Goal: Task Accomplishment & Management: Manage account settings

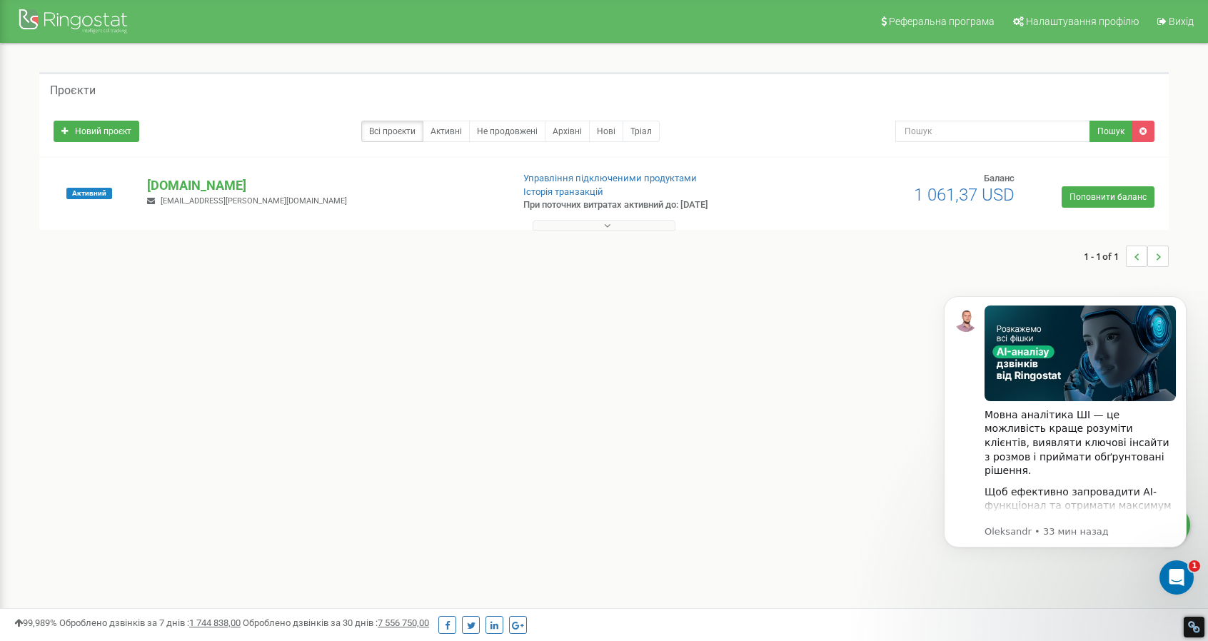
click at [197, 198] on span "pro-holod@ukr.net" at bounding box center [254, 200] width 186 height 9
click at [229, 186] on p "[DOMAIN_NAME]" at bounding box center [323, 185] width 353 height 19
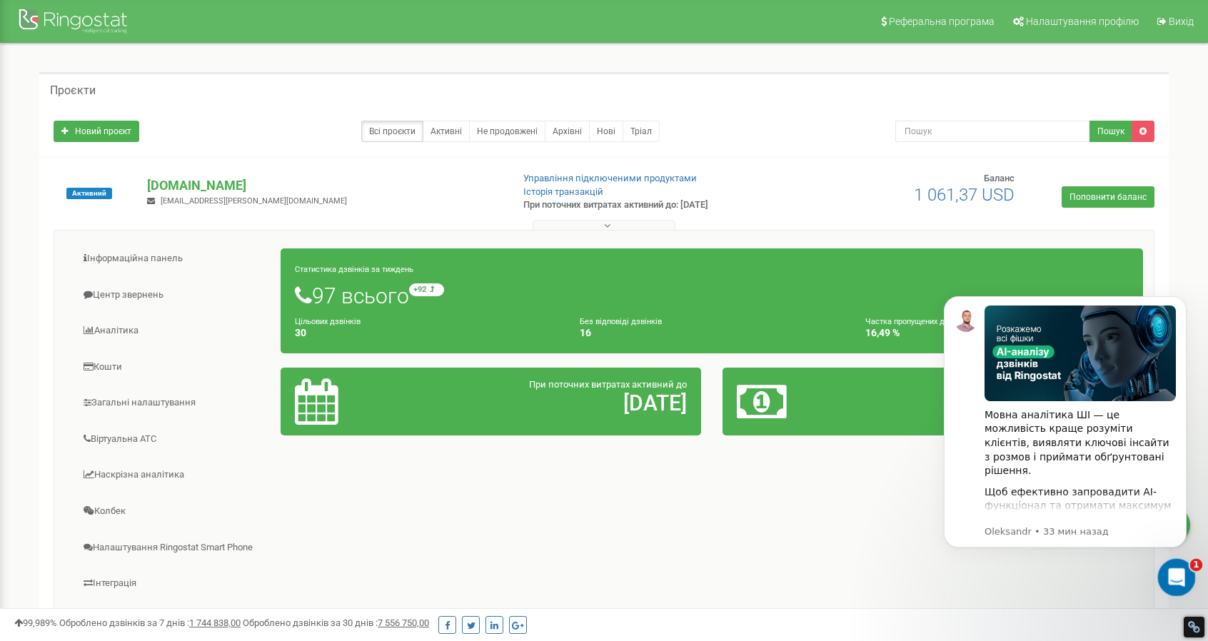
click at [1178, 585] on div "Открыть службу сообщений Intercom" at bounding box center [1174, 575] width 47 height 47
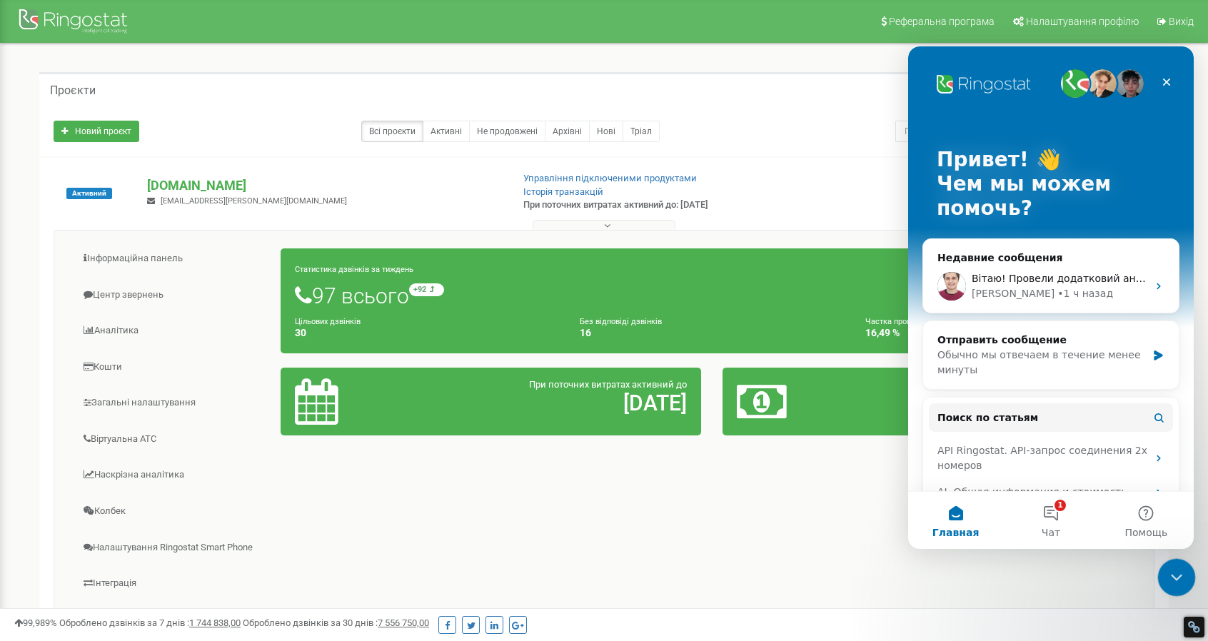
click at [1180, 575] on icon "Закрыть службу сообщений Intercom" at bounding box center [1174, 575] width 17 height 17
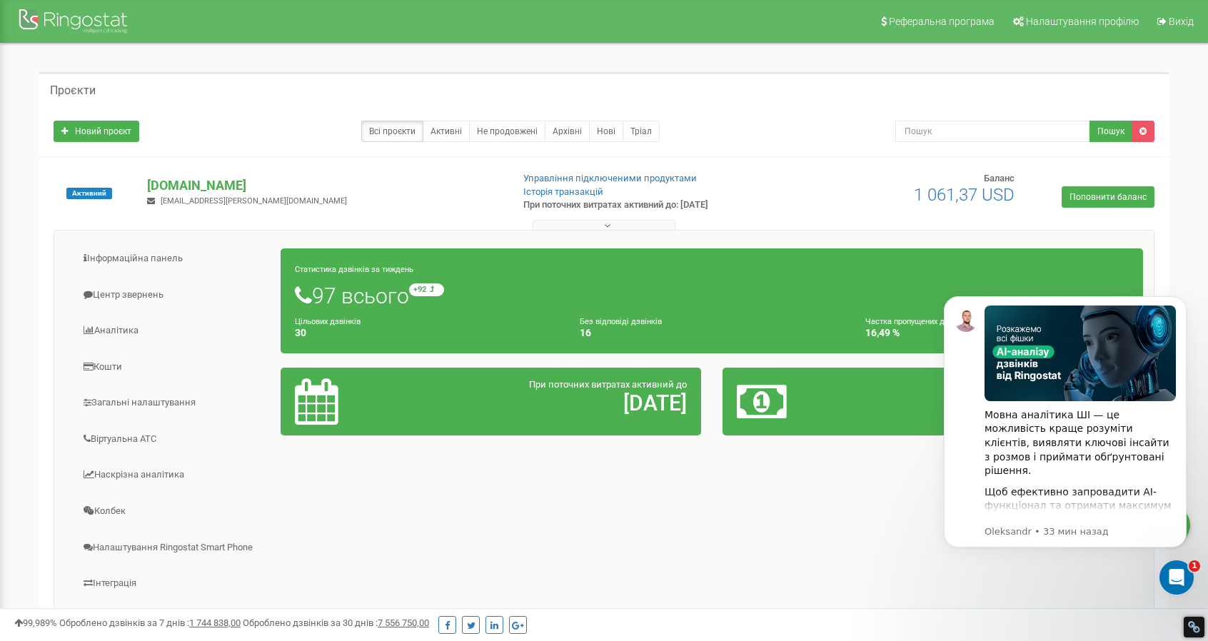
click at [581, 535] on div "Інформаційна панель Центр звернень Аналiтика Кошти" at bounding box center [604, 458] width 1101 height 456
click at [1184, 298] on icon "Dismiss notification" at bounding box center [1182, 300] width 8 height 8
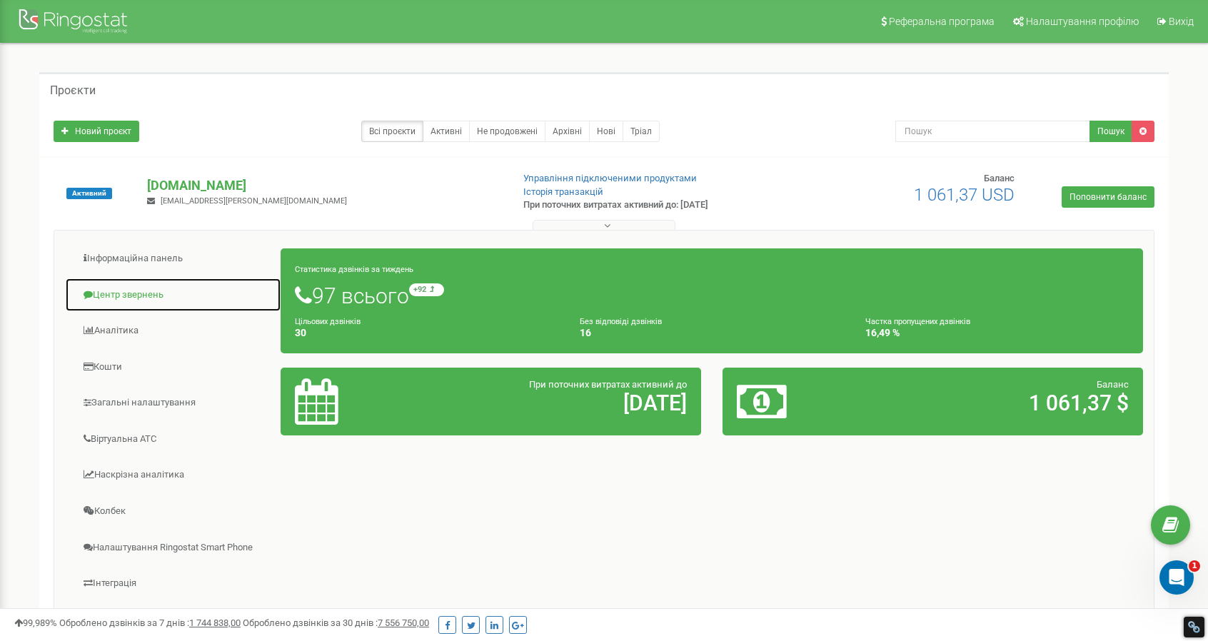
click at [120, 296] on link "Центр звернень" at bounding box center [173, 295] width 216 height 35
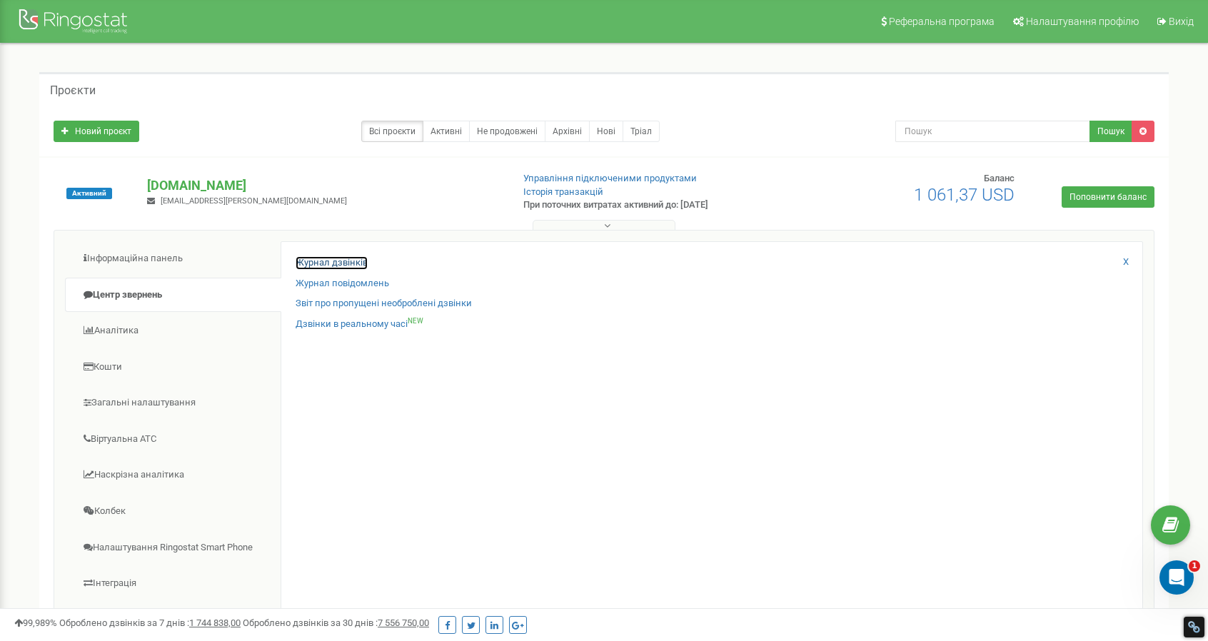
click at [345, 261] on link "Журнал дзвінків" at bounding box center [331, 263] width 72 height 14
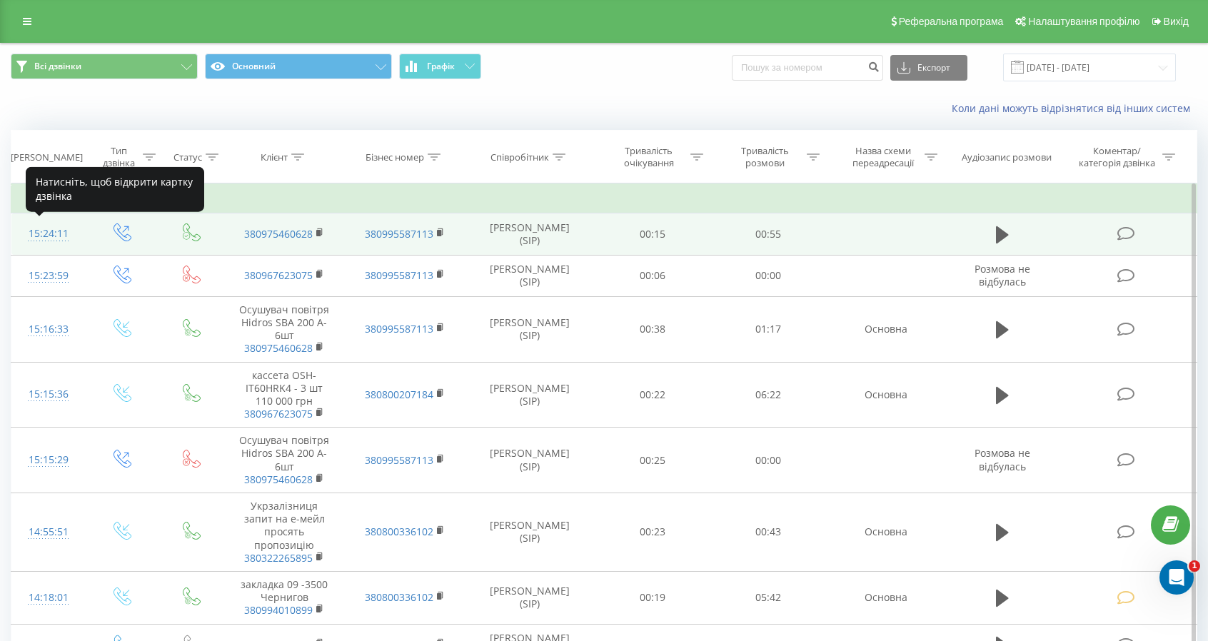
click at [36, 232] on div "15:24:11" at bounding box center [48, 234] width 45 height 28
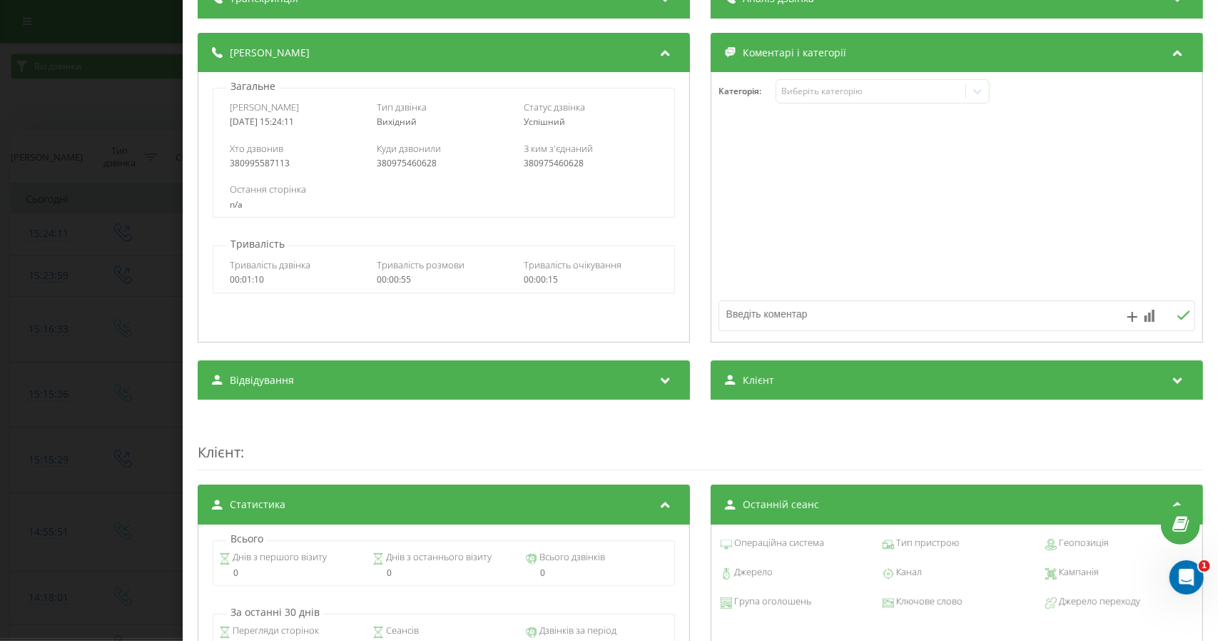
scroll to position [357, 0]
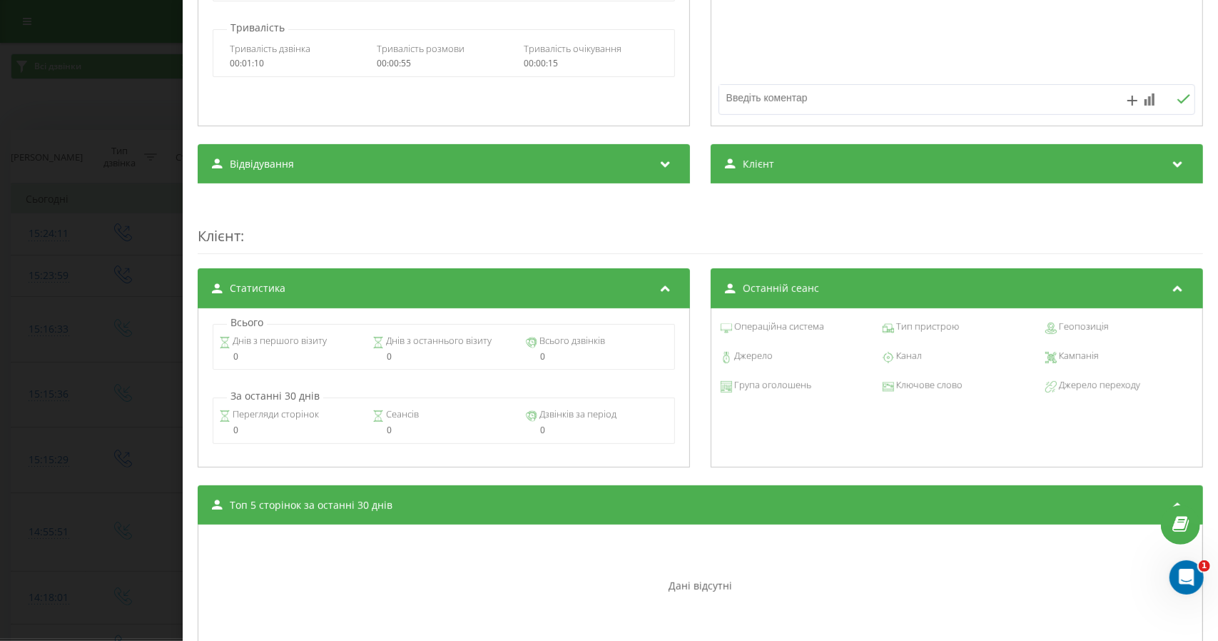
click at [910, 158] on div "Клієнт" at bounding box center [957, 164] width 492 height 40
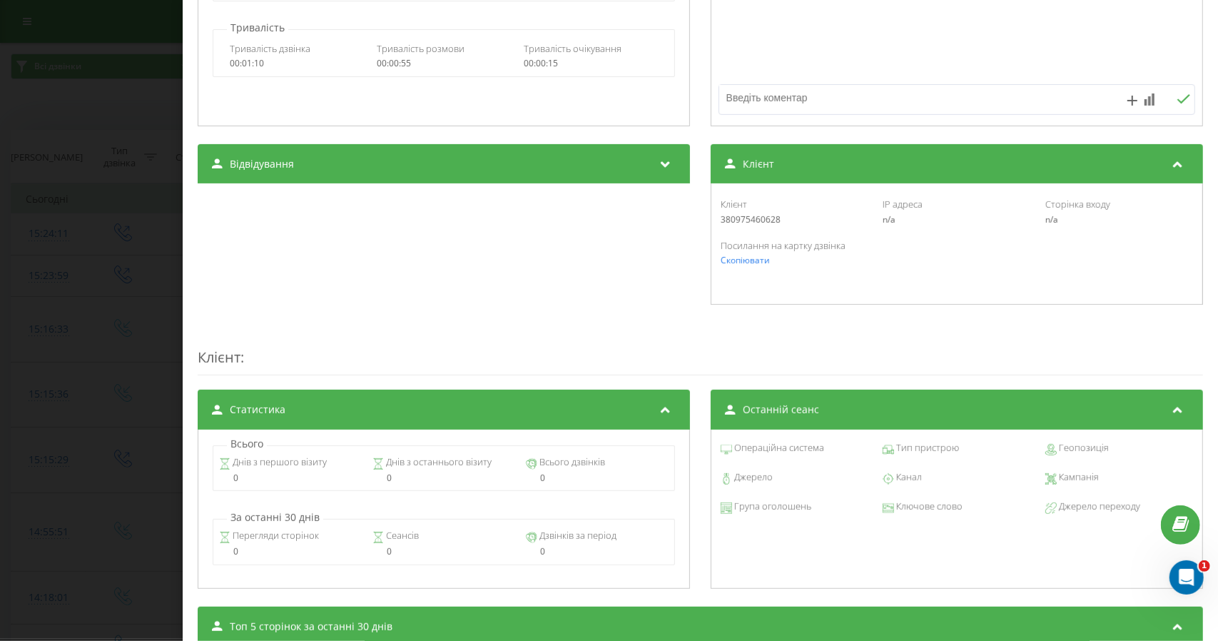
click at [556, 175] on div "Відвідування" at bounding box center [444, 164] width 492 height 40
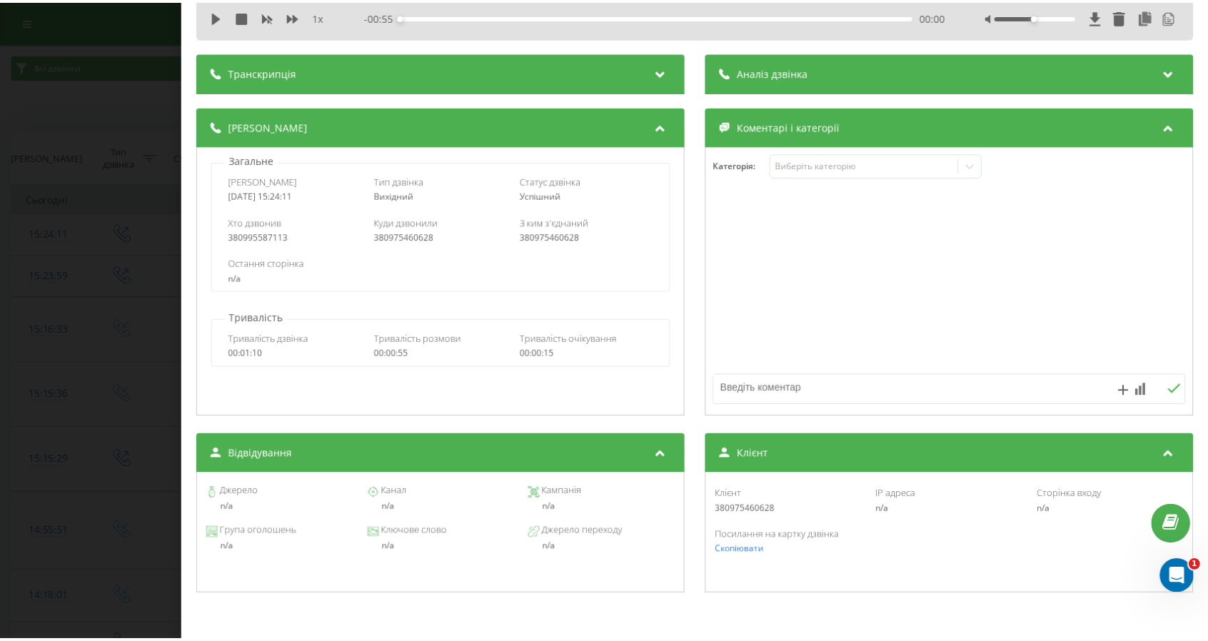
scroll to position [0, 0]
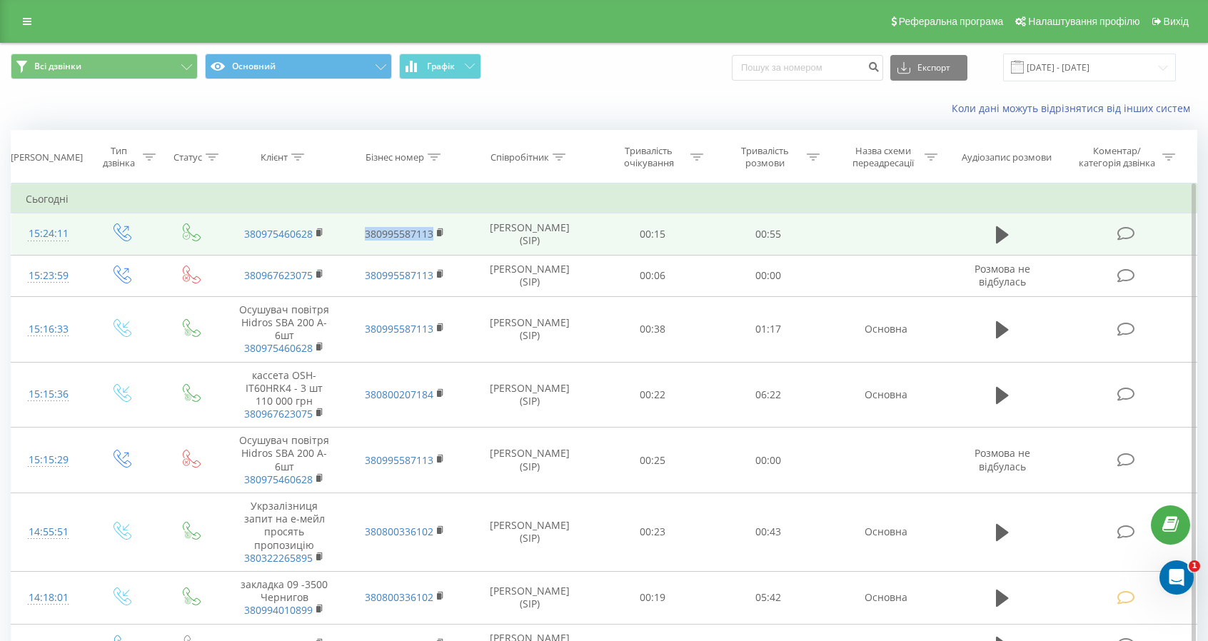
drag, startPoint x: 364, startPoint y: 221, endPoint x: 459, endPoint y: 222, distance: 94.9
click at [459, 222] on td "380995587113" at bounding box center [405, 233] width 121 height 41
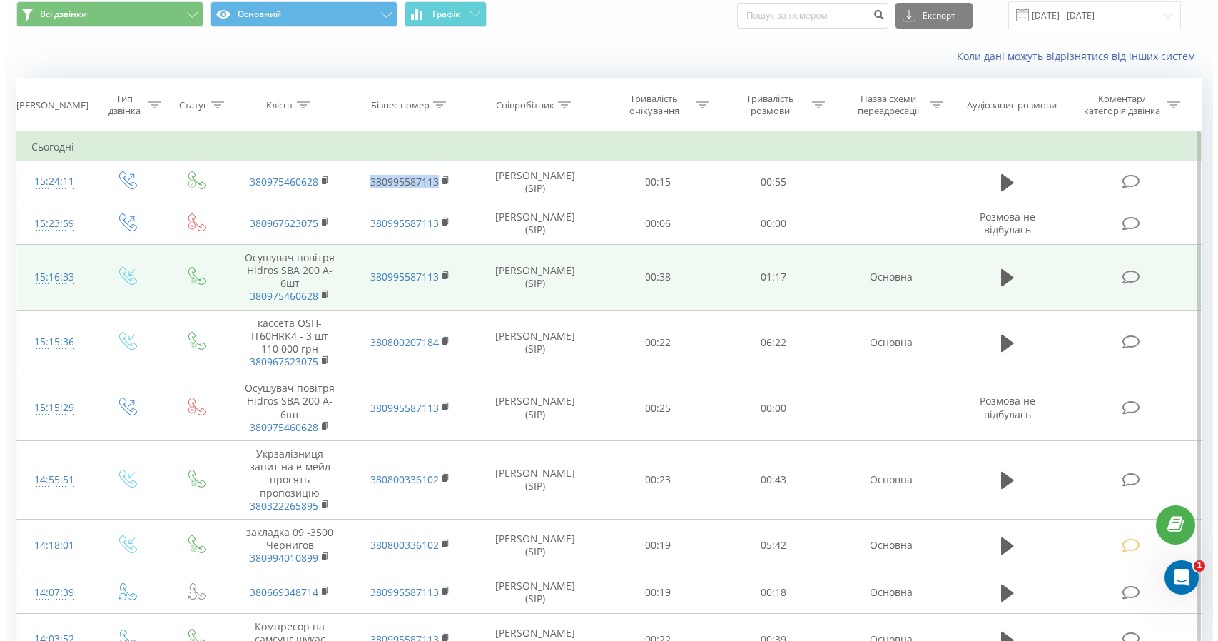
scroll to position [71, 0]
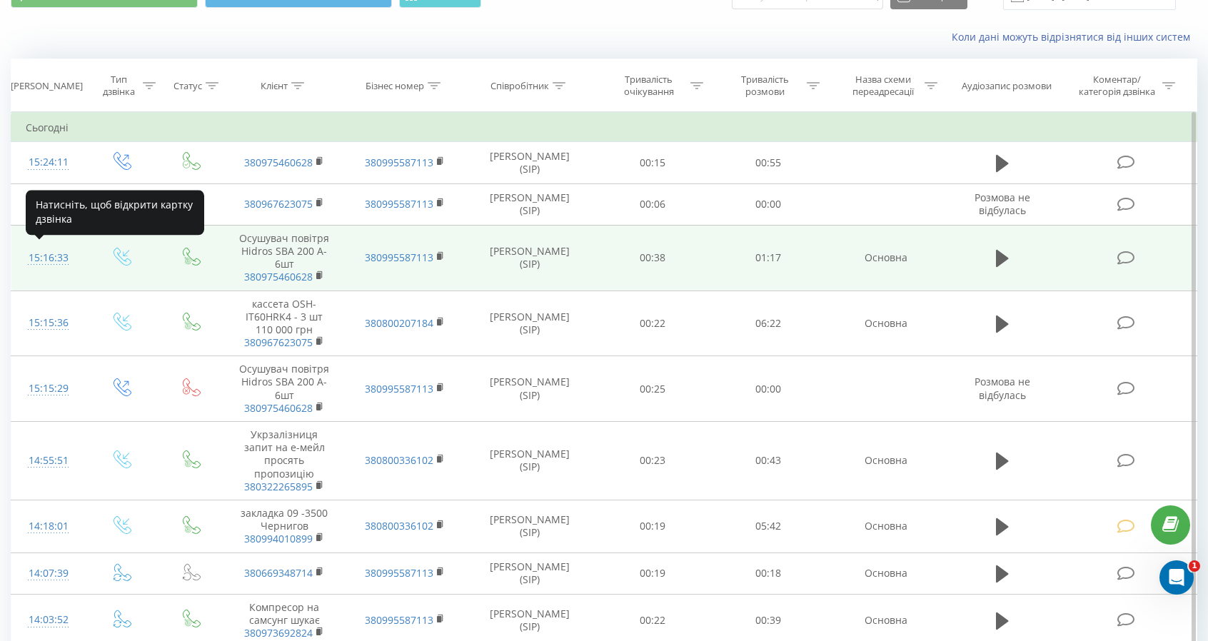
click at [46, 256] on div "15:16:33" at bounding box center [48, 258] width 45 height 28
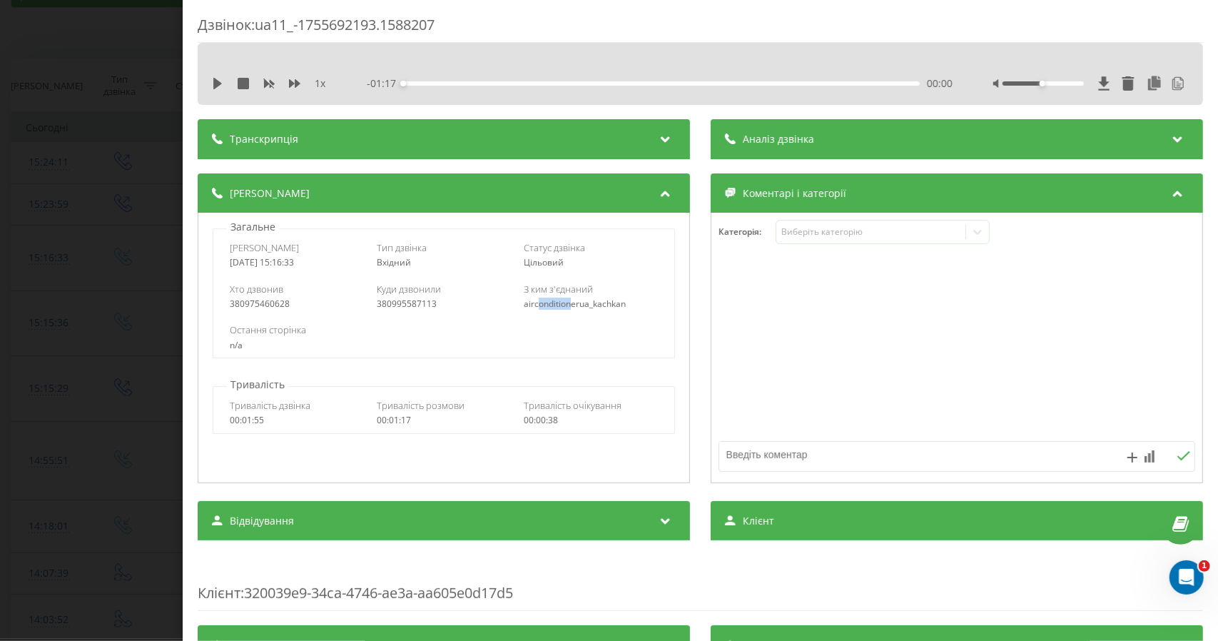
drag, startPoint x: 534, startPoint y: 304, endPoint x: 596, endPoint y: 307, distance: 62.2
click at [590, 305] on div "airconditionerua_kachkan" at bounding box center [591, 304] width 134 height 10
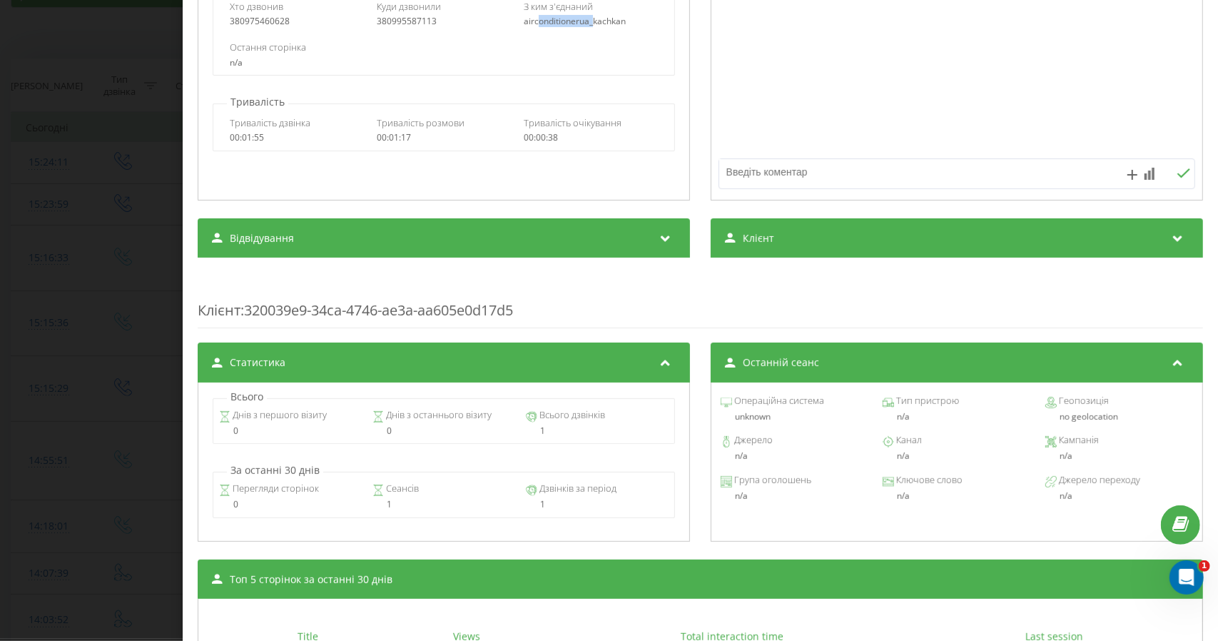
scroll to position [357, 0]
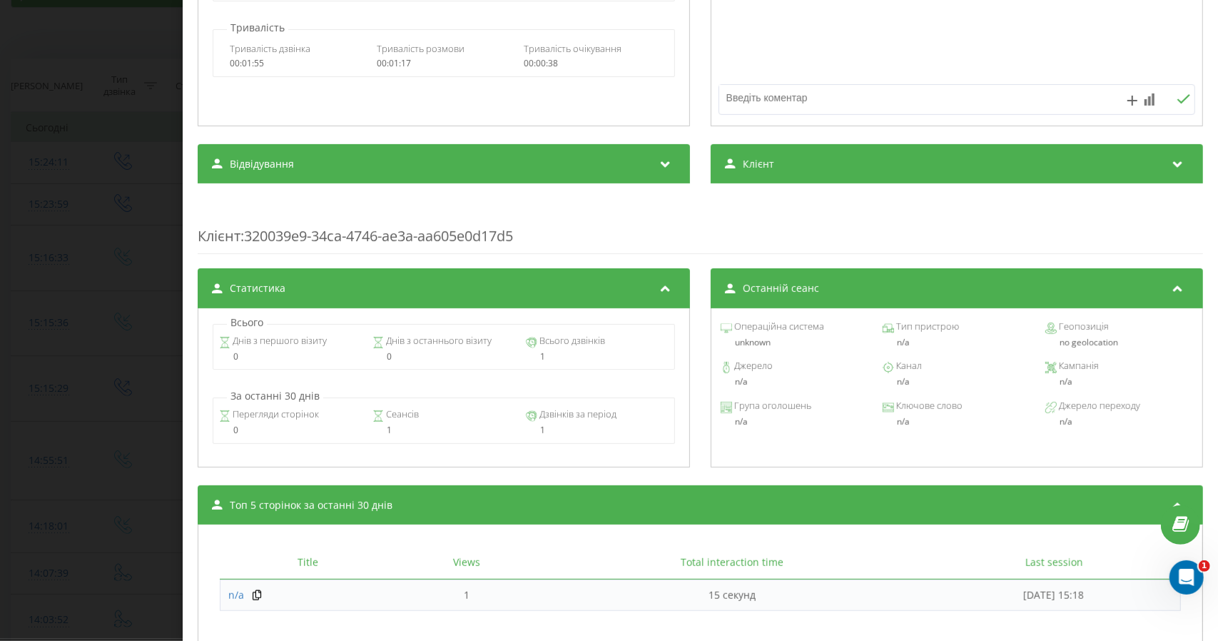
drag, startPoint x: 804, startPoint y: 105, endPoint x: 451, endPoint y: 120, distance: 353.6
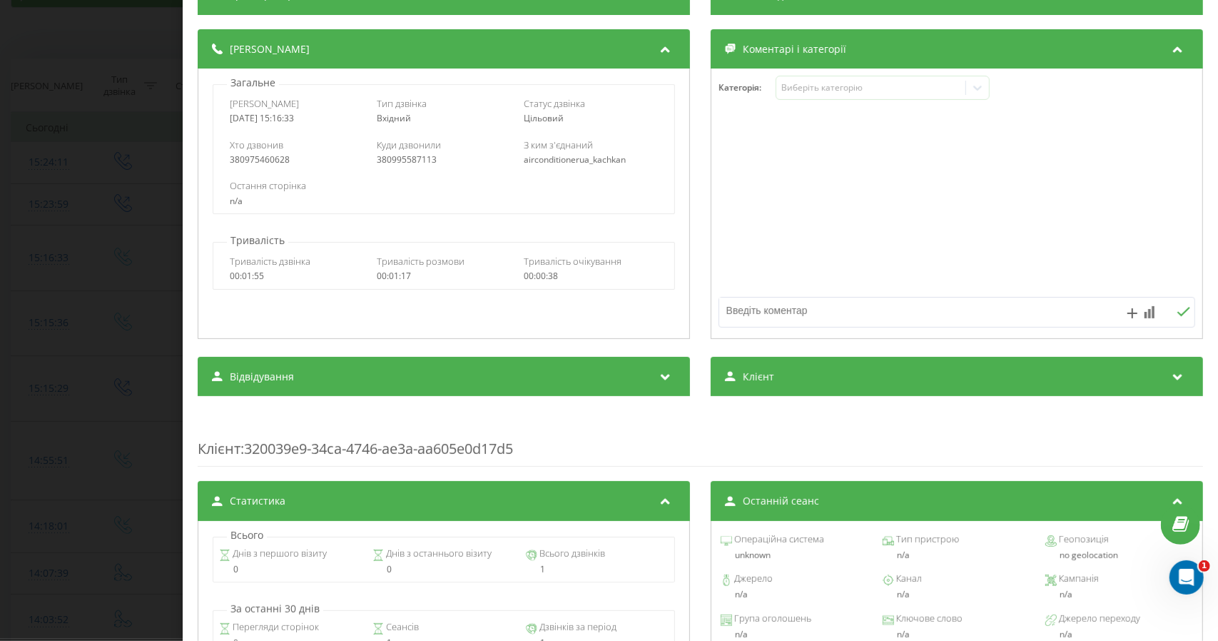
scroll to position [0, 0]
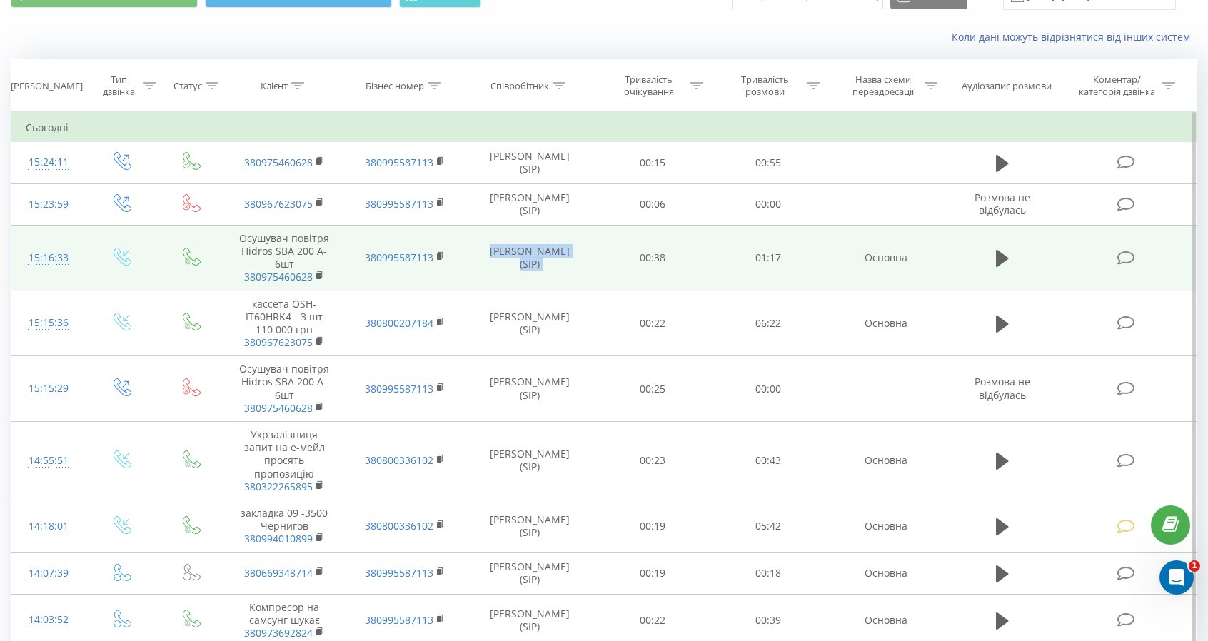
drag, startPoint x: 484, startPoint y: 252, endPoint x: 628, endPoint y: 252, distance: 144.2
click at [628, 252] on tr "15:16:33 Осушувач повітря Hidros SBA 200 A- 6шт 380975460628 380995587113 Тетян…" at bounding box center [604, 258] width 1186 height 66
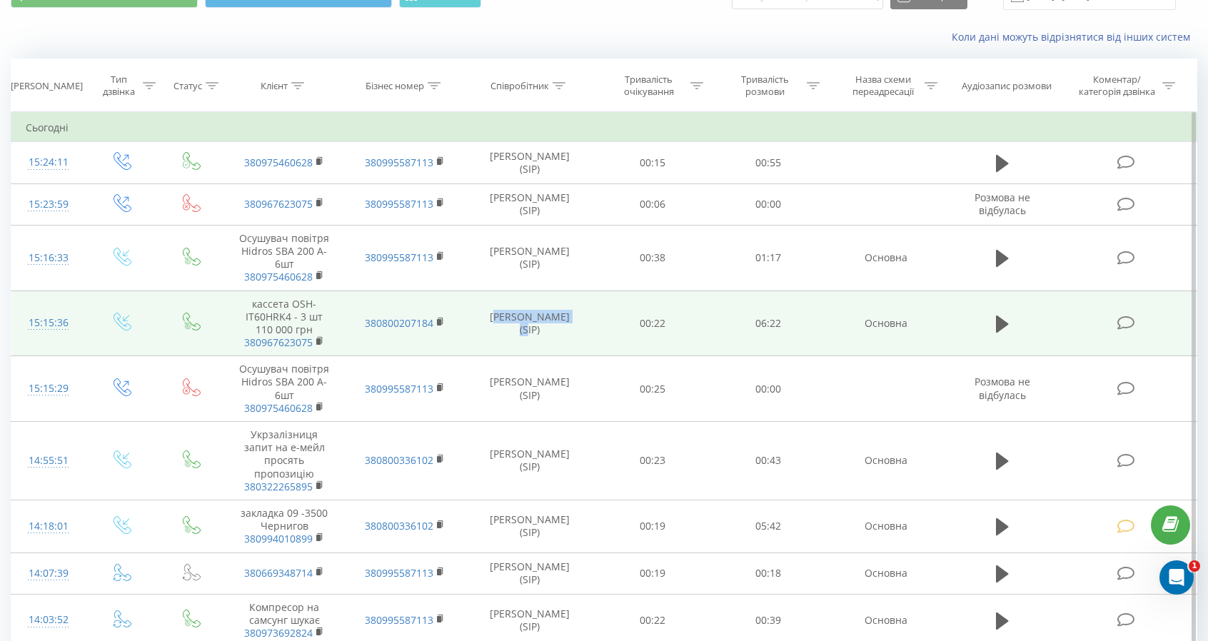
drag, startPoint x: 487, startPoint y: 320, endPoint x: 555, endPoint y: 328, distance: 68.3
click at [564, 323] on td "Катерина Усик (SIP)" at bounding box center [530, 324] width 130 height 66
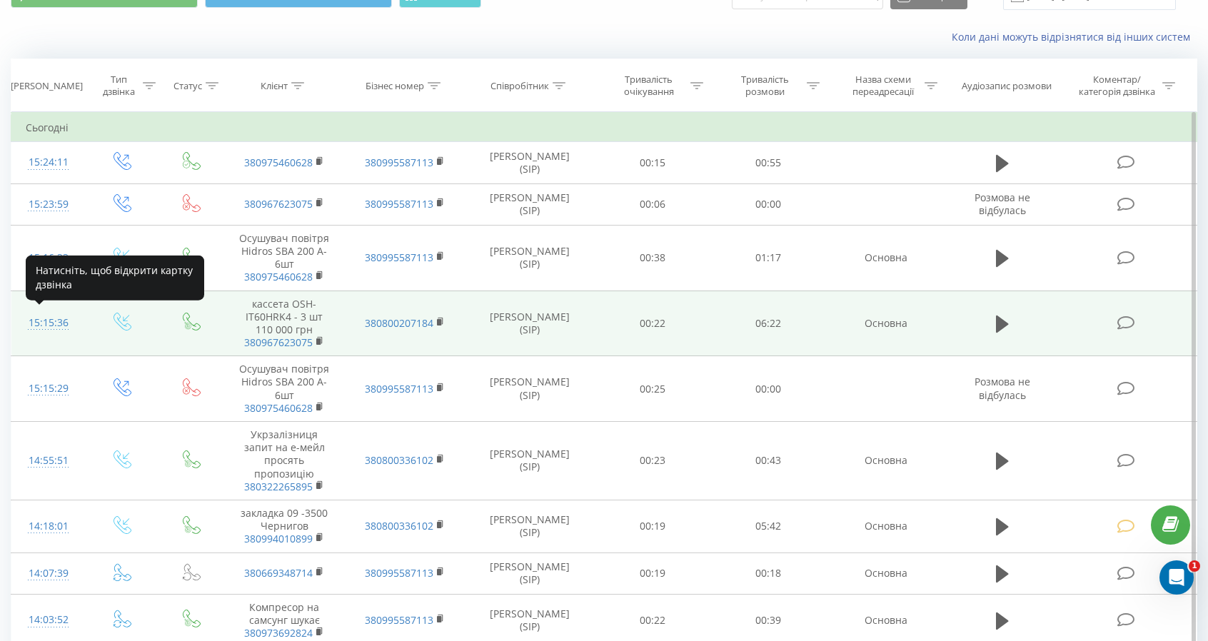
click at [41, 318] on div "15:15:36" at bounding box center [48, 323] width 45 height 28
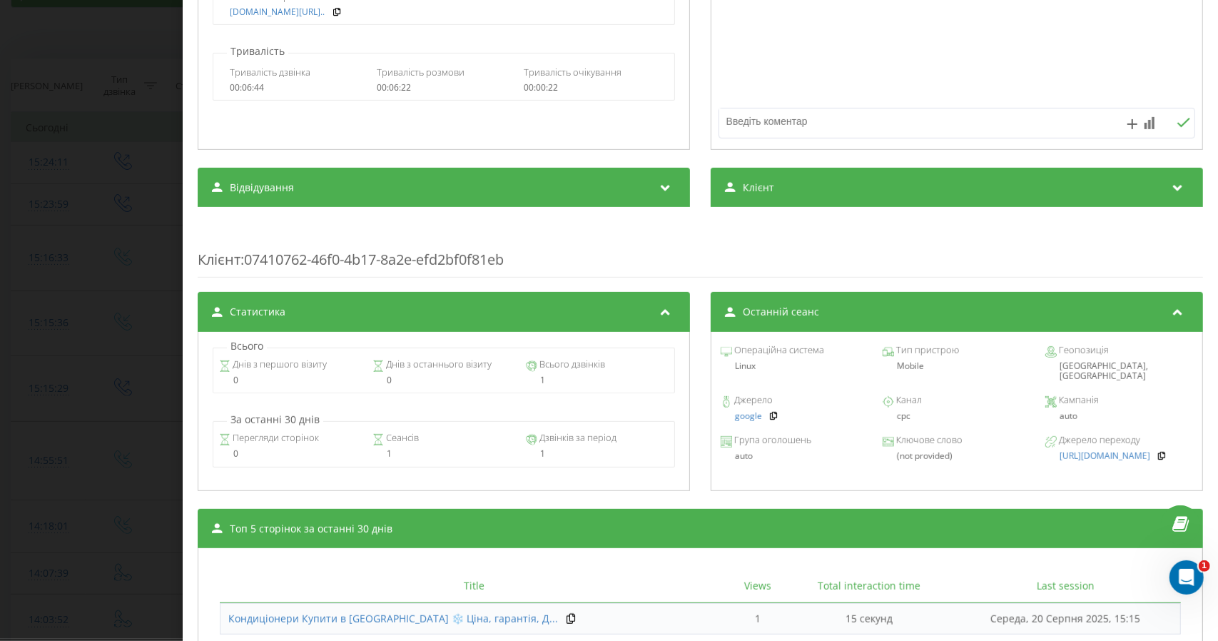
scroll to position [357, 0]
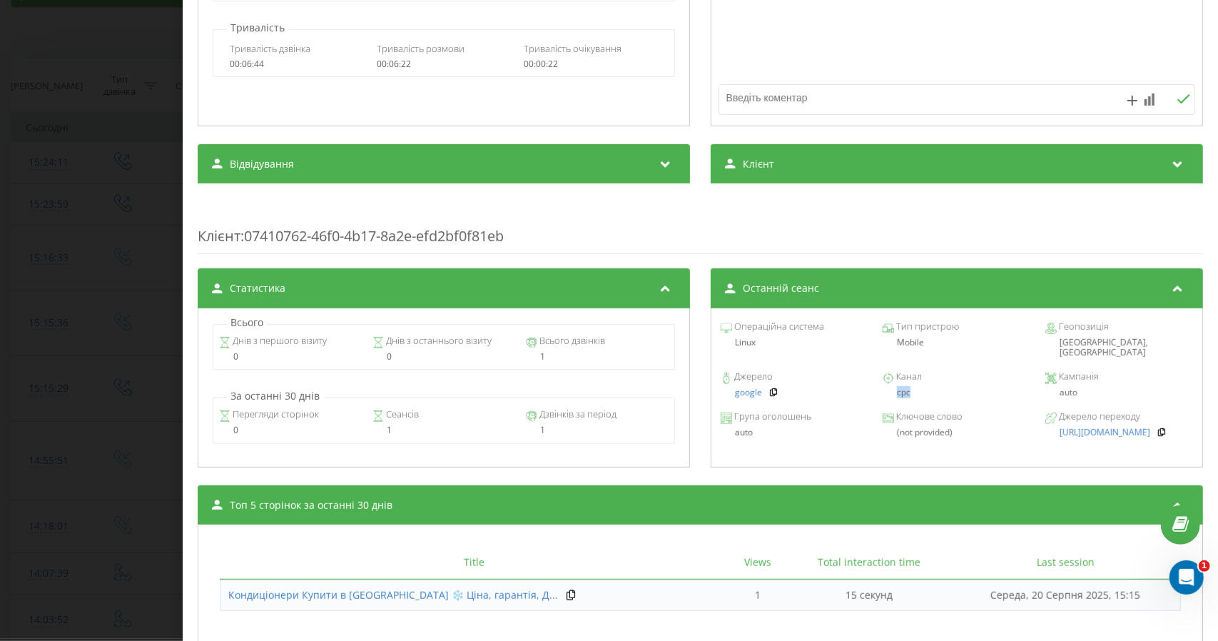
drag, startPoint x: 891, startPoint y: 379, endPoint x: 908, endPoint y: 379, distance: 16.4
click at [908, 388] on div "cpc" at bounding box center [957, 393] width 148 height 10
drag, startPoint x: 1066, startPoint y: 385, endPoint x: 1054, endPoint y: 385, distance: 12.1
click at [1054, 388] on div "auto" at bounding box center [1120, 393] width 148 height 10
drag, startPoint x: 941, startPoint y: 424, endPoint x: 874, endPoint y: 414, distance: 67.8
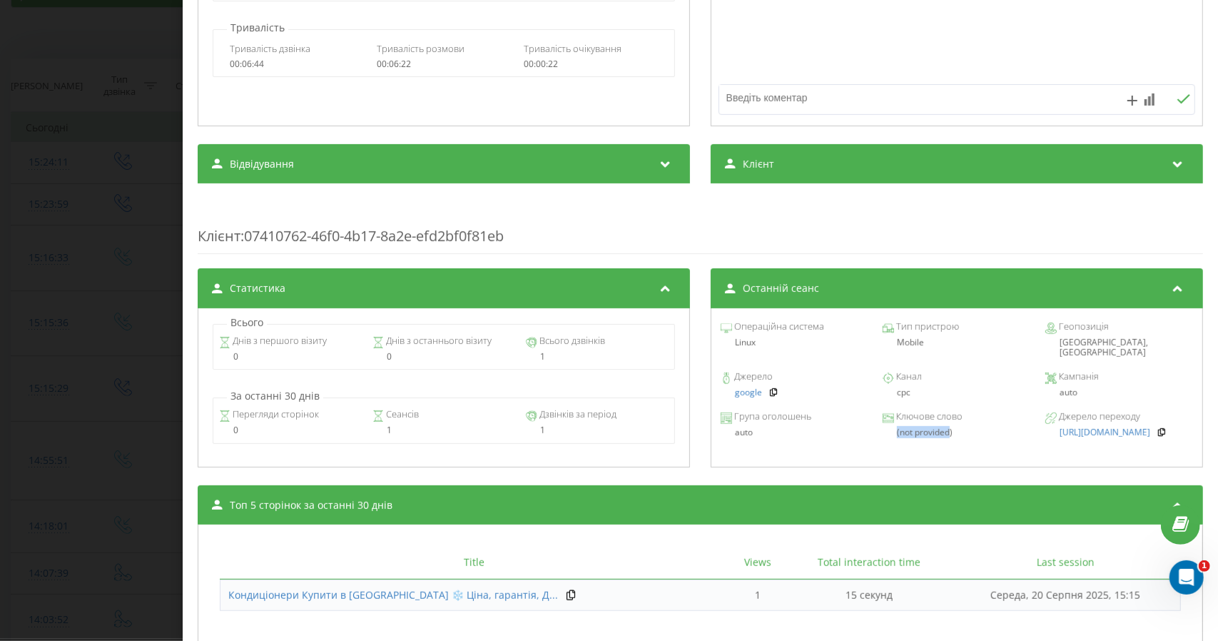
click at [874, 414] on div "Група оголошень auto Ключове слово (not provided) Джерело переходу https://www.…" at bounding box center [957, 425] width 477 height 40
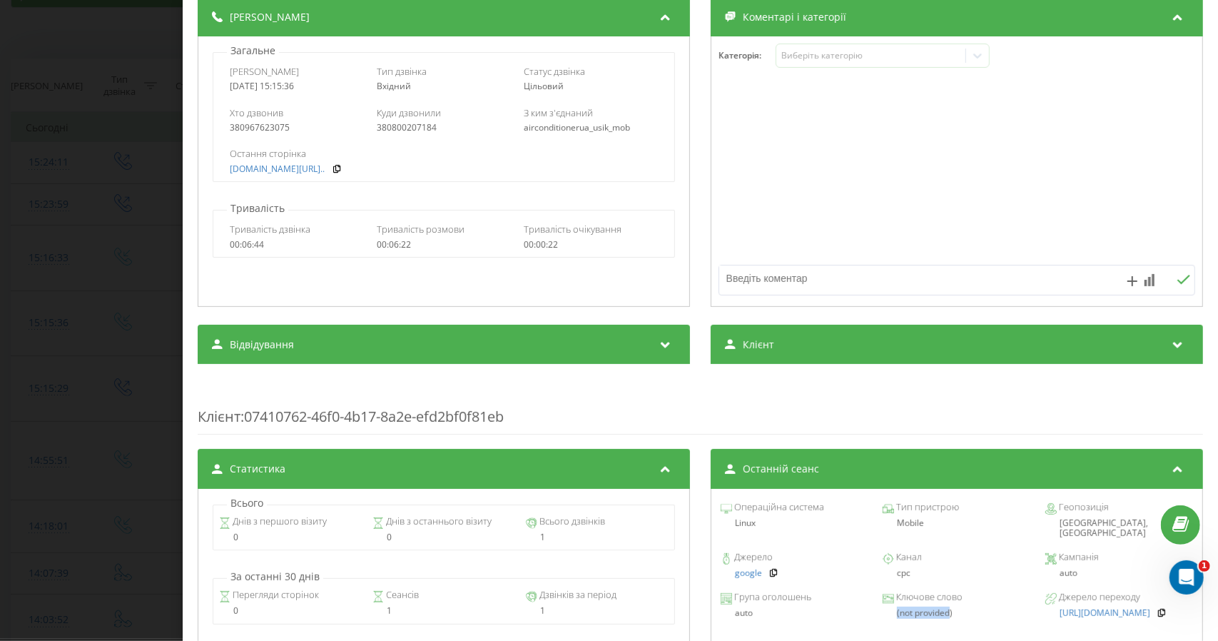
scroll to position [143, 0]
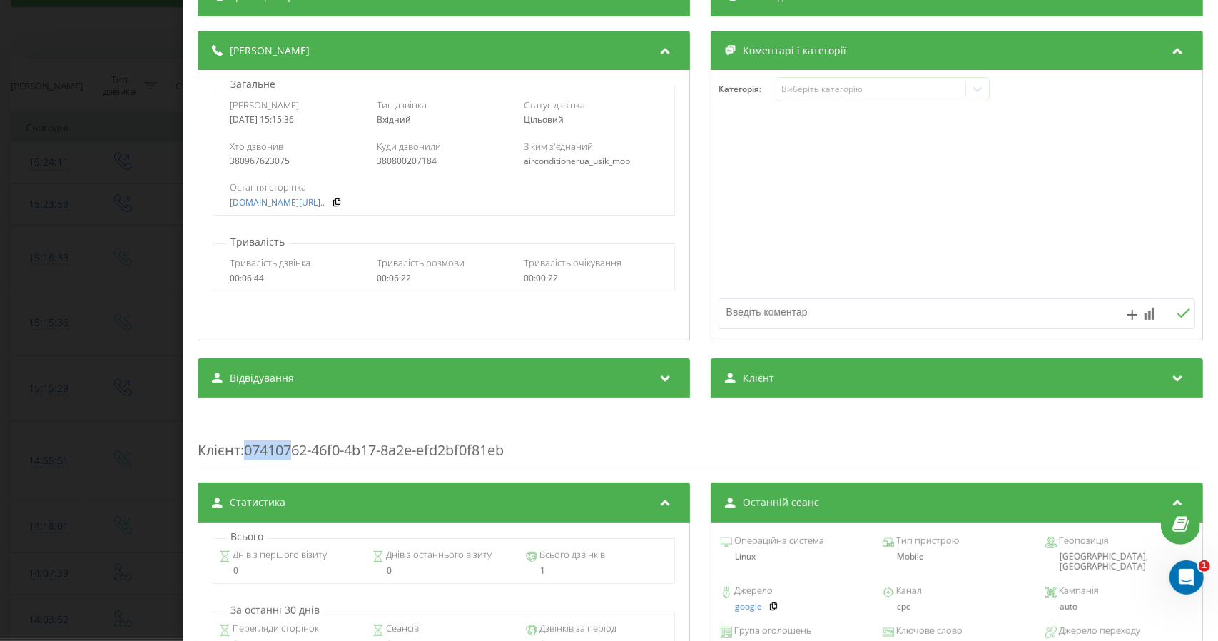
drag, startPoint x: 249, startPoint y: 446, endPoint x: 357, endPoint y: 440, distance: 108.0
click at [347, 440] on div "Клієнт : 07410762-46f0-4b17-8a2e-efd2bf0f81eb" at bounding box center [701, 440] width 1006 height 56
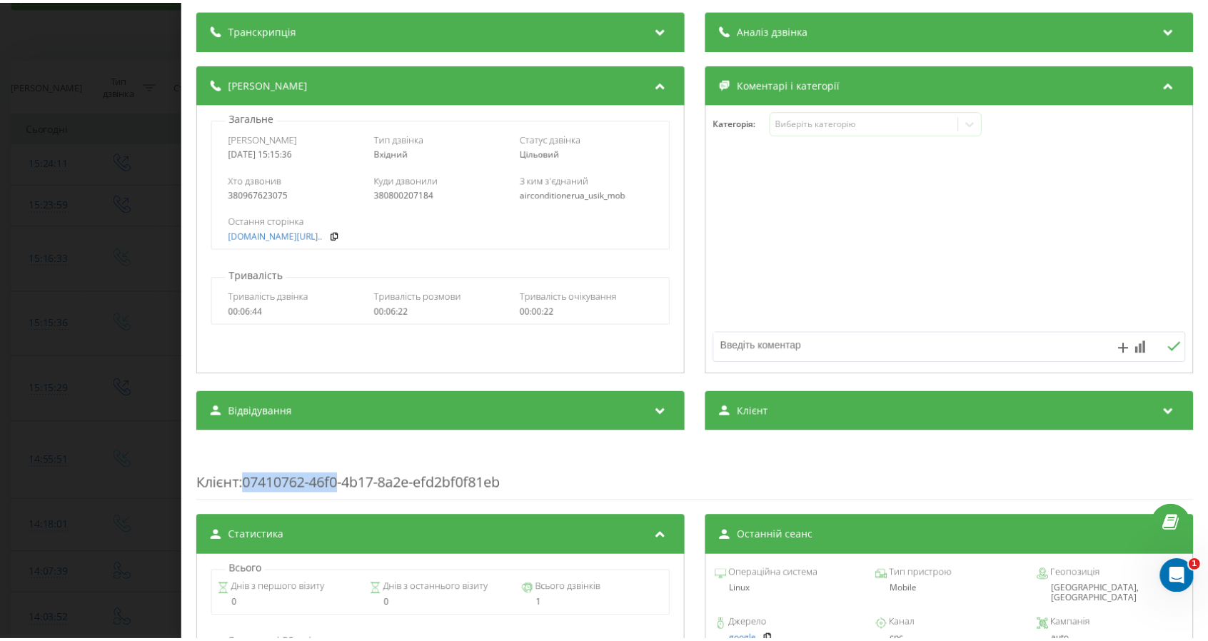
scroll to position [0, 0]
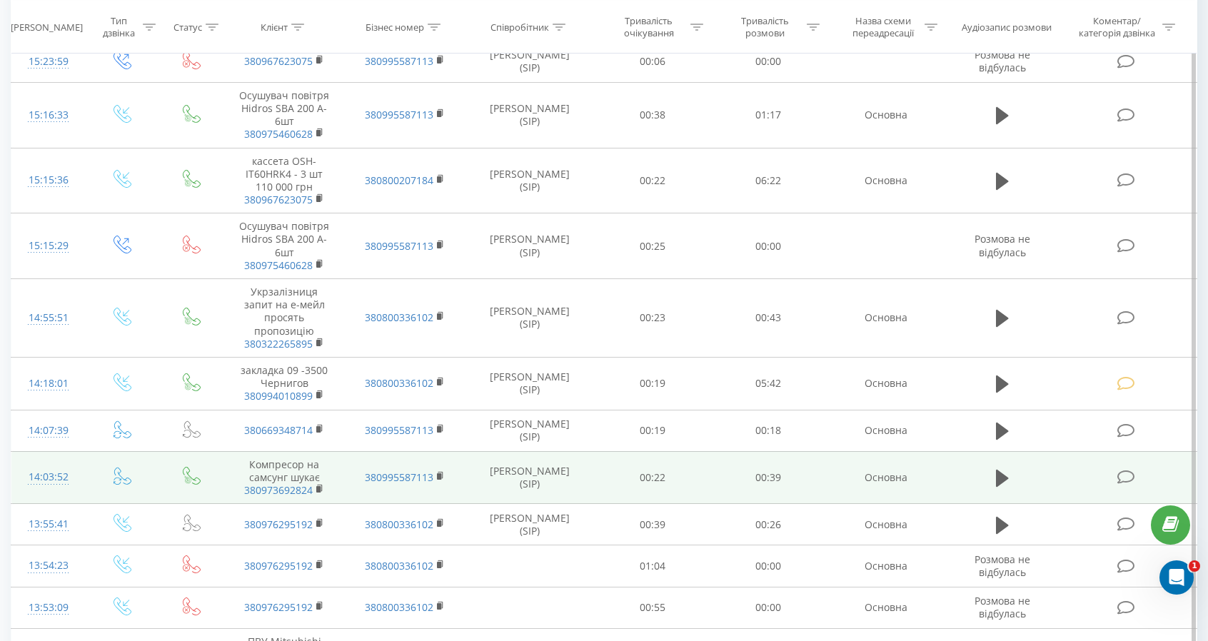
scroll to position [286, 0]
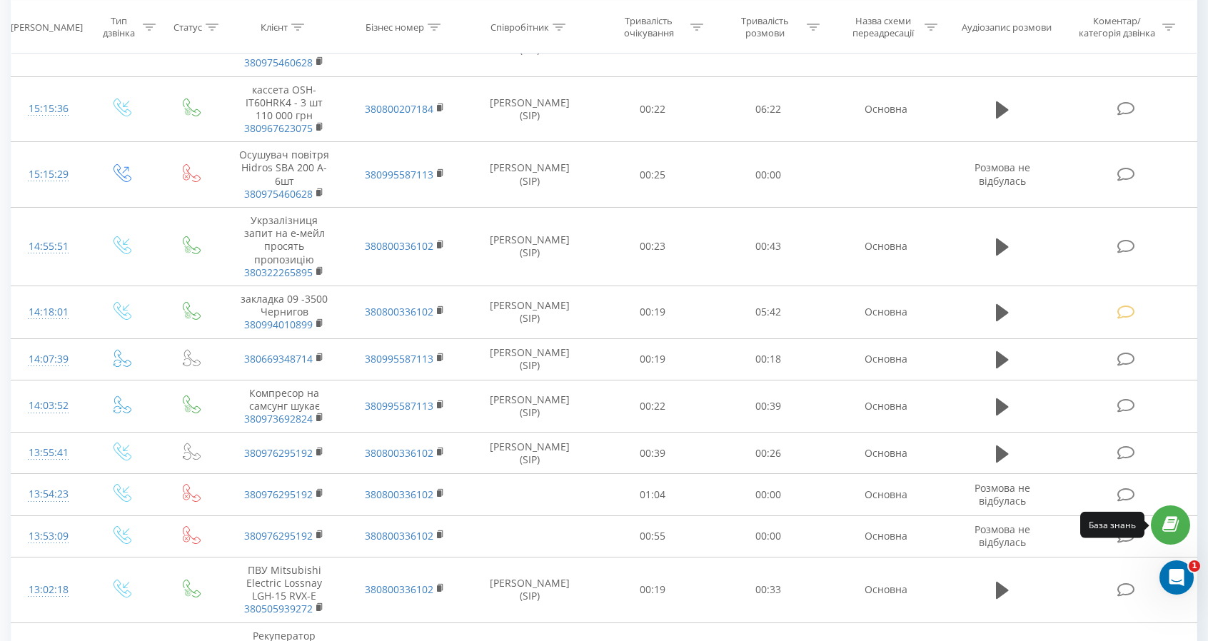
click at [1172, 513] on link at bounding box center [1170, 524] width 39 height 39
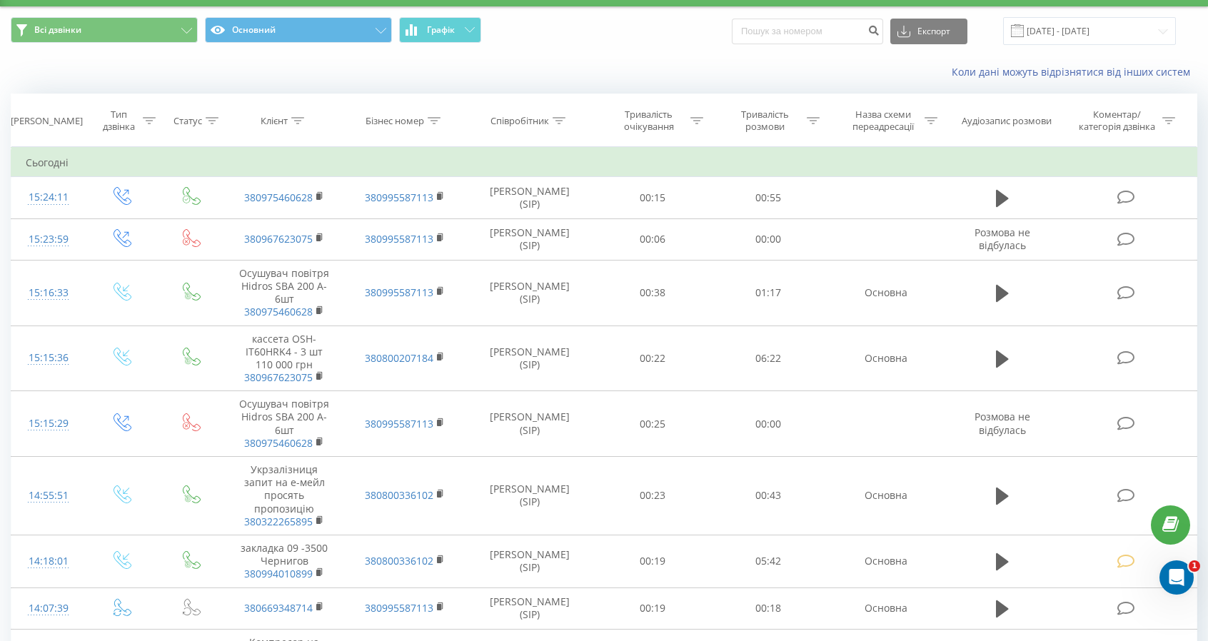
scroll to position [0, 0]
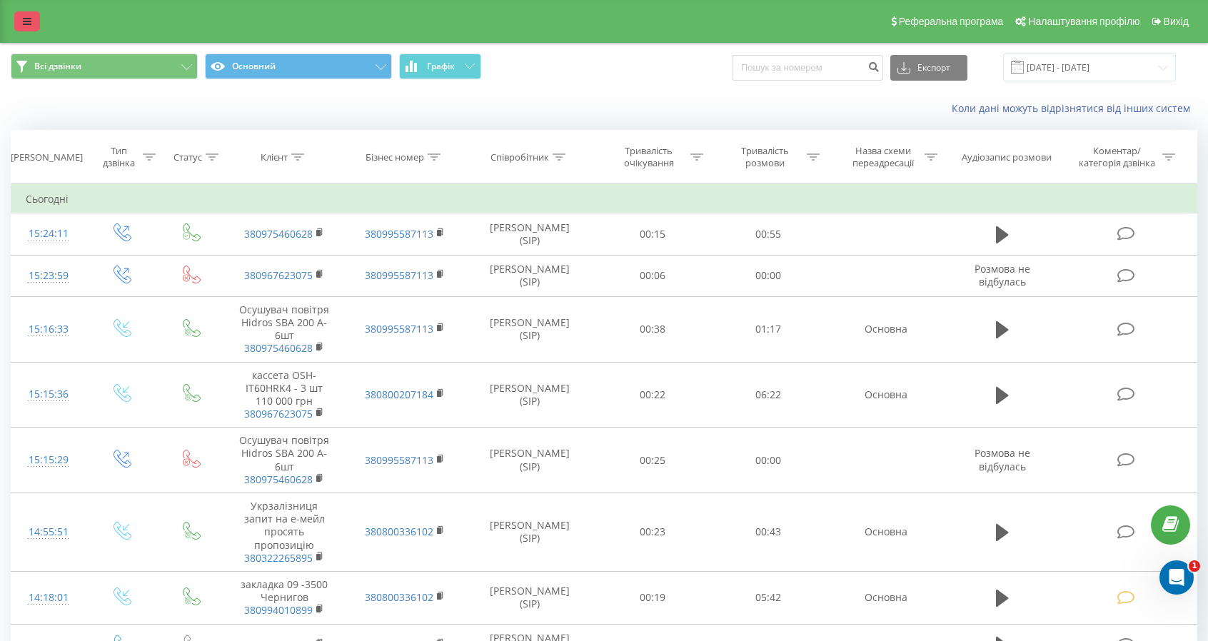
click at [23, 24] on icon at bounding box center [27, 21] width 9 height 10
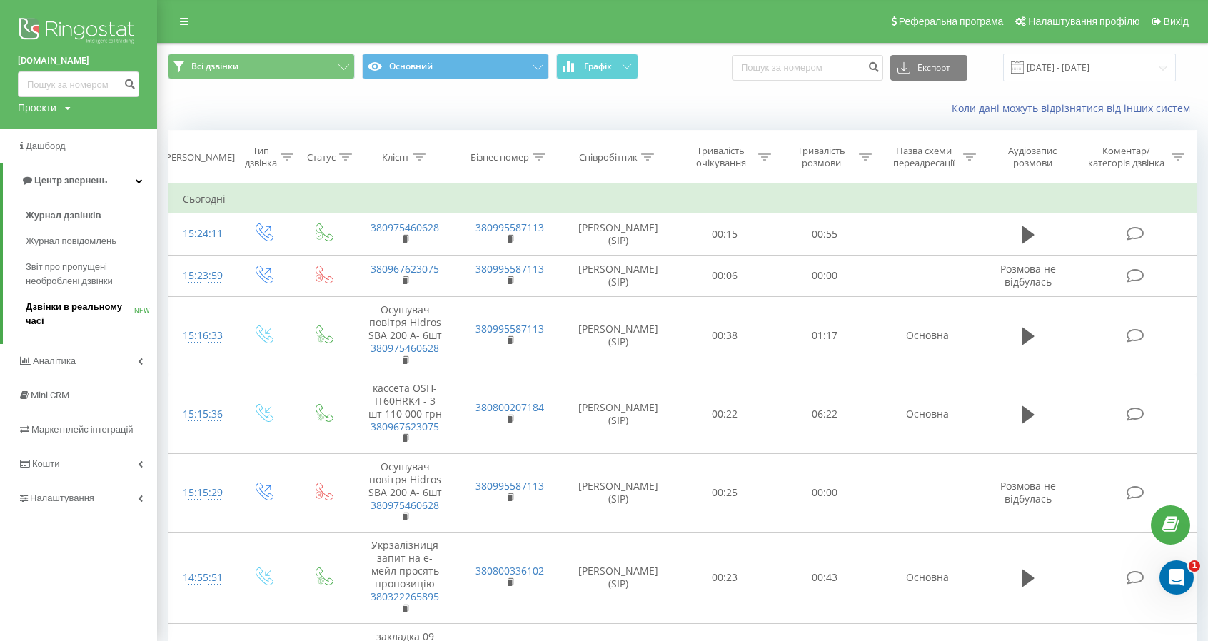
click at [34, 315] on span "Дзвінки в реальному часі" at bounding box center [80, 314] width 108 height 29
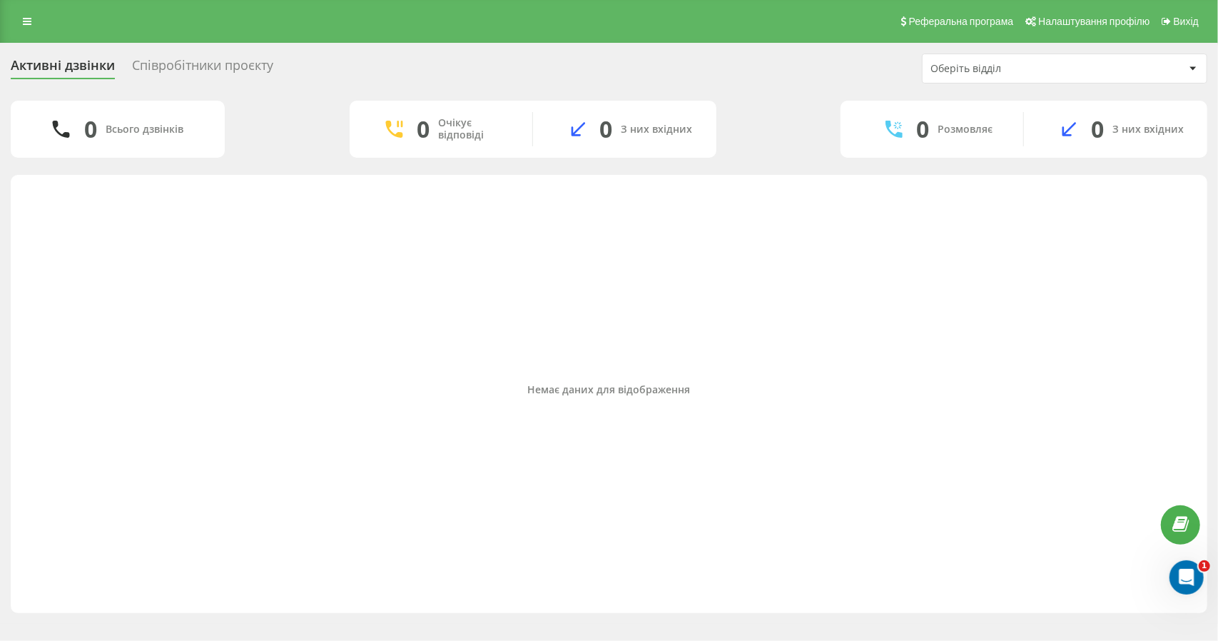
click at [171, 61] on div "Співробітники проєкту" at bounding box center [202, 69] width 141 height 22
click at [23, 22] on icon at bounding box center [27, 21] width 9 height 10
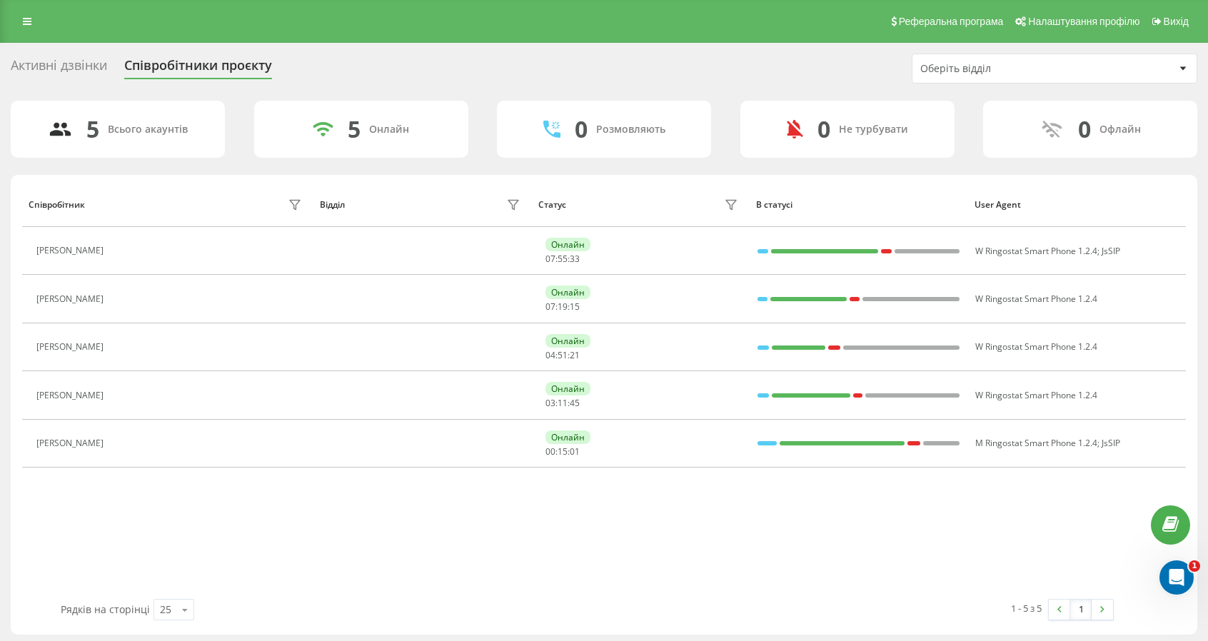
click at [29, 69] on div "Активні дзвінки" at bounding box center [59, 69] width 96 height 22
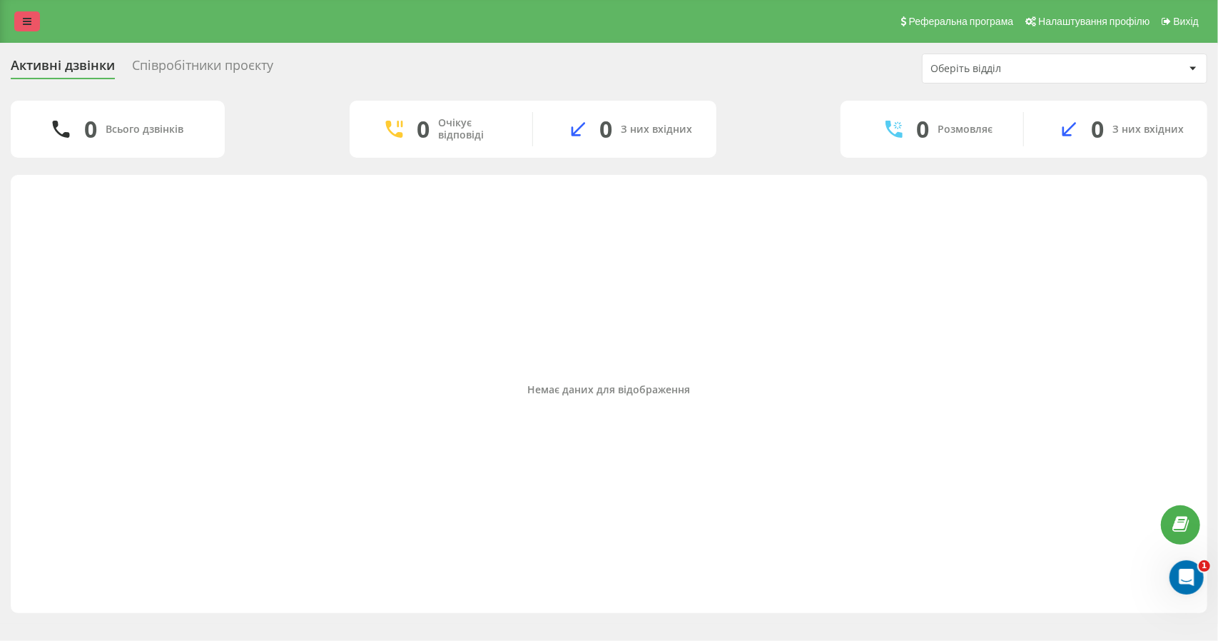
click at [30, 25] on icon at bounding box center [27, 21] width 9 height 10
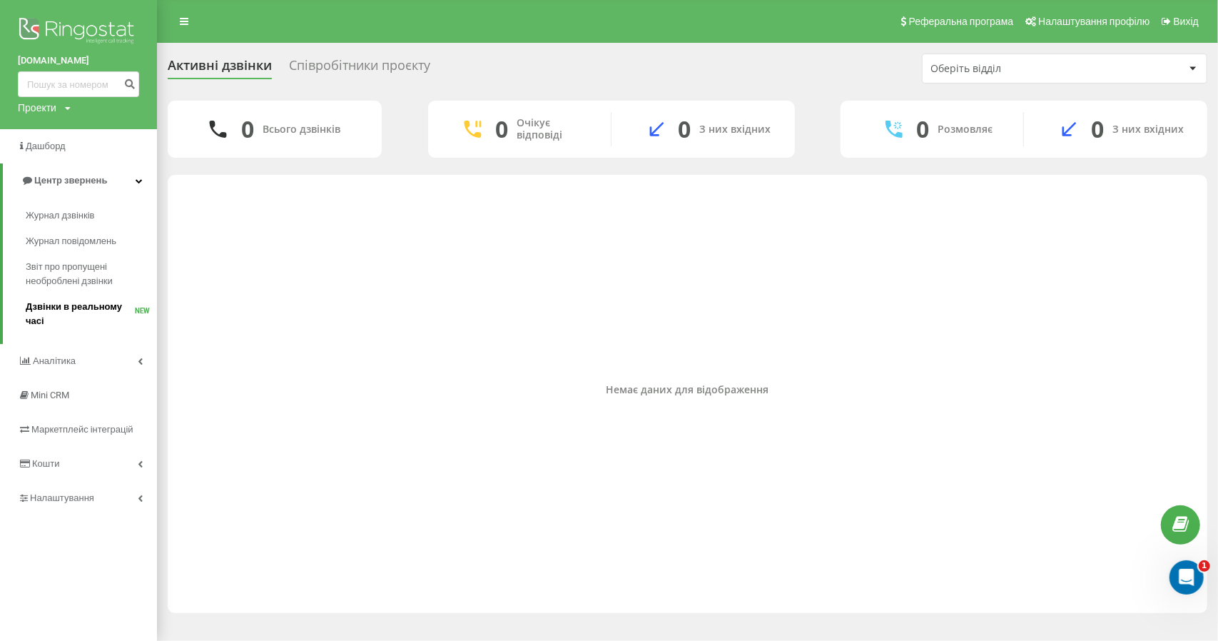
click at [67, 315] on span "Дзвінки в реальному часі" at bounding box center [80, 314] width 109 height 29
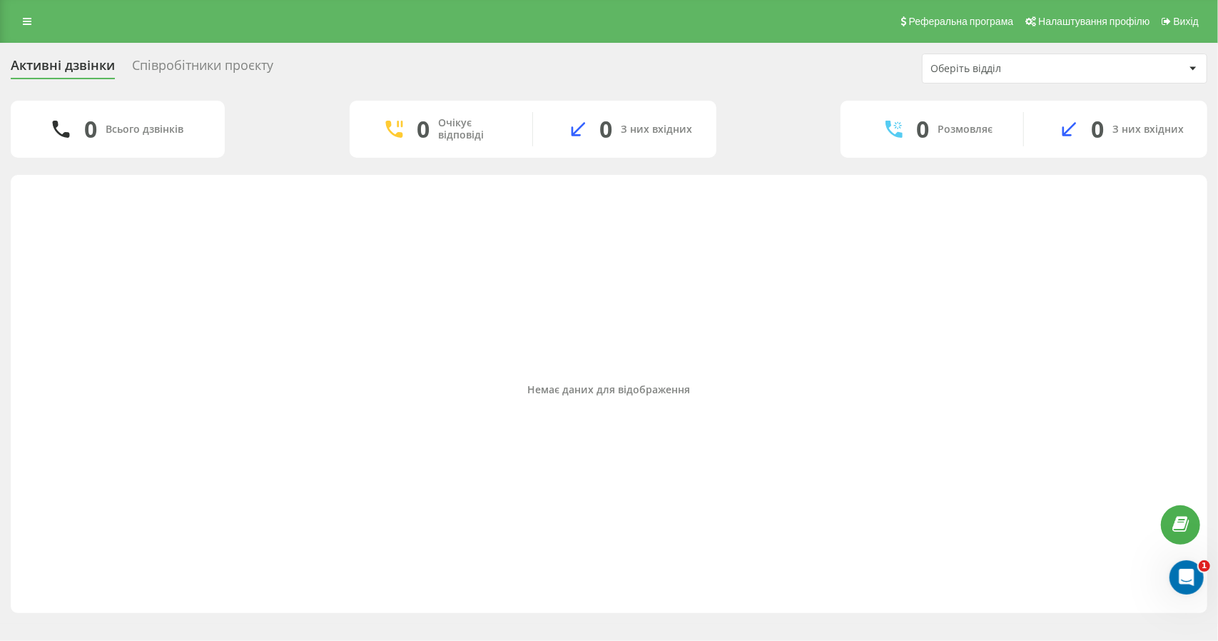
click at [37, 66] on div "Активні дзвінки" at bounding box center [63, 69] width 104 height 22
click at [24, 25] on icon at bounding box center [27, 21] width 9 height 10
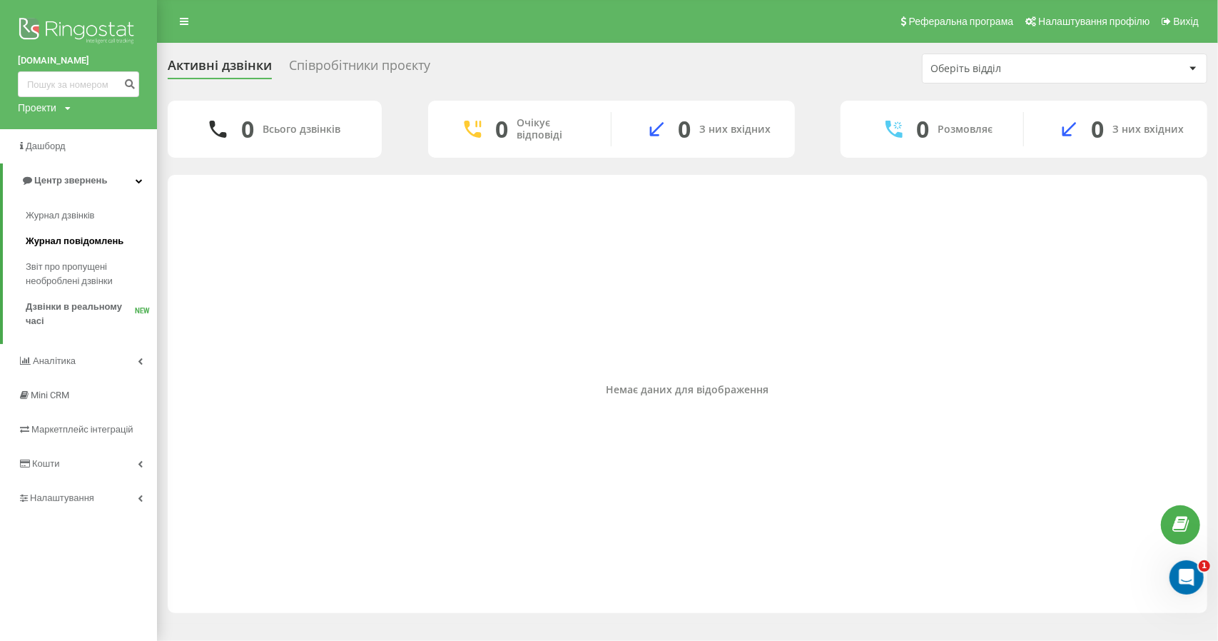
click at [58, 248] on span "Журнал повідомлень" at bounding box center [75, 241] width 98 height 14
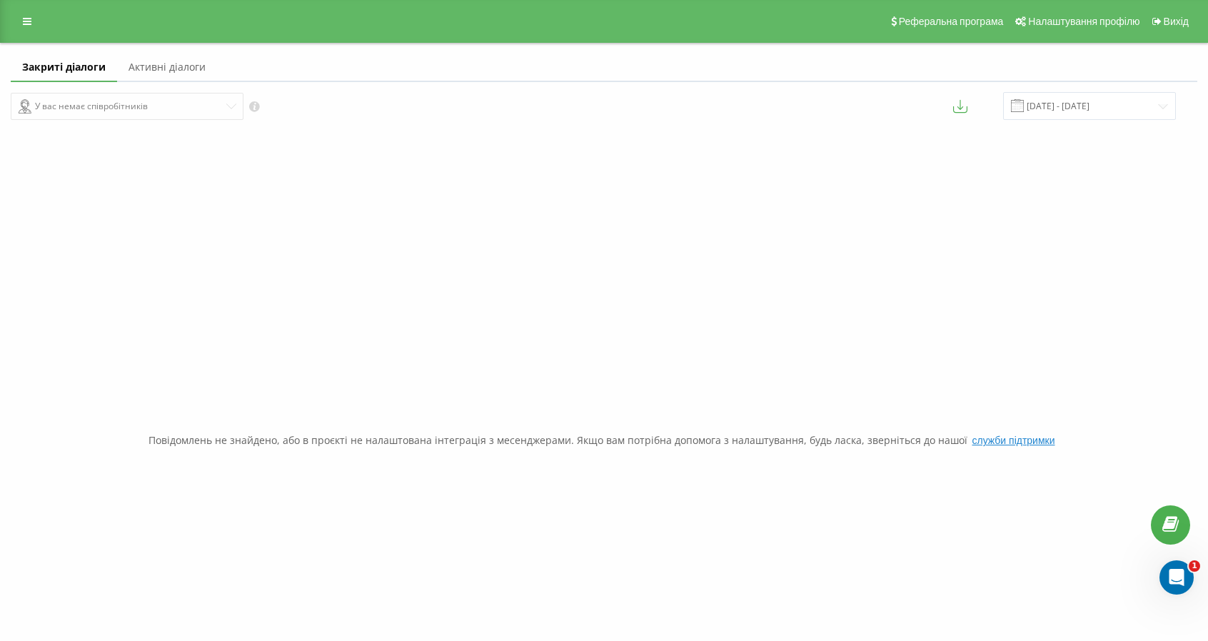
click at [164, 221] on div "Закриті діалоги Активні діалоги У вас немає співробітників [DATE] - [DATE] Пові…" at bounding box center [604, 407] width 1208 height 729
click at [29, 24] on icon at bounding box center [27, 21] width 9 height 10
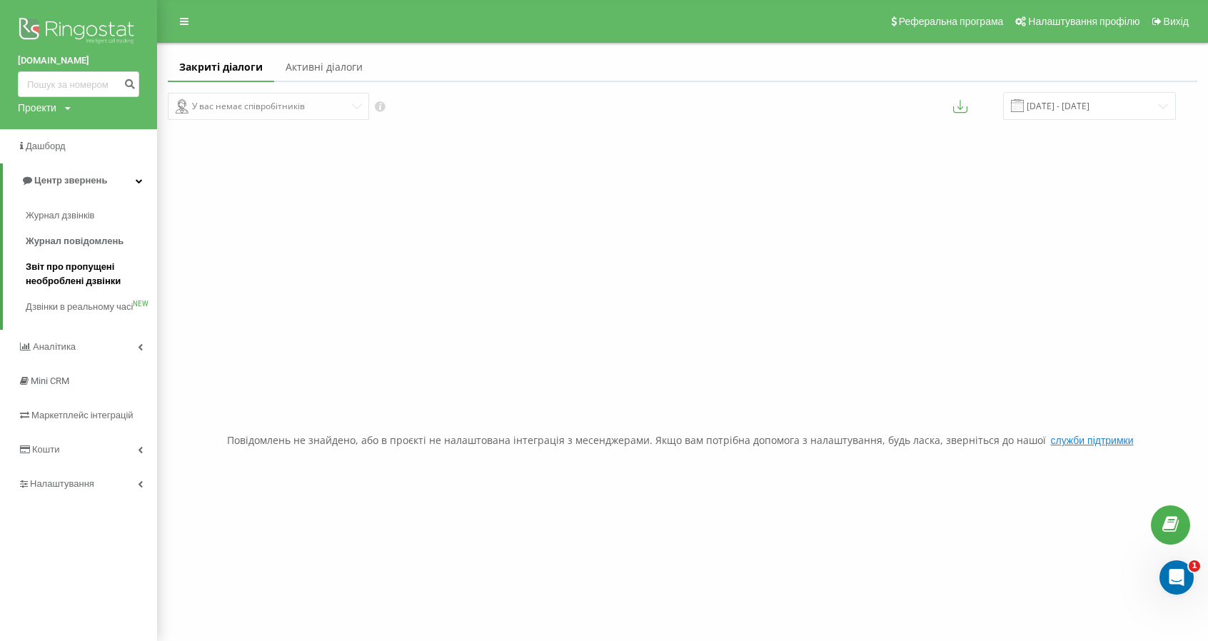
click at [54, 276] on span "Звіт про пропущені необроблені дзвінки" at bounding box center [88, 274] width 124 height 29
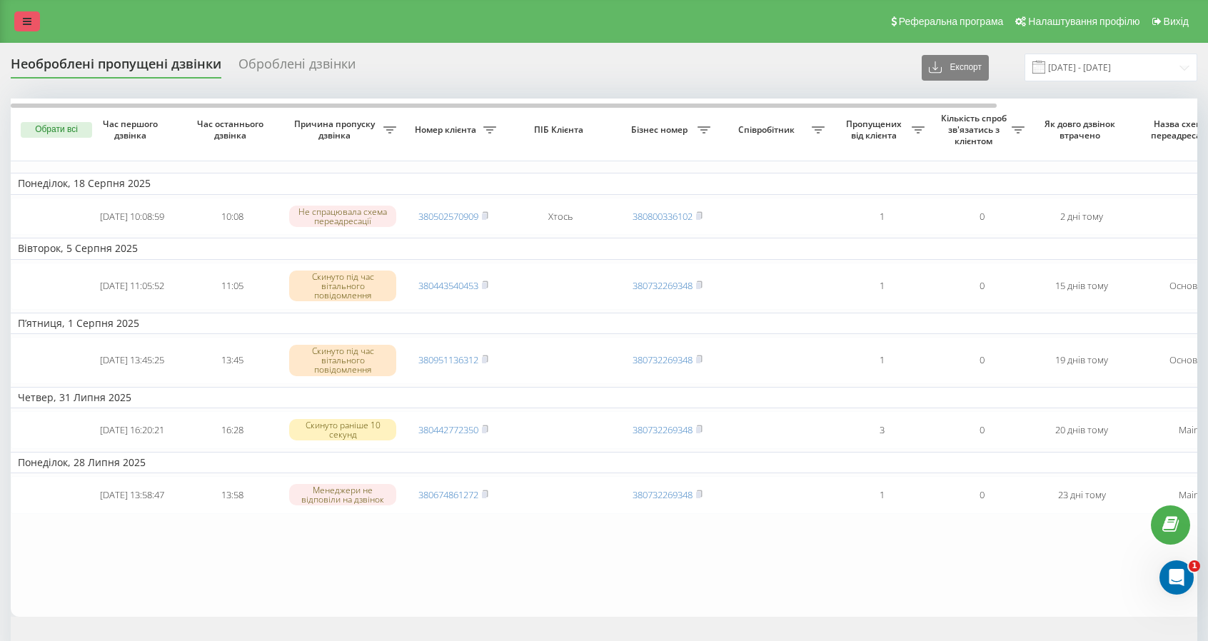
click at [29, 21] on icon at bounding box center [27, 21] width 9 height 10
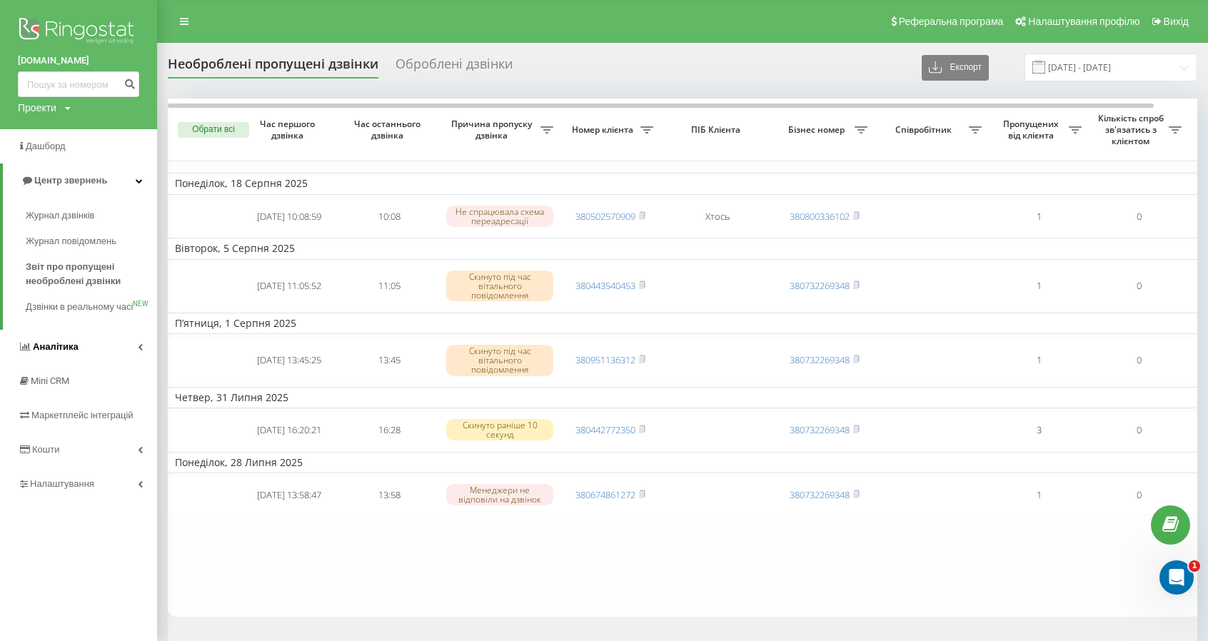
click at [70, 352] on span "Аналiтика" at bounding box center [56, 346] width 46 height 11
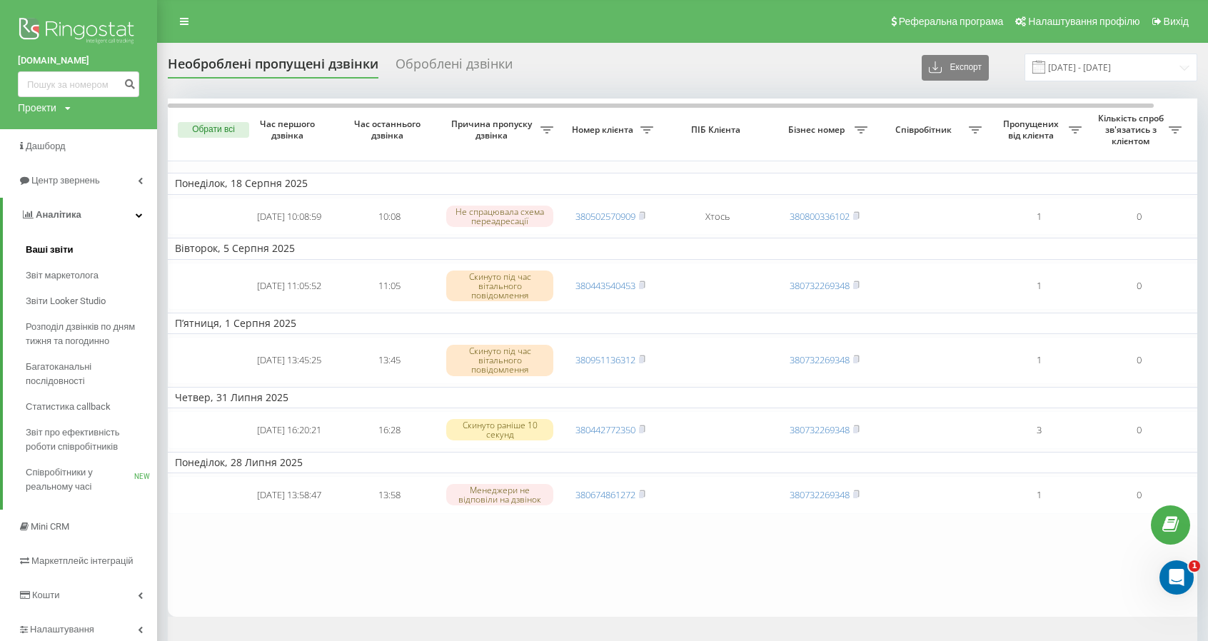
click at [48, 248] on span "Ваші звіти" at bounding box center [50, 250] width 48 height 14
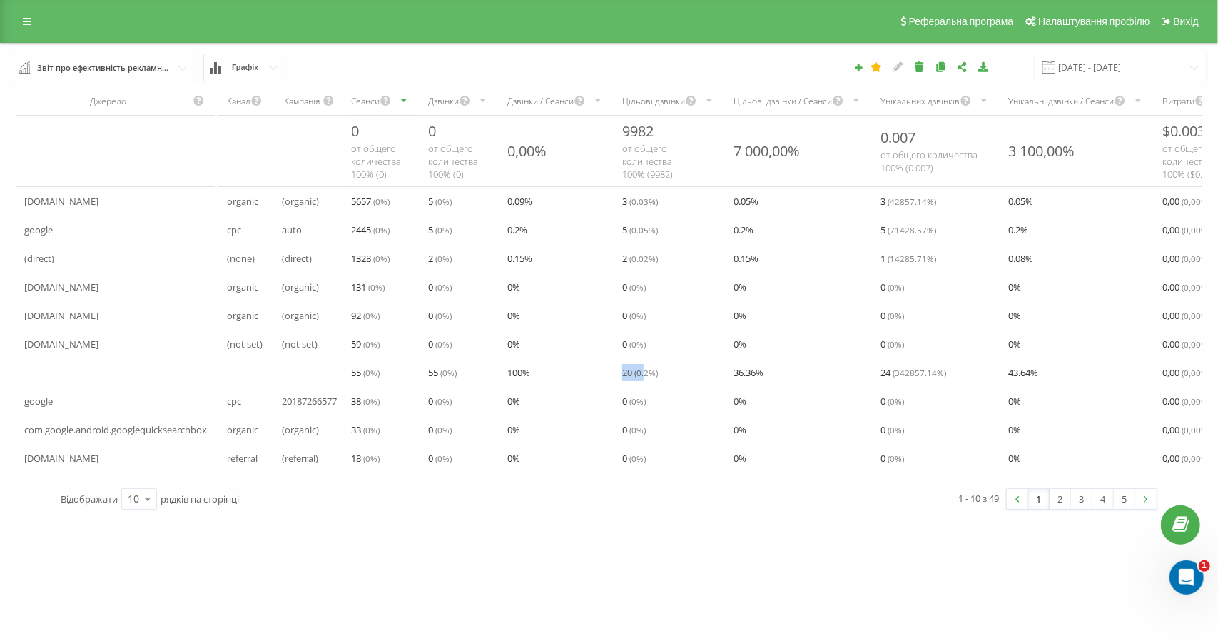
drag, startPoint x: 627, startPoint y: 383, endPoint x: 655, endPoint y: 389, distance: 29.1
click at [655, 386] on div "20 ( 0.2 %)" at bounding box center [669, 372] width 111 height 29
click at [230, 67] on button "Графік" at bounding box center [244, 68] width 82 height 28
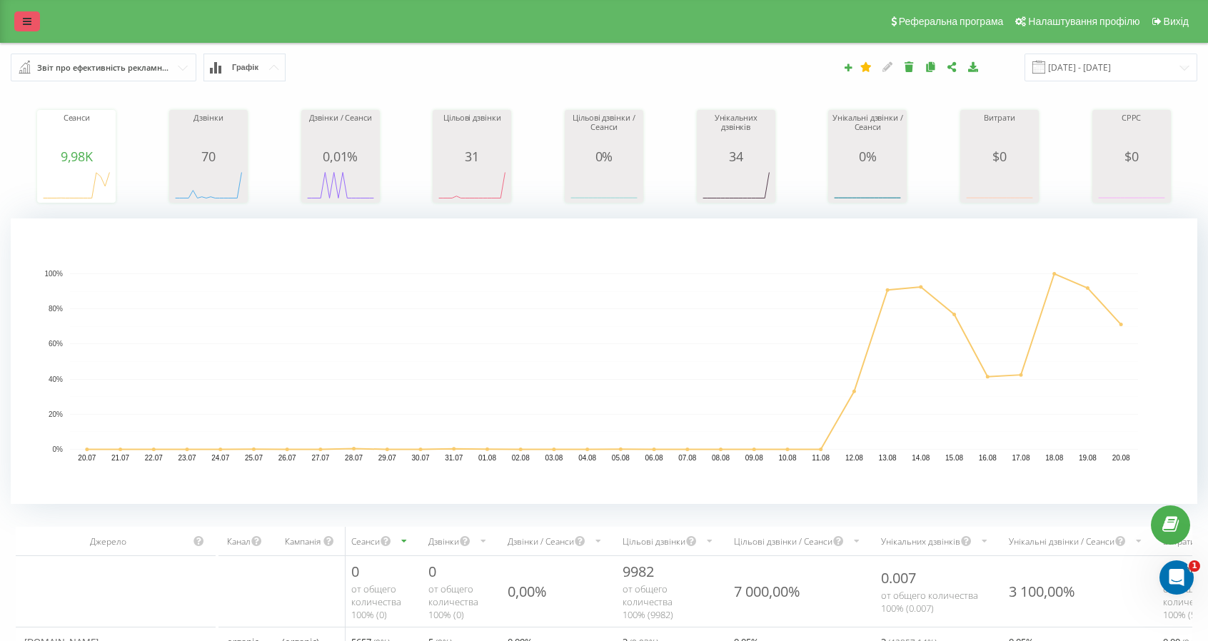
click at [24, 16] on link at bounding box center [27, 21] width 26 height 20
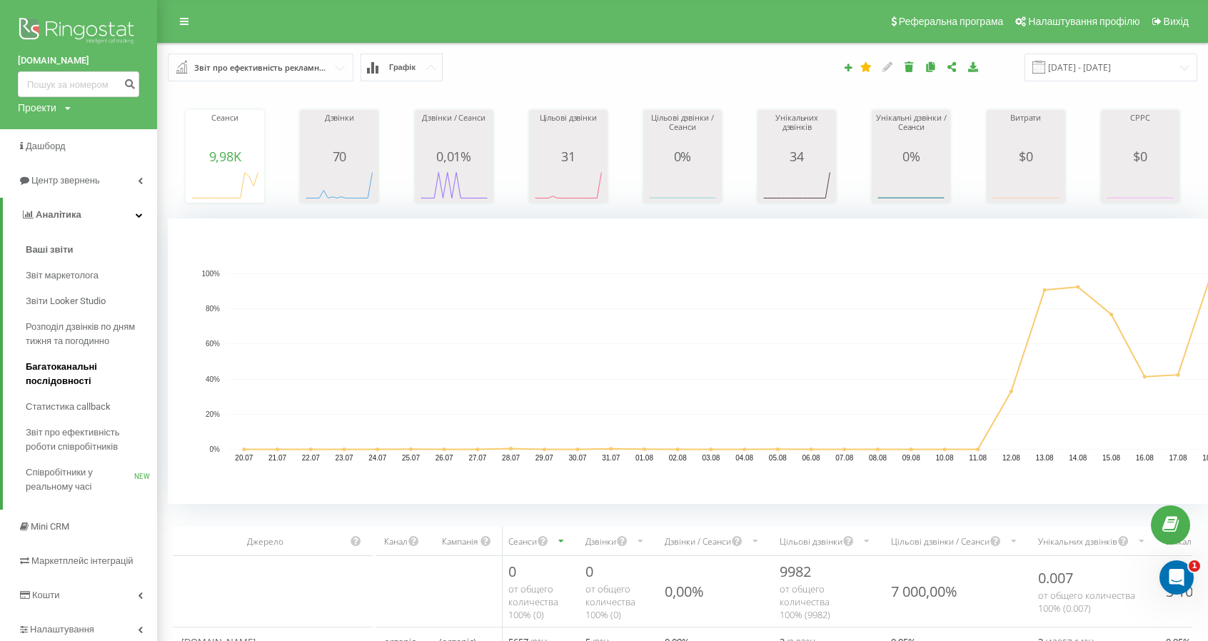
click at [86, 375] on span "Багатоканальні послідовності" at bounding box center [88, 374] width 124 height 29
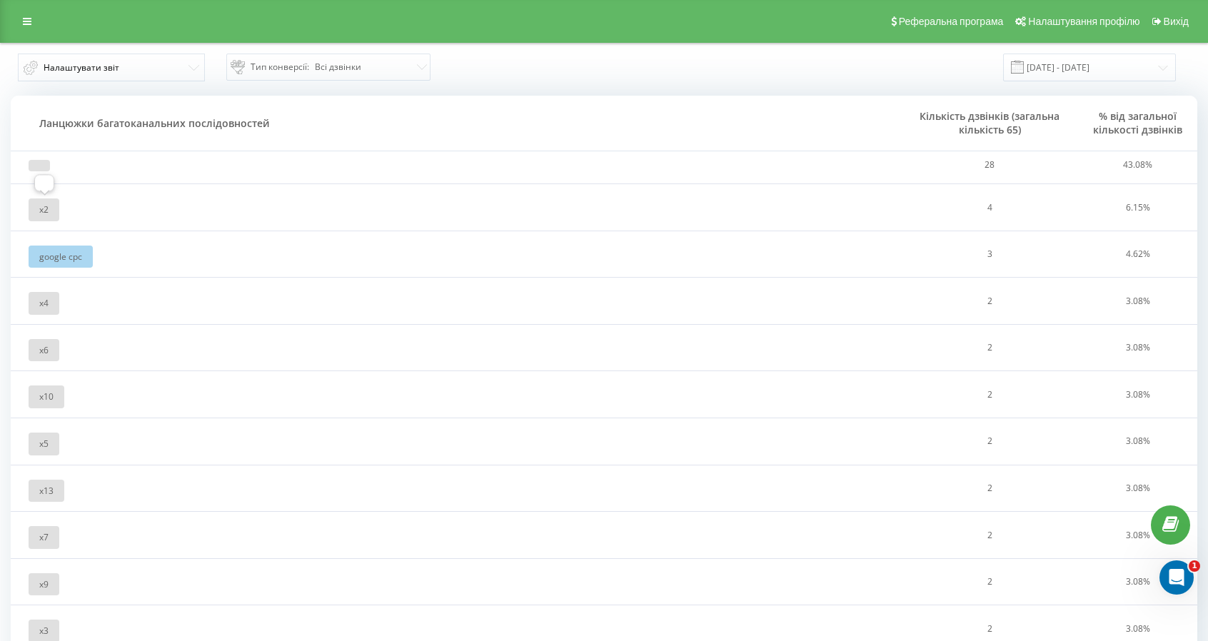
click at [47, 213] on span "x 2" at bounding box center [43, 209] width 9 height 12
click at [27, 18] on icon at bounding box center [27, 21] width 9 height 10
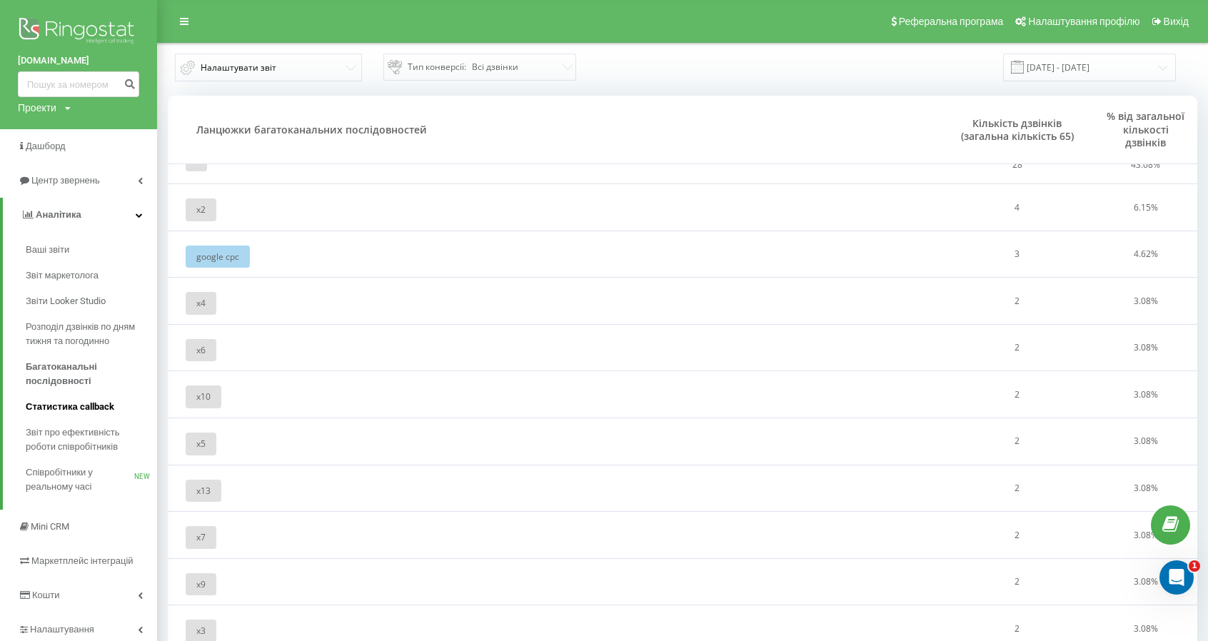
click at [88, 404] on span "Статистика callback" at bounding box center [70, 407] width 89 height 14
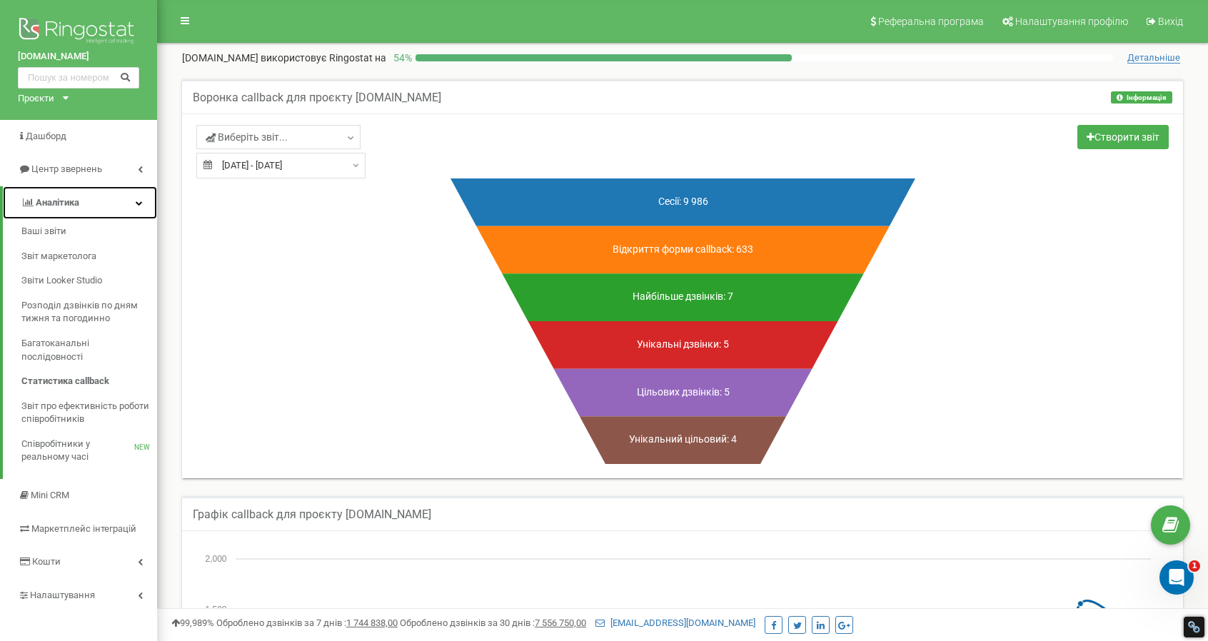
click at [137, 202] on icon at bounding box center [139, 202] width 7 height 7
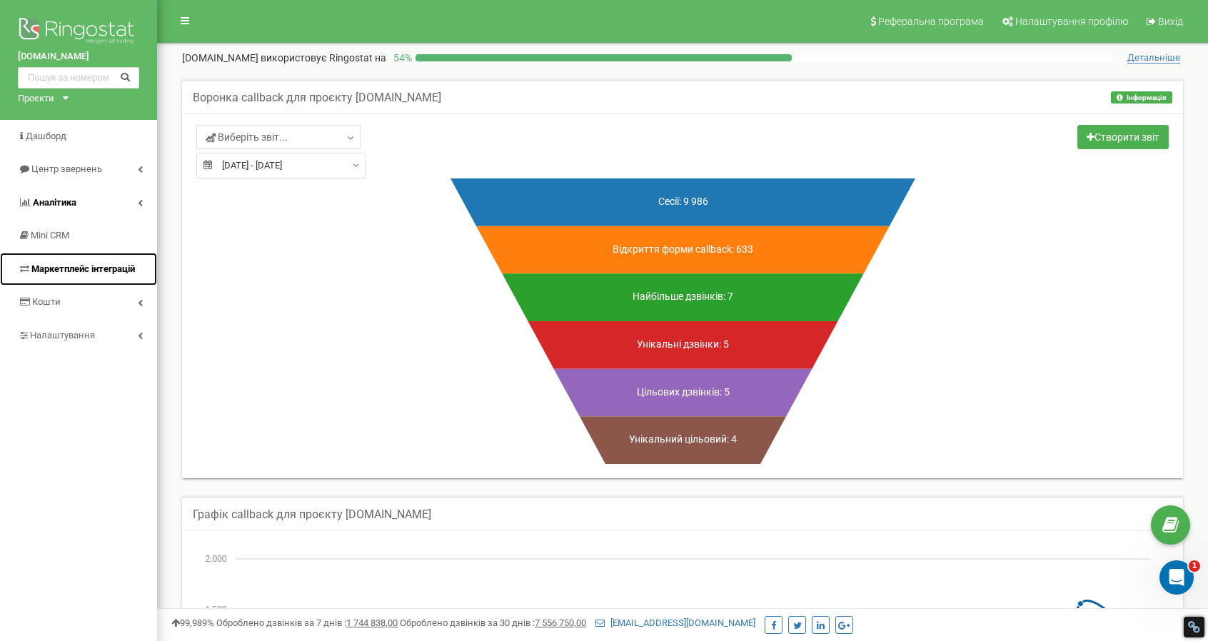
click at [74, 271] on span "Маркетплейс інтеграцій" at bounding box center [82, 268] width 103 height 11
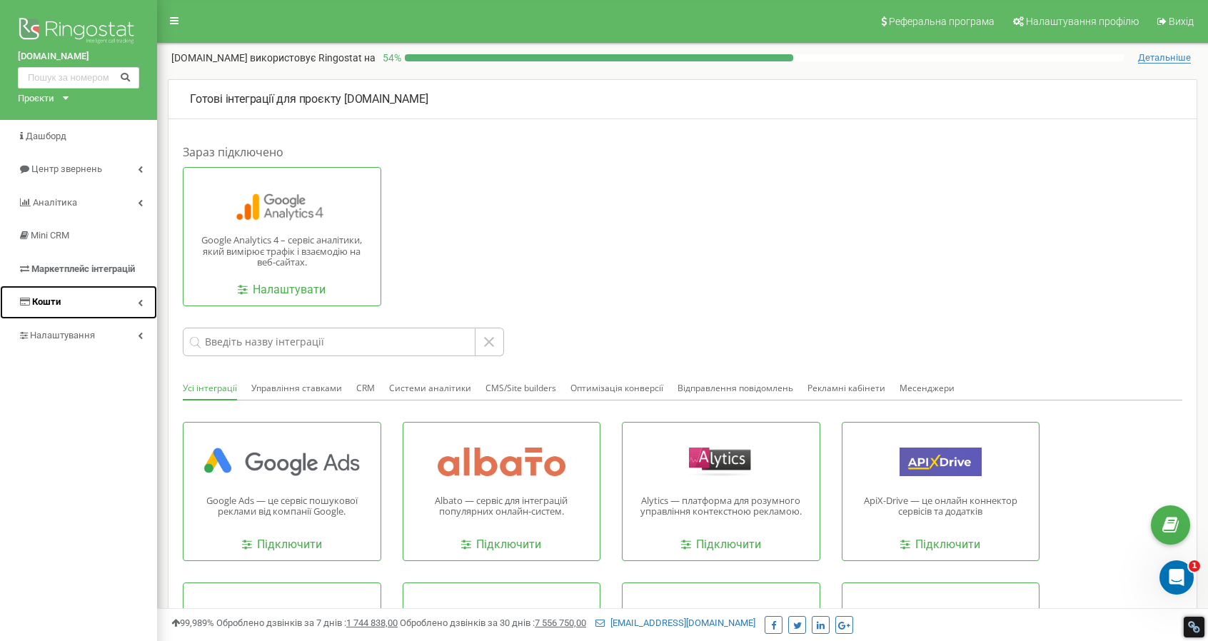
click at [50, 300] on span "Кошти" at bounding box center [46, 301] width 29 height 11
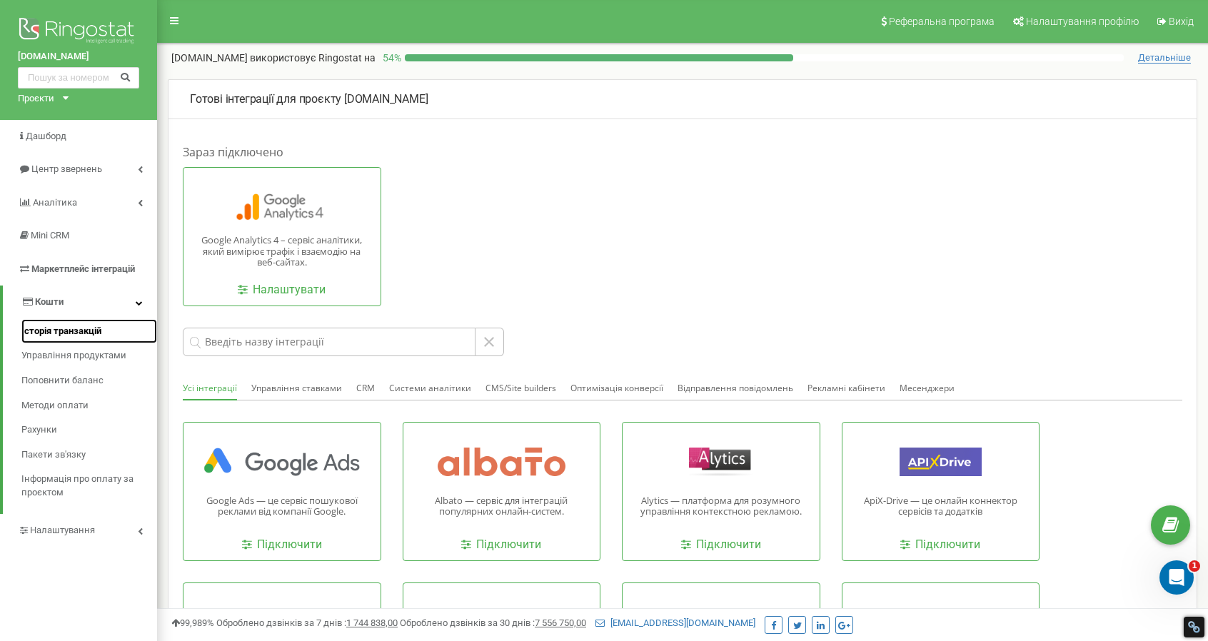
click at [43, 328] on span "Історія транзакцій" at bounding box center [61, 332] width 80 height 14
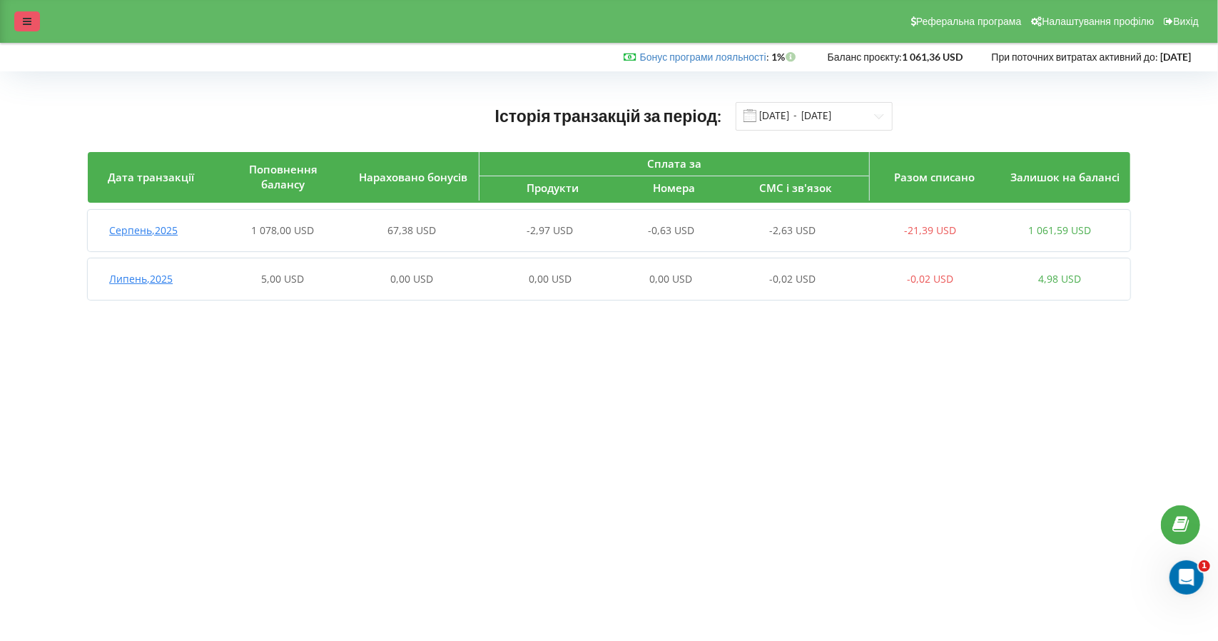
click at [34, 24] on div at bounding box center [27, 21] width 26 height 20
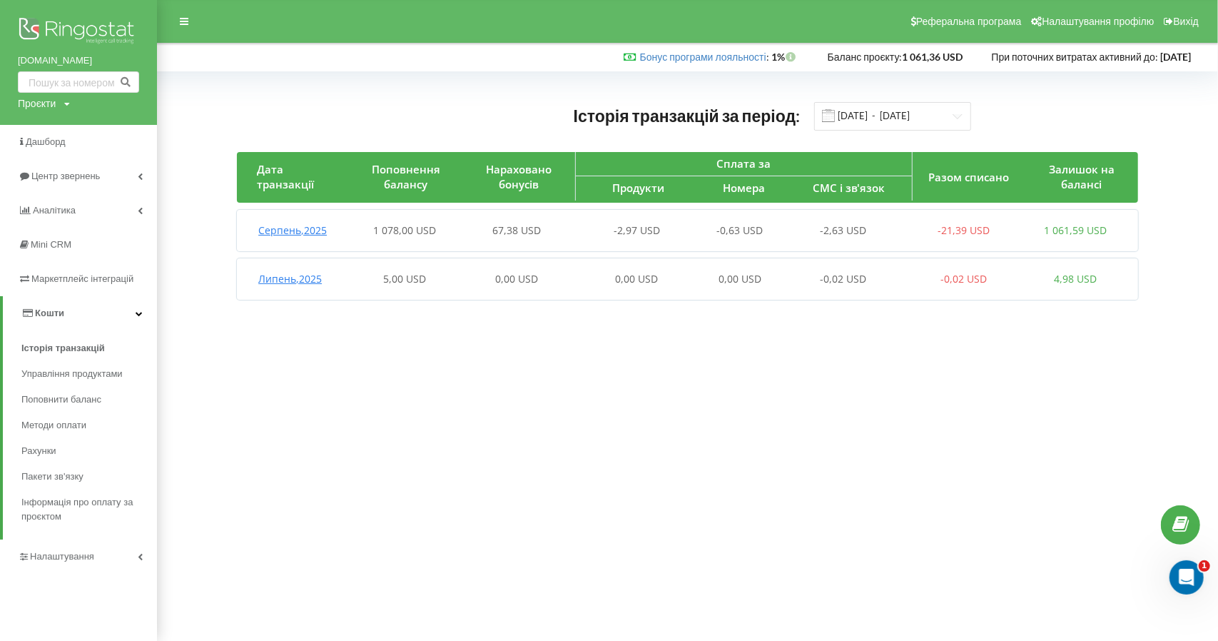
click at [149, 309] on link "Кошти" at bounding box center [80, 313] width 154 height 34
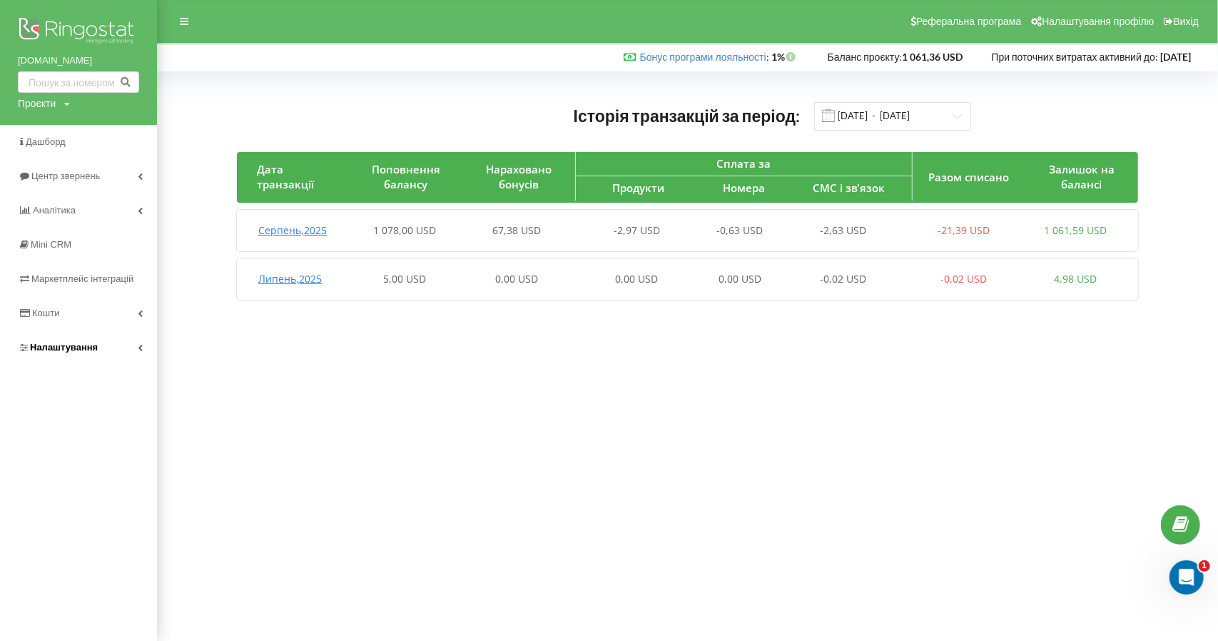
click at [138, 345] on icon at bounding box center [140, 347] width 5 height 7
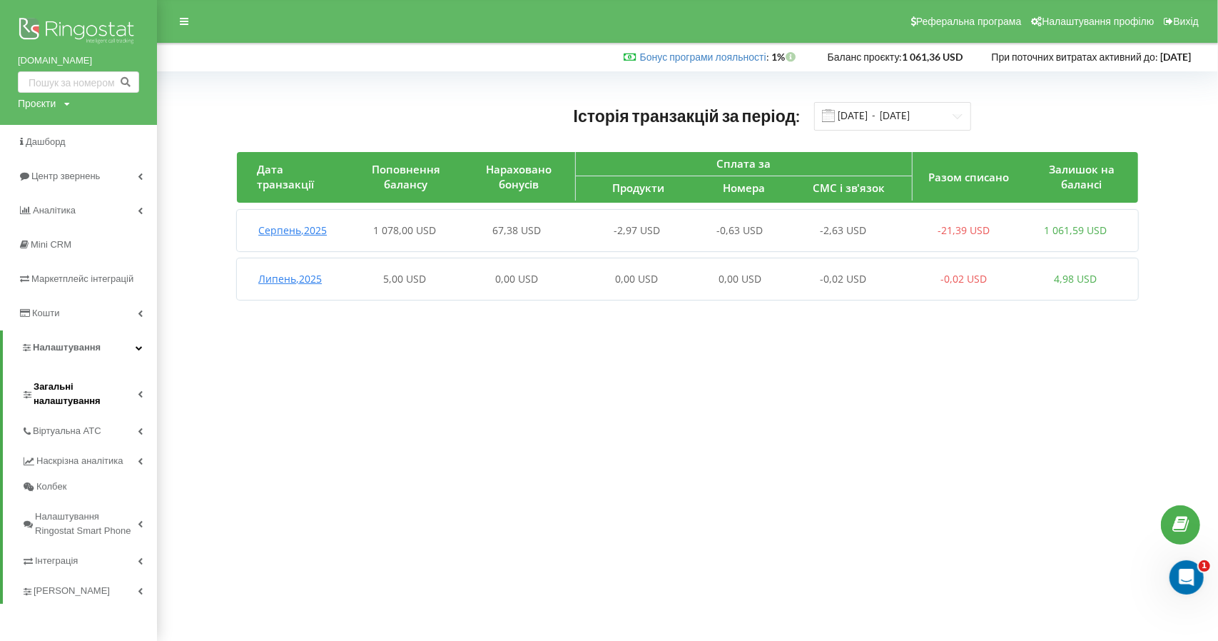
click at [49, 385] on span "Загальні налаштування" at bounding box center [86, 394] width 104 height 29
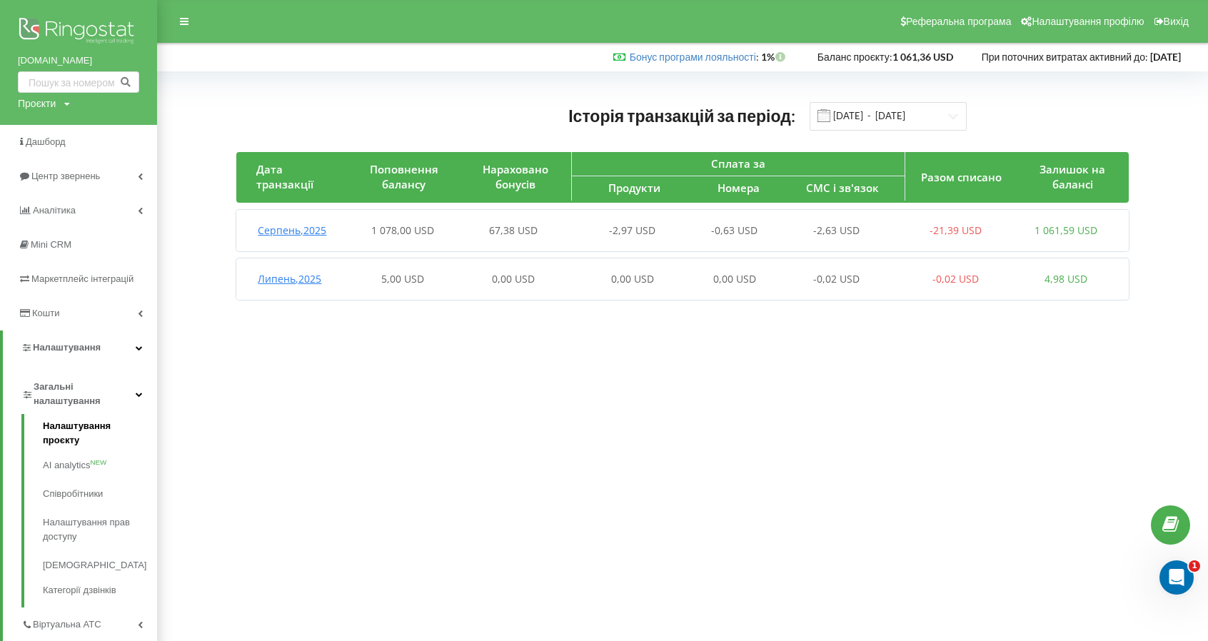
click at [56, 428] on link "Налаштування проєкту" at bounding box center [100, 435] width 114 height 32
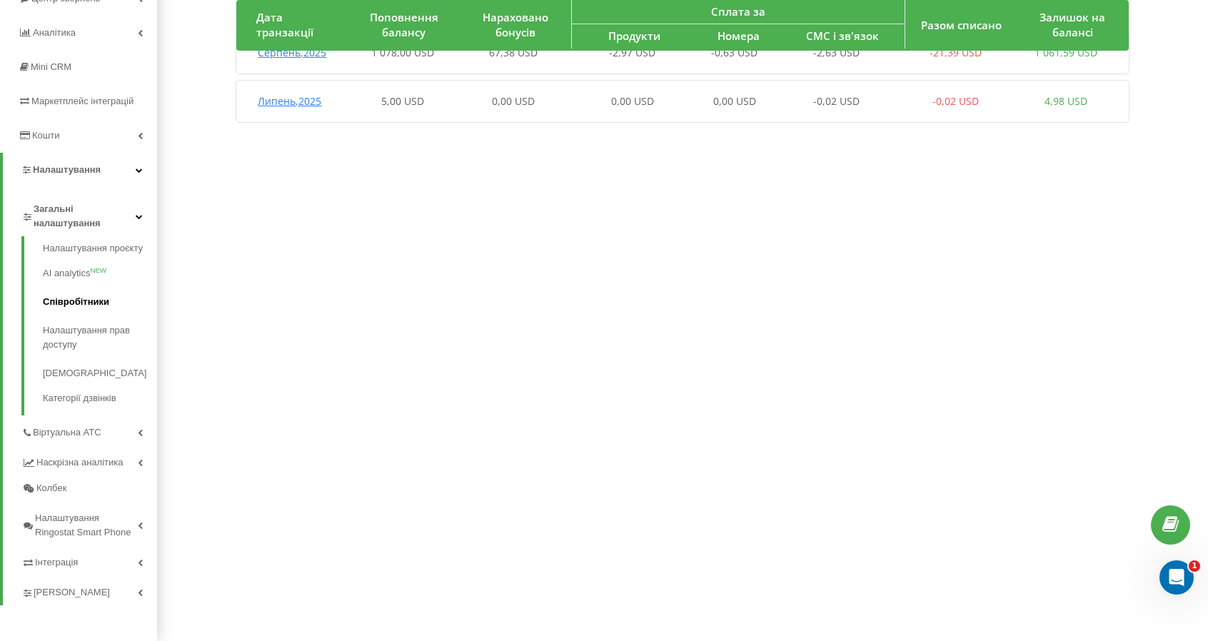
scroll to position [178, 0]
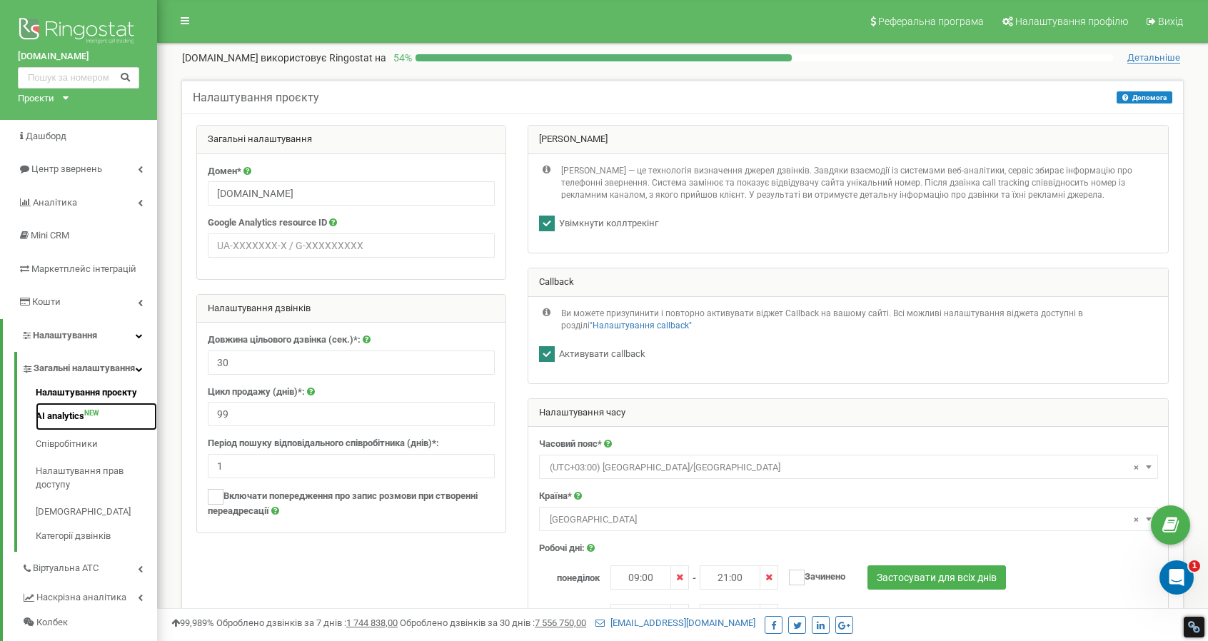
click at [60, 430] on link "AI analytics NEW" at bounding box center [96, 417] width 121 height 28
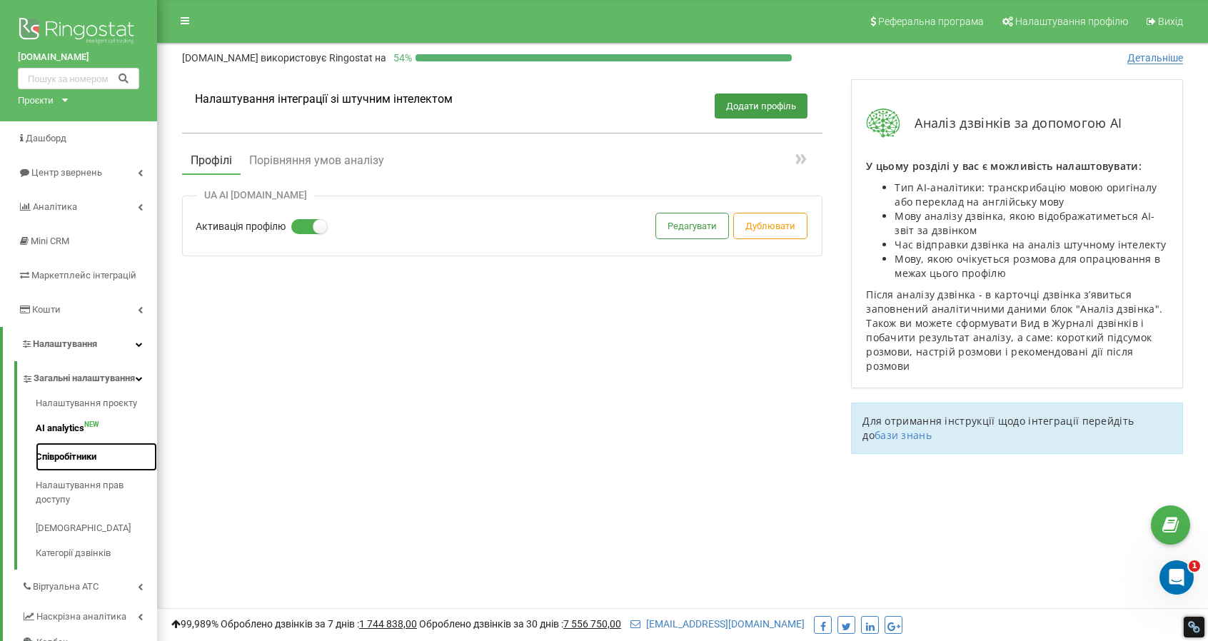
click at [51, 471] on link "Співробітники" at bounding box center [96, 457] width 121 height 29
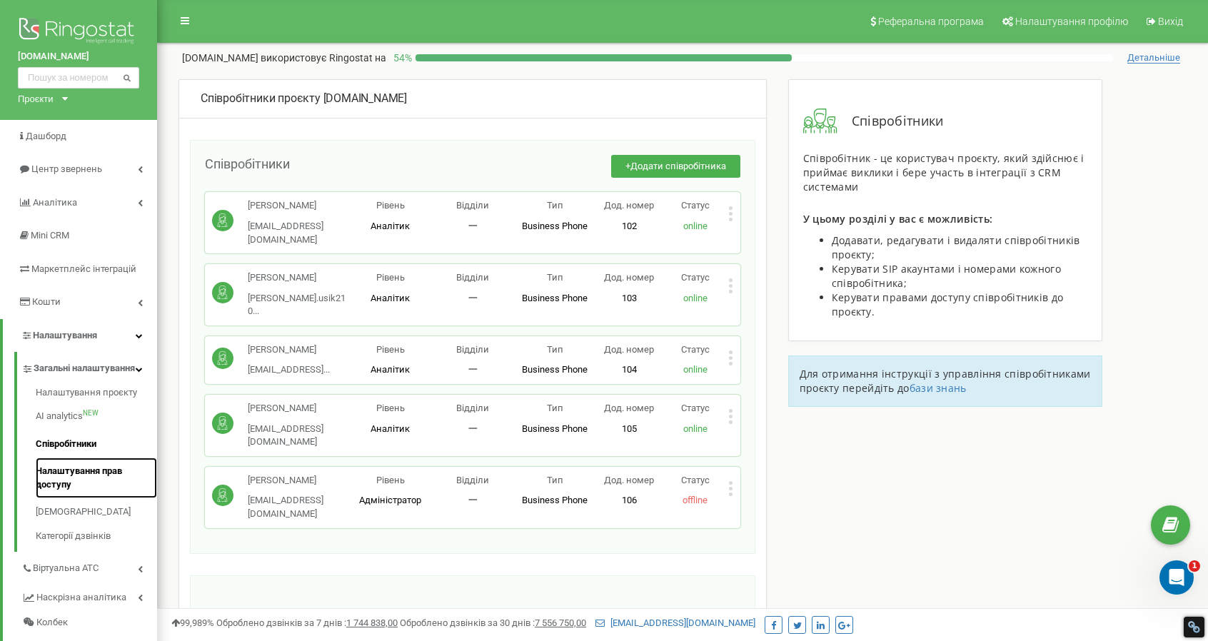
click at [77, 484] on link "Налаштування прав доступу" at bounding box center [96, 478] width 121 height 41
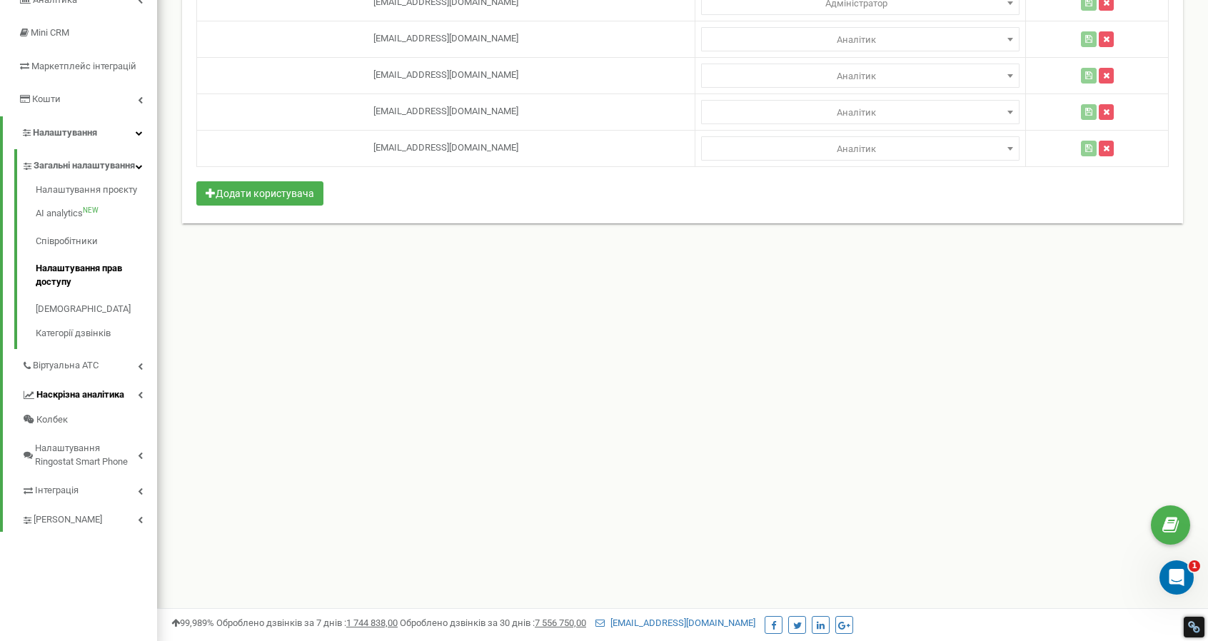
scroll to position [214, 0]
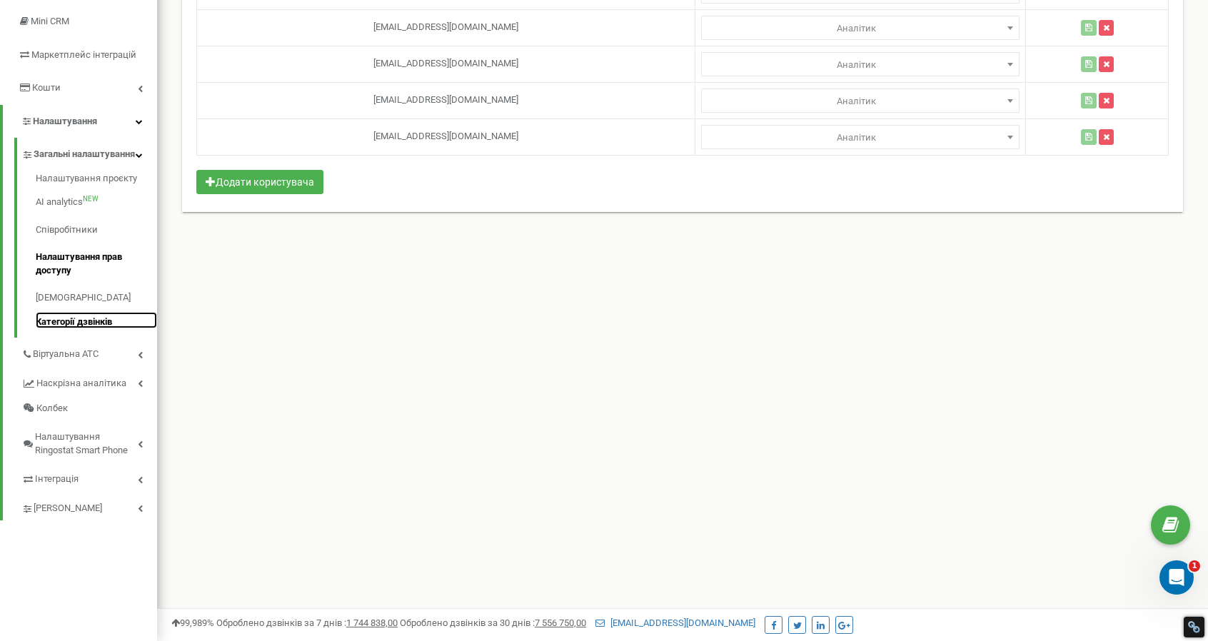
click at [53, 329] on link "Категорії дзвінків" at bounding box center [96, 320] width 121 height 17
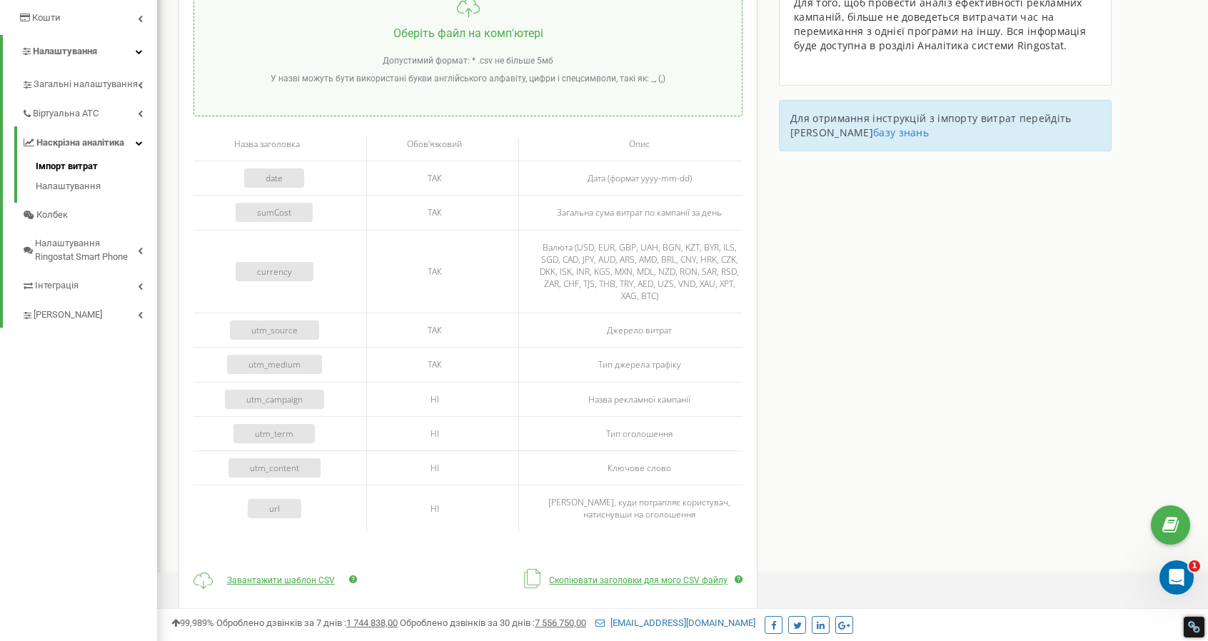
scroll to position [303, 0]
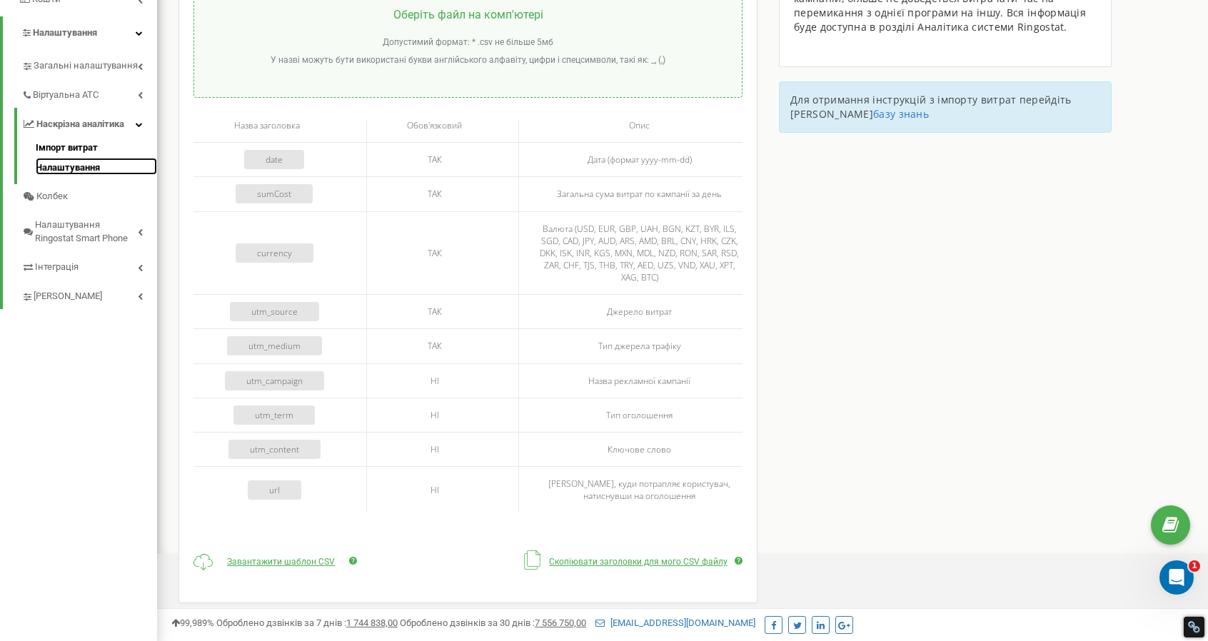
click at [54, 170] on link "Налаштування" at bounding box center [96, 166] width 121 height 17
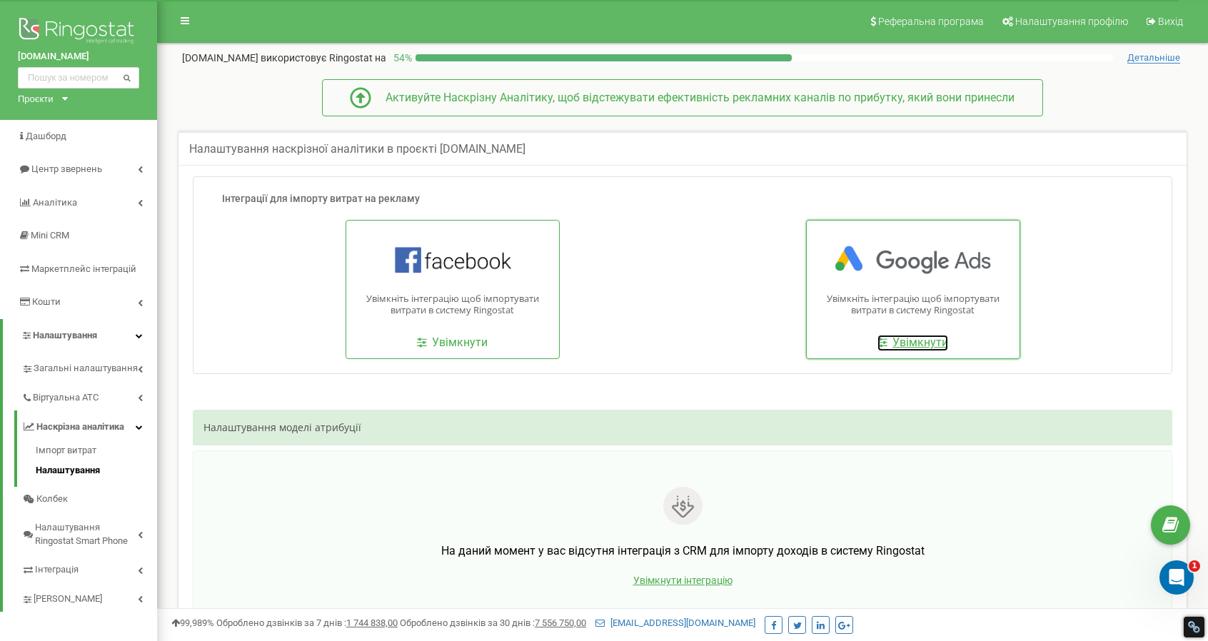
click at [931, 342] on span "Увімкнути" at bounding box center [920, 342] width 56 height 14
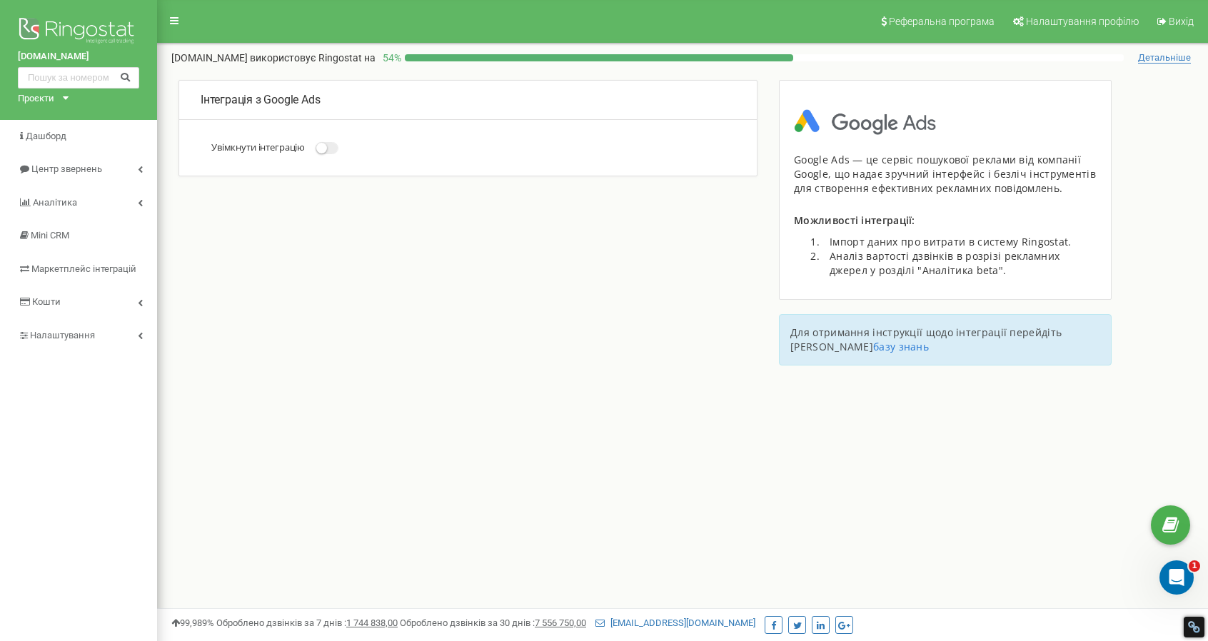
click at [321, 147] on small at bounding box center [321, 148] width 11 height 11
click at [0, 0] on input "Увімкнути інтеграцію" at bounding box center [0, 0] width 0 height 0
click at [261, 146] on label "Увімкнути інтеграцію" at bounding box center [278, 147] width 134 height 13
click at [0, 0] on input "Увімкнути інтеграцію" at bounding box center [0, 0] width 0 height 0
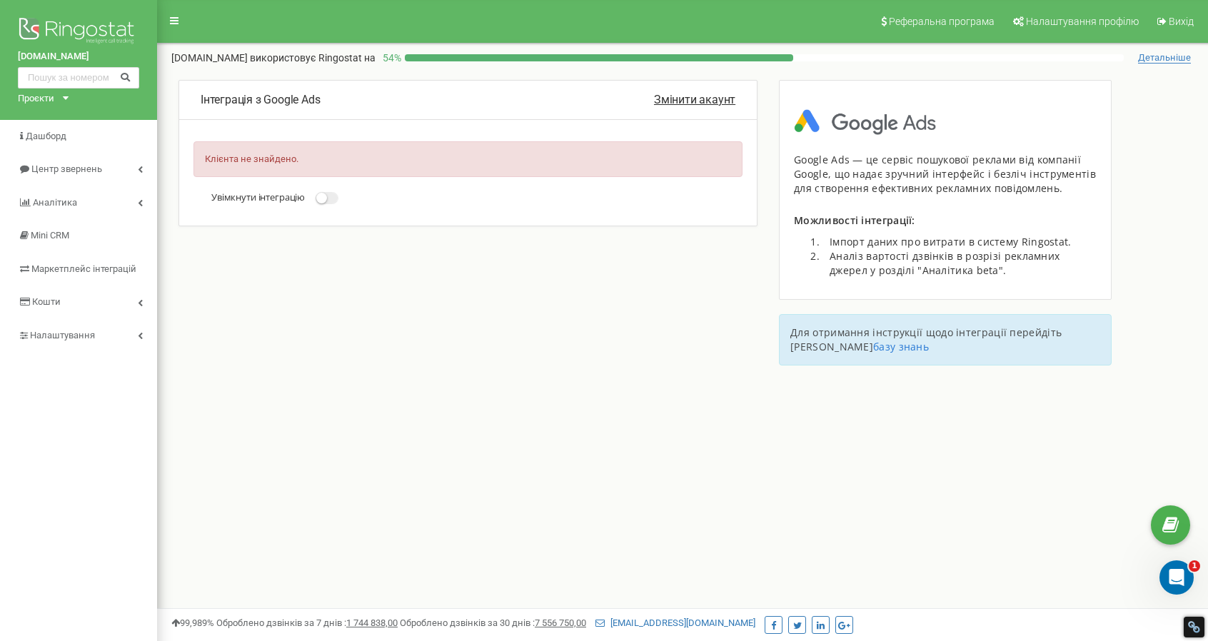
drag, startPoint x: 330, startPoint y: 196, endPoint x: 542, endPoint y: 281, distance: 227.4
click at [528, 304] on div "Інтеграція з Google Ads Змінити акаунт Клієнта не знайдено. Увімкнути інтеграцію" at bounding box center [682, 229] width 1051 height 300
click at [678, 102] on p "Змінити акаунт" at bounding box center [694, 100] width 81 height 16
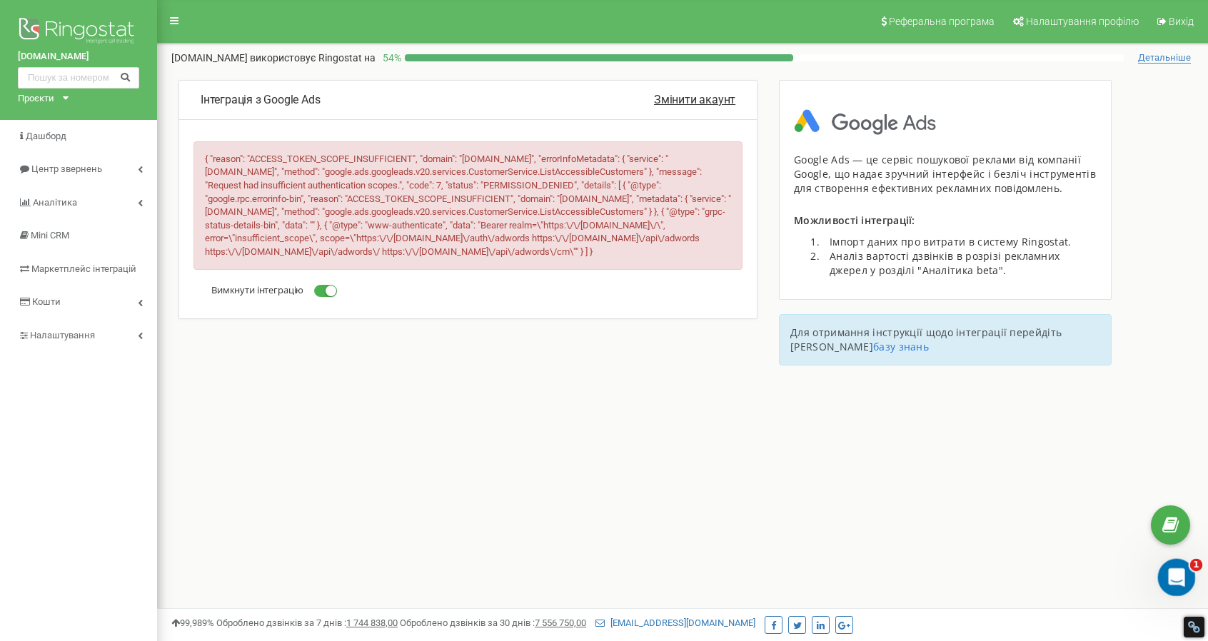
click at [1169, 572] on icon "Открыть службу сообщений Intercom" at bounding box center [1175, 576] width 24 height 24
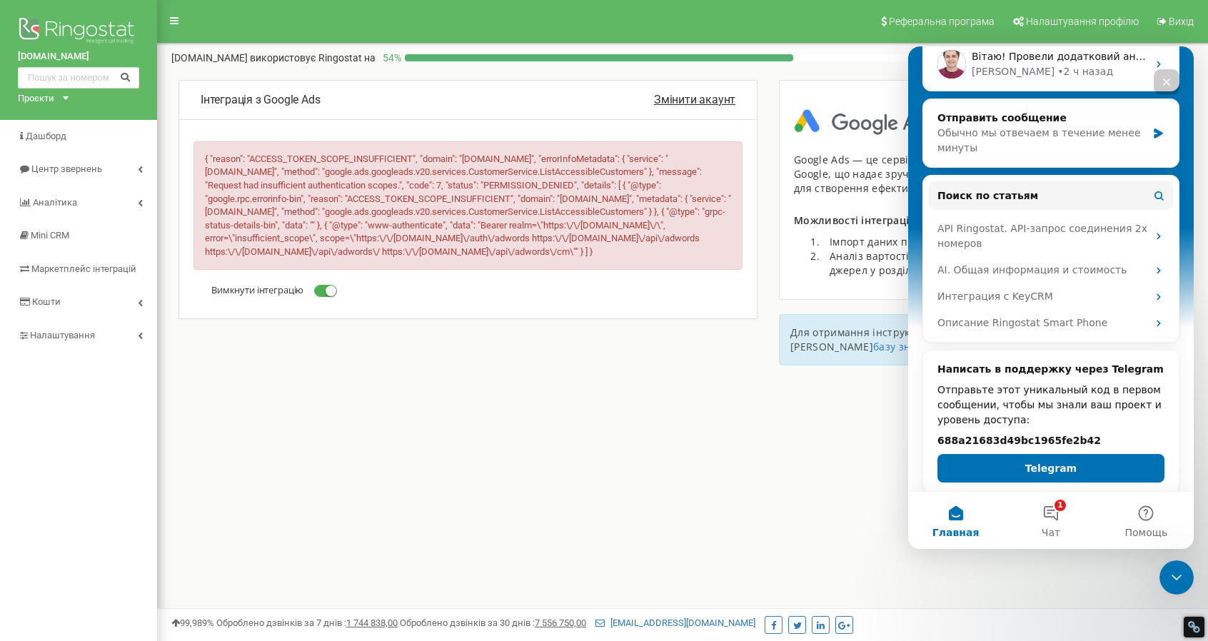
scroll to position [230, 0]
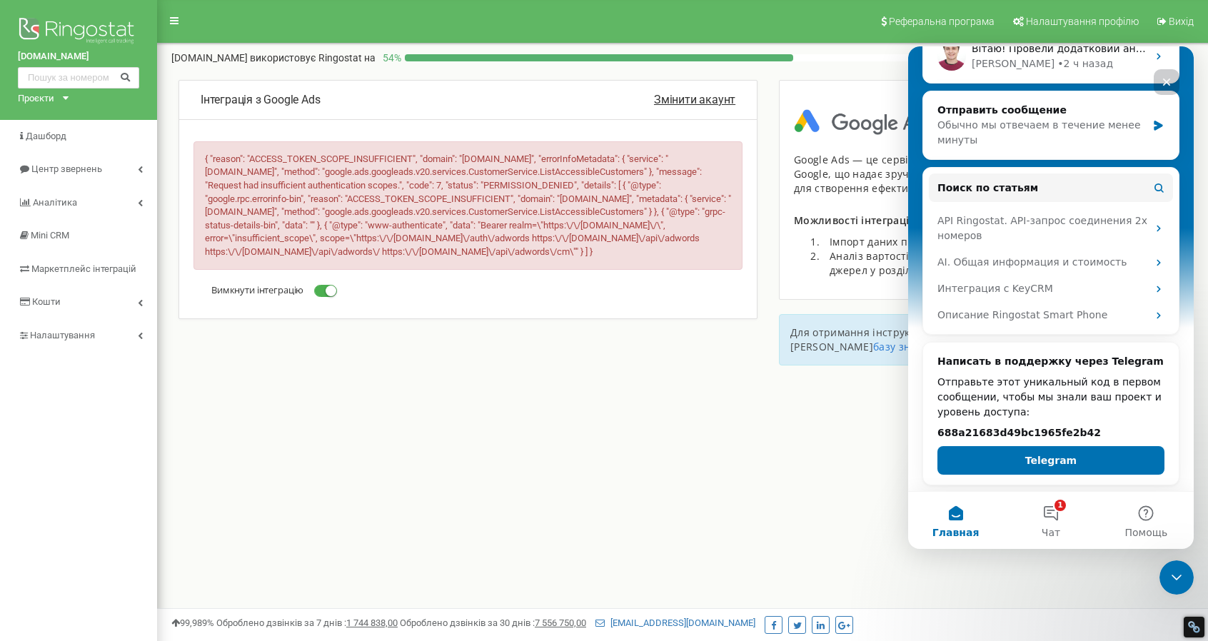
click at [1166, 82] on icon "Закрыть" at bounding box center [1167, 83] width 8 height 8
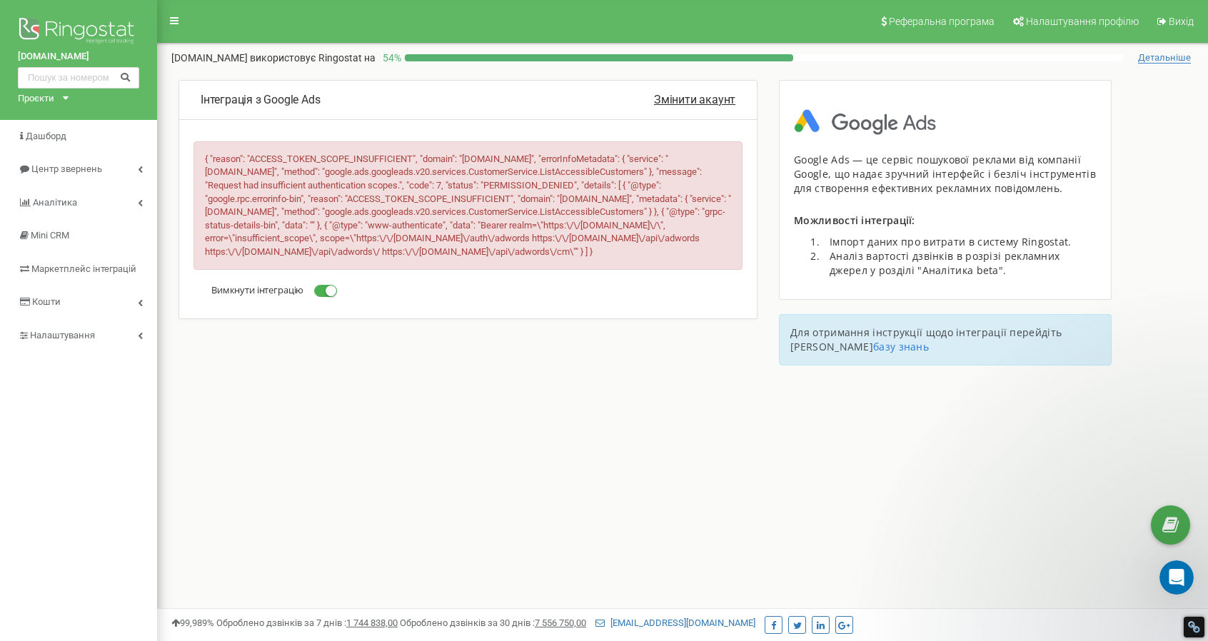
scroll to position [0, 0]
drag, startPoint x: 320, startPoint y: 103, endPoint x: 266, endPoint y: 97, distance: 54.5
click at [266, 97] on p "Інтеграція з Google Ads" at bounding box center [427, 100] width 453 height 16
copy p "Google Ads"
click at [448, 352] on div "Інтеграція з Google Ads Змінити акаунт " }, { "@type": "www-authenticate", "dat…" at bounding box center [468, 221] width 600 height 282
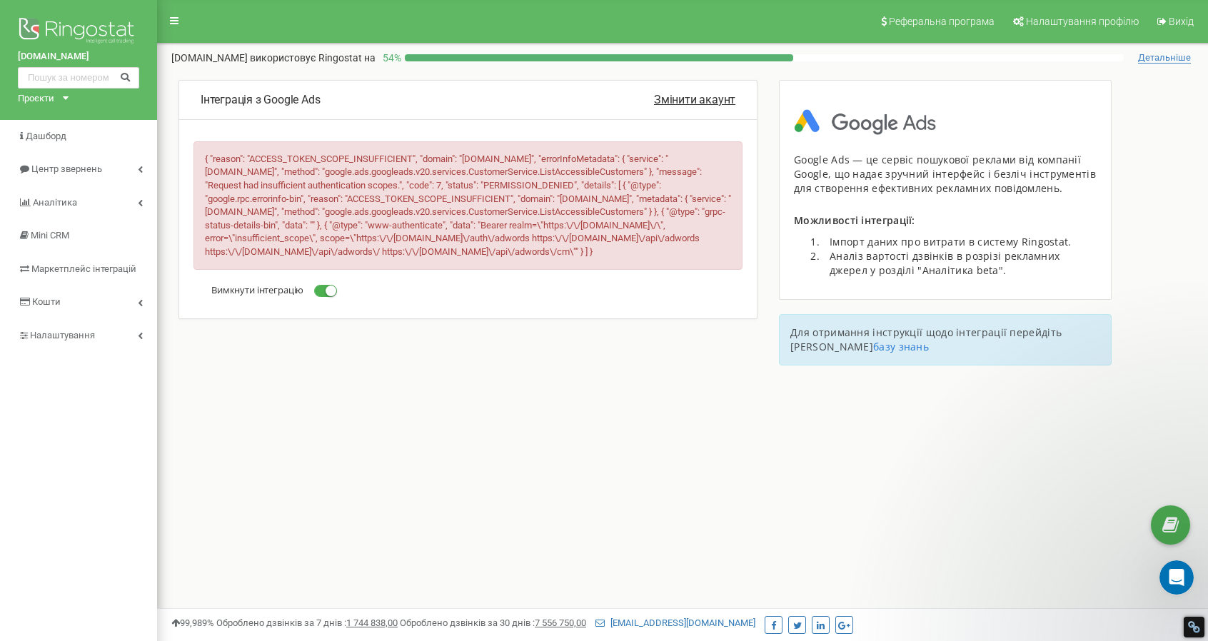
click at [453, 103] on p "Інтеграція з Google Ads" at bounding box center [427, 100] width 453 height 16
click at [314, 61] on span "використовує Ringostat на" at bounding box center [313, 57] width 126 height 11
click at [375, 415] on div "Реферальна програма Налаштування профілю Вихід air-conditioner.ua використовує …" at bounding box center [682, 428] width 1051 height 857
click at [174, 19] on icon at bounding box center [174, 21] width 9 height 10
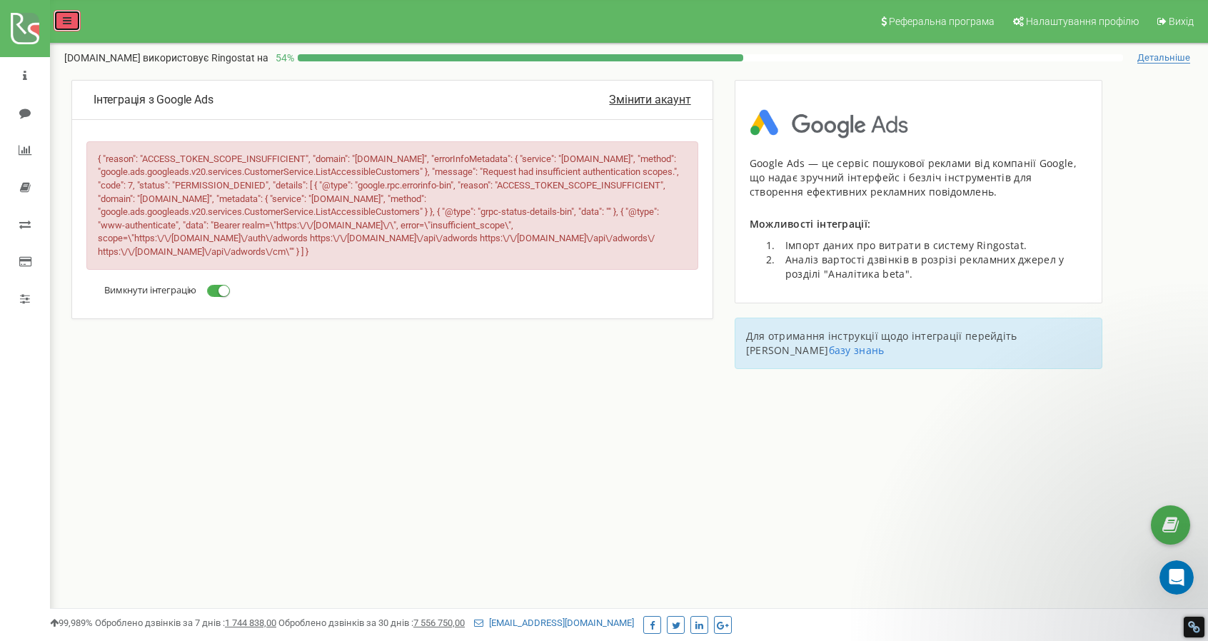
click at [67, 21] on icon at bounding box center [67, 21] width 9 height 10
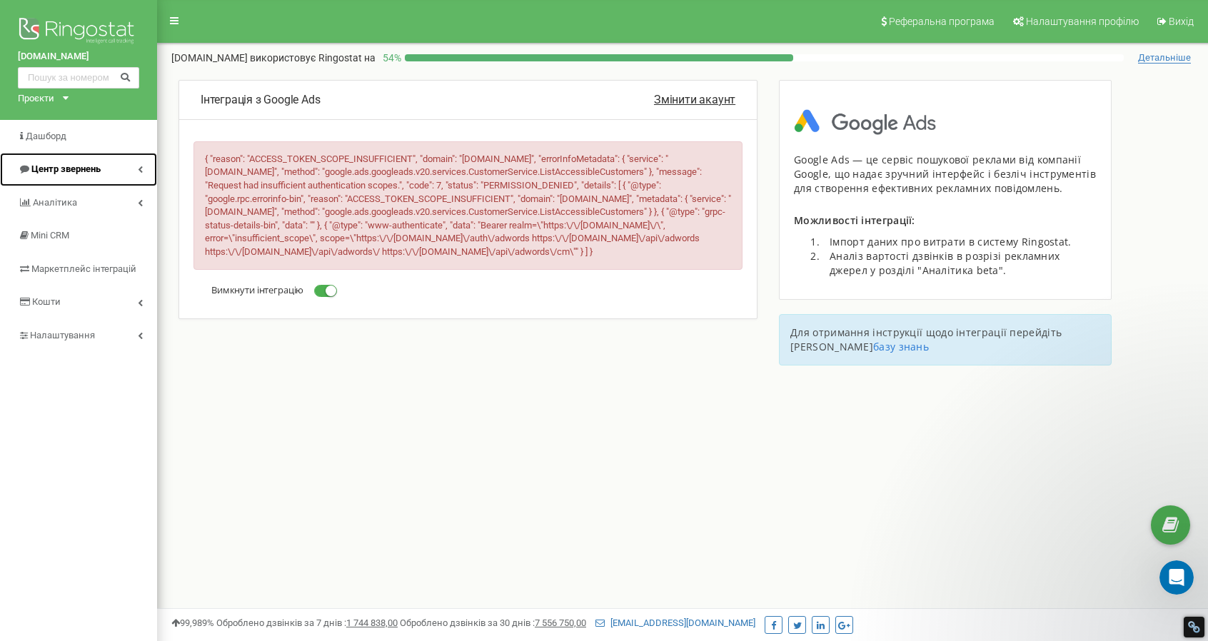
click at [141, 168] on icon at bounding box center [140, 169] width 5 height 7
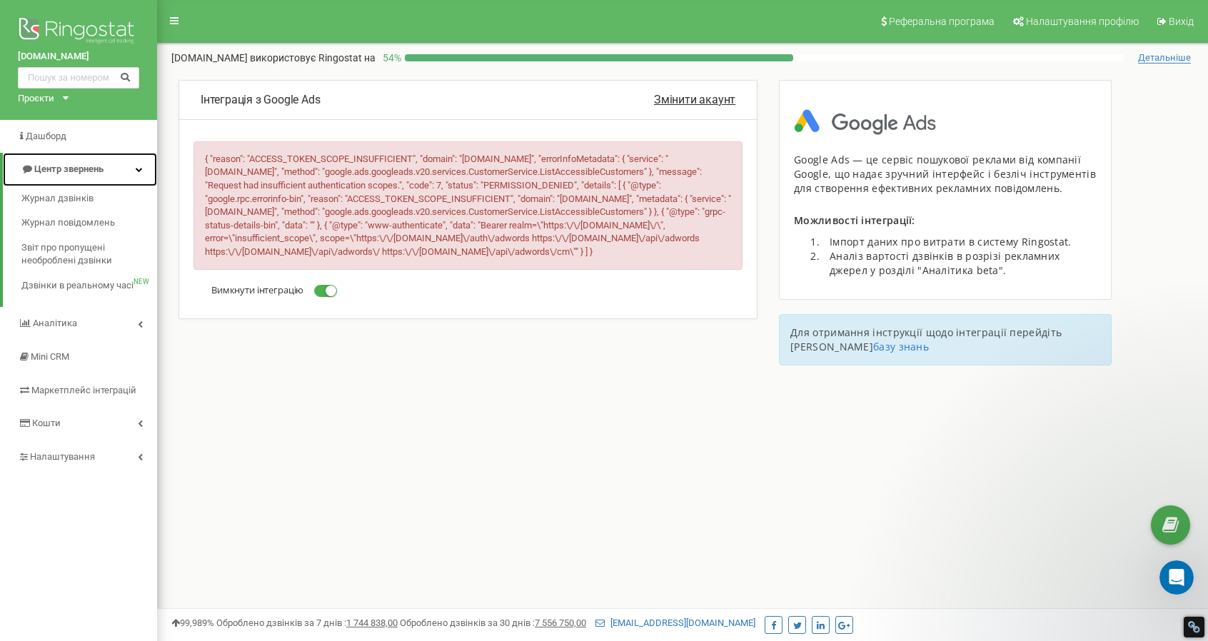
click at [141, 168] on icon at bounding box center [139, 169] width 7 height 7
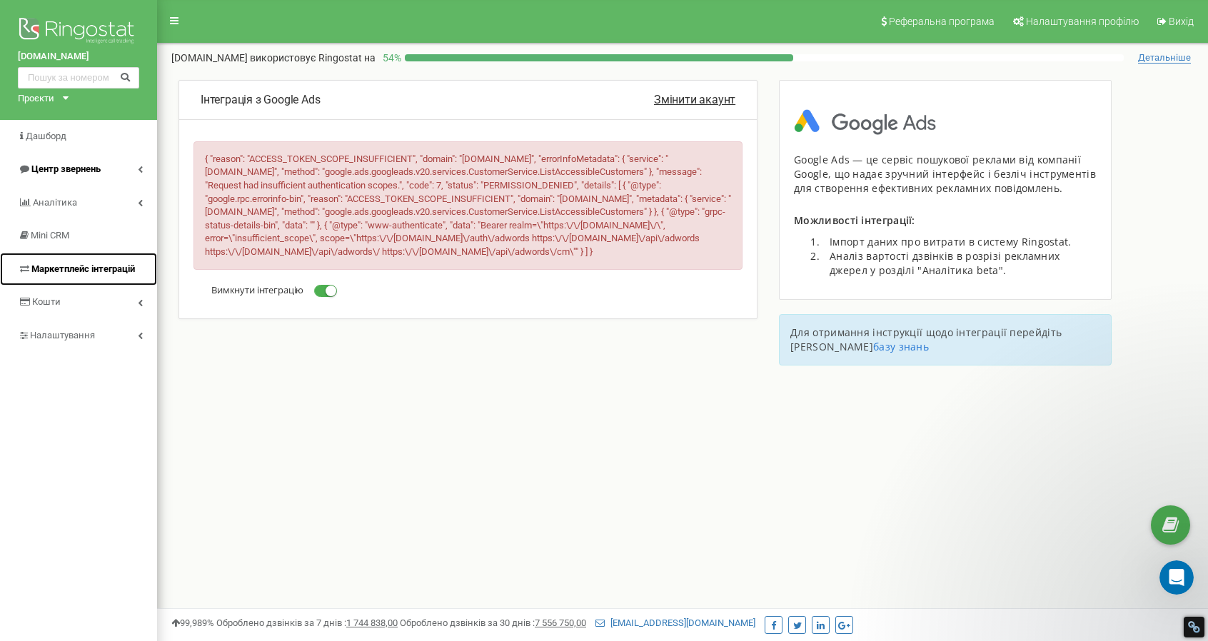
click at [23, 268] on icon at bounding box center [24, 268] width 9 height 9
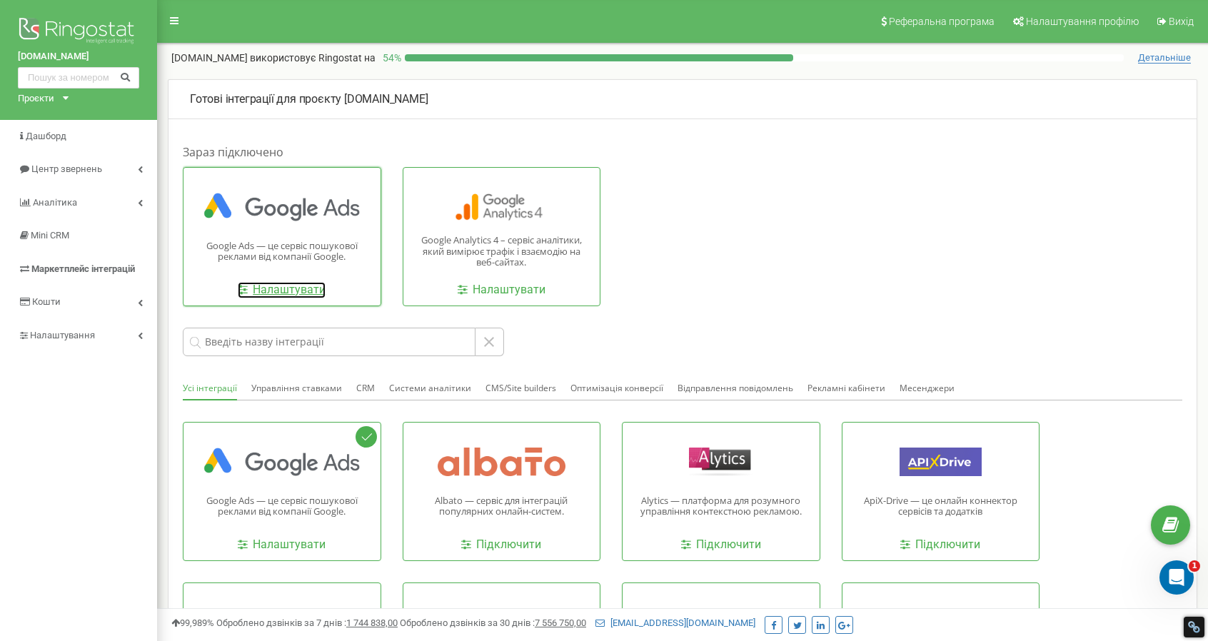
click at [270, 286] on link "Налаштувати" at bounding box center [282, 290] width 88 height 16
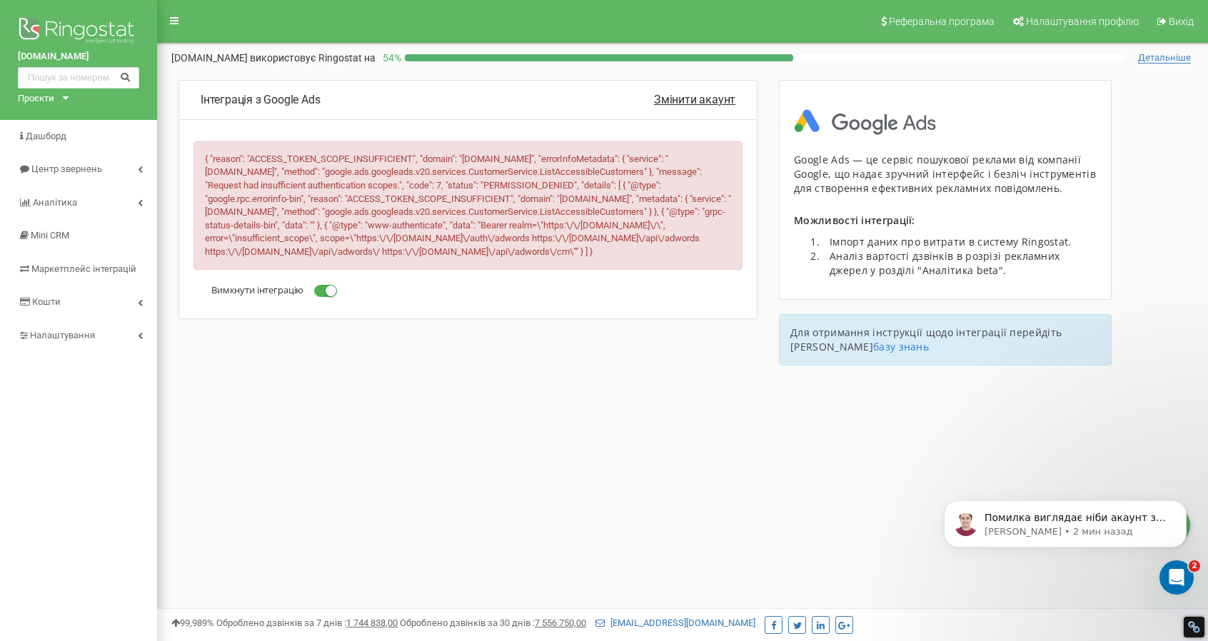
click at [288, 454] on div "Реферальна програма Налаштування профілю Вихід [DOMAIN_NAME] використовує Ringo…" at bounding box center [682, 428] width 1051 height 857
click at [632, 173] on span "{ "reason": "ACCESS_TOKEN_SCOPE_INSUFFICIENT", "domain": "[DOMAIN_NAME]", "erro…" at bounding box center [468, 204] width 526 height 103
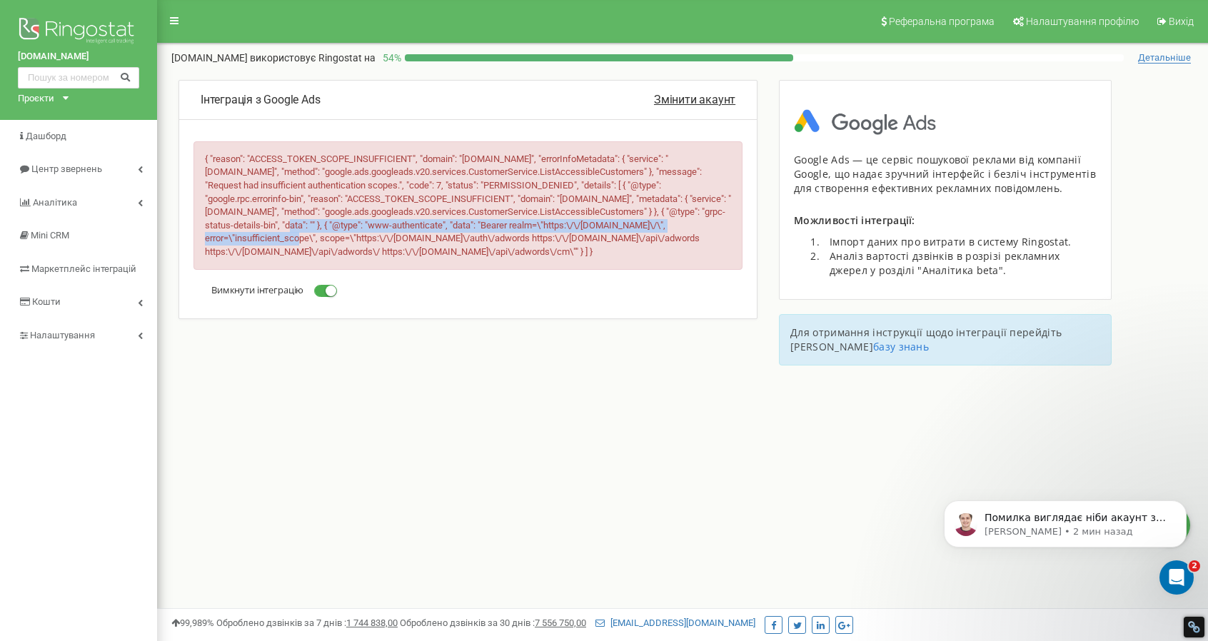
drag, startPoint x: 608, startPoint y: 223, endPoint x: 656, endPoint y: 235, distance: 49.3
click at [655, 234] on span "{ "reason": "ACCESS_TOKEN_SCOPE_INSUFFICIENT", "domain": "[DOMAIN_NAME]", "erro…" at bounding box center [468, 204] width 526 height 103
click at [656, 235] on unknown "" }, { "@type": "www-authenticate", "data": "Bearer realm=\"https:\/\/accounts.…" at bounding box center [452, 238] width 495 height 37
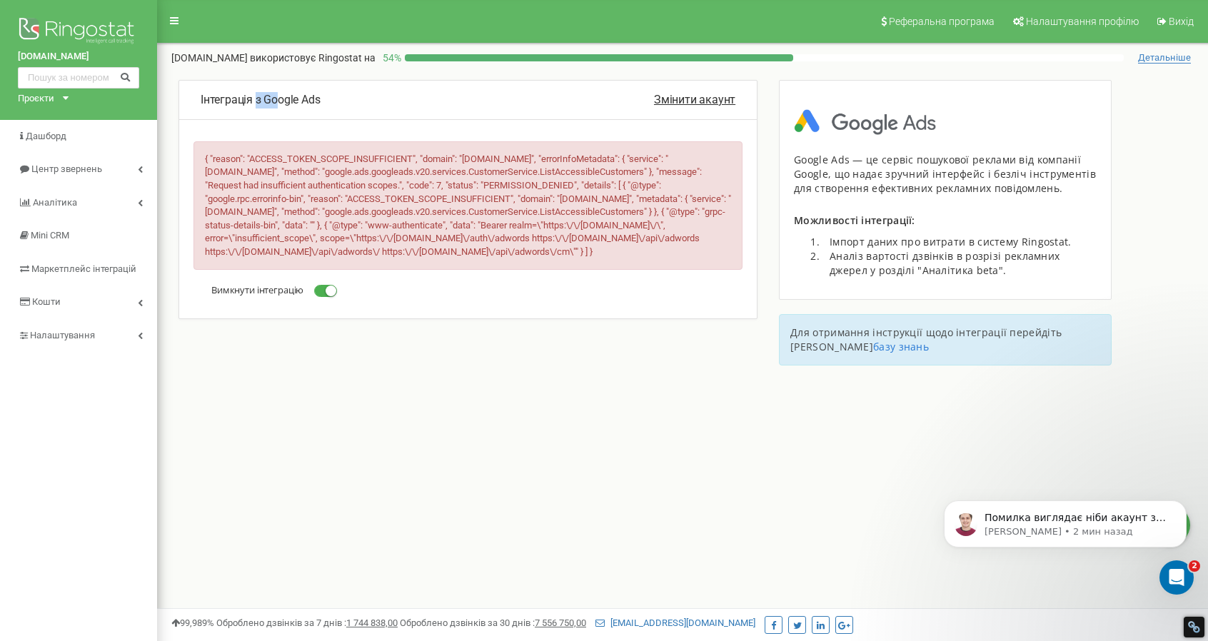
drag, startPoint x: 255, startPoint y: 101, endPoint x: 284, endPoint y: 102, distance: 29.3
click at [283, 102] on p "Інтеграція з Google Ads" at bounding box center [427, 100] width 453 height 16
click at [228, 349] on div "Інтеграція з Google Ads Змінити акаунт " }, { "@type": "www-authenticate", "dat…" at bounding box center [468, 221] width 600 height 282
click at [277, 387] on div "Реферальна програма Налаштування профілю Вихід air-conditioner.ua використовує …" at bounding box center [682, 428] width 1051 height 857
drag, startPoint x: 327, startPoint y: 300, endPoint x: 455, endPoint y: 295, distance: 128.6
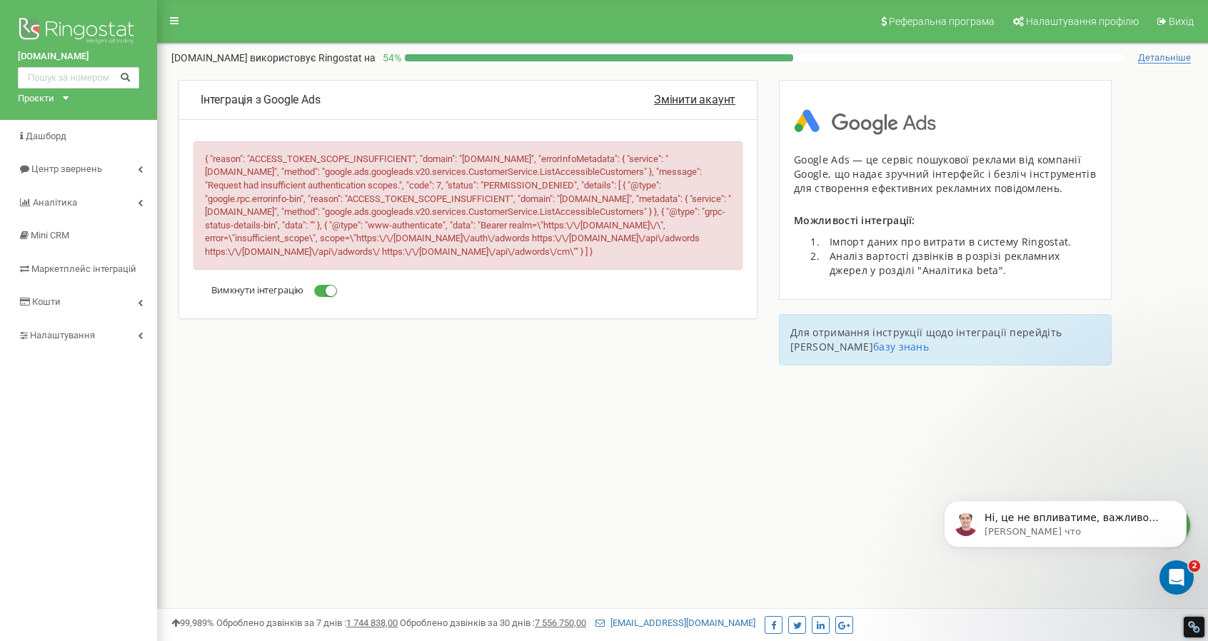
click at [454, 296] on div "Вимкнути інтеграцію" at bounding box center [468, 292] width 535 height 16
click at [327, 297] on span at bounding box center [325, 291] width 23 height 12
click at [0, 0] on input "Вимкнути інтеграцію" at bounding box center [0, 0] width 0 height 0
click at [374, 229] on span "{ "reason": "ACCESS_TOKEN_SCOPE_INSUFFICIENT", "domain": "googleapis.com", "err…" at bounding box center [468, 204] width 526 height 103
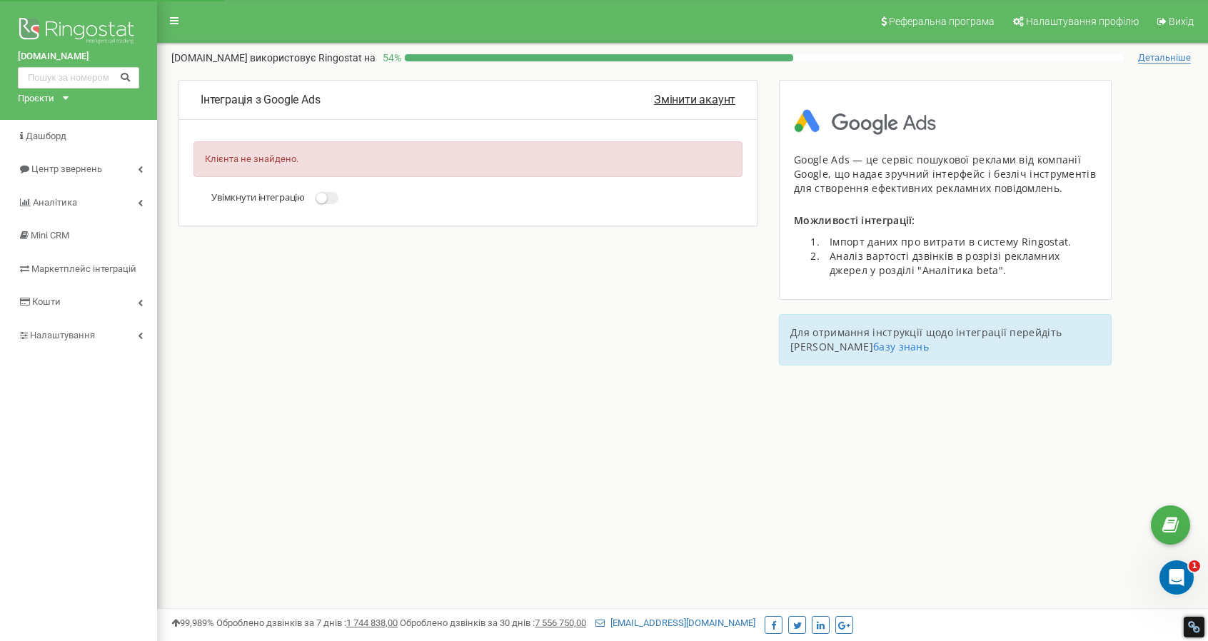
click at [327, 198] on small at bounding box center [321, 198] width 11 height 11
click at [0, 0] on input "Увімкнути інтеграцію" at bounding box center [0, 0] width 0 height 0
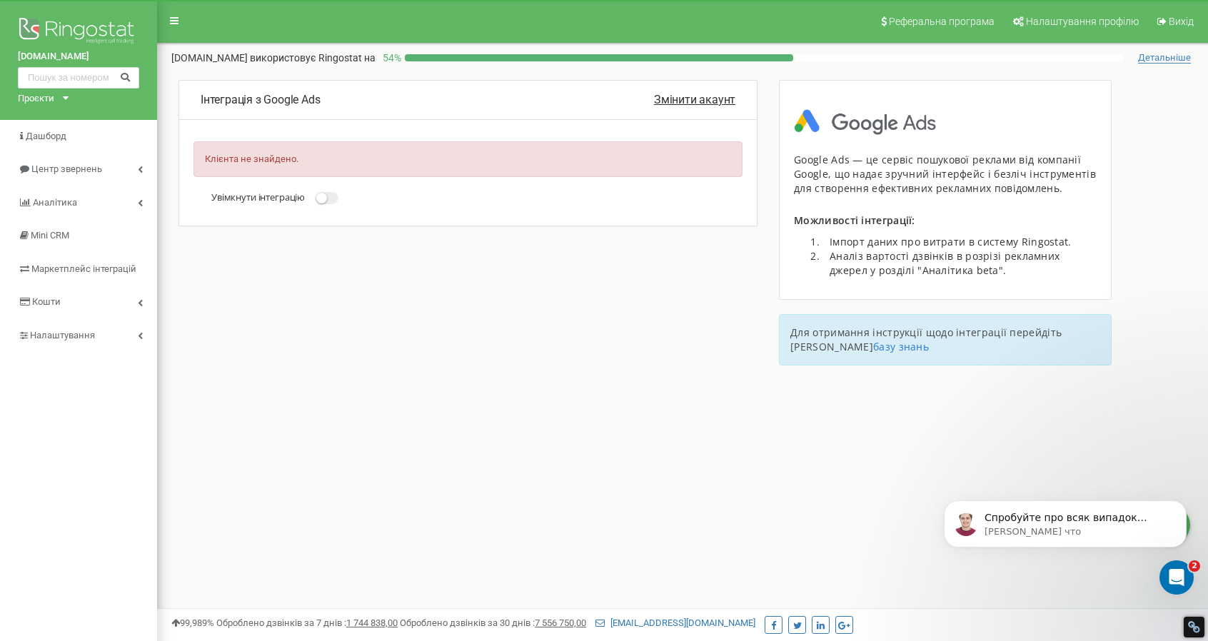
click at [262, 271] on div "Інтеграція з Google Ads Змінити акаунт Клієнта не знайдено. Увімкнути інтеграцію" at bounding box center [682, 229] width 1051 height 300
click at [325, 196] on small at bounding box center [321, 198] width 11 height 11
click at [0, 0] on input "Увімкнути інтеграцію" at bounding box center [0, 0] width 0 height 0
click at [327, 198] on small at bounding box center [321, 198] width 11 height 11
click at [0, 0] on input "Увімкнути інтеграцію" at bounding box center [0, 0] width 0 height 0
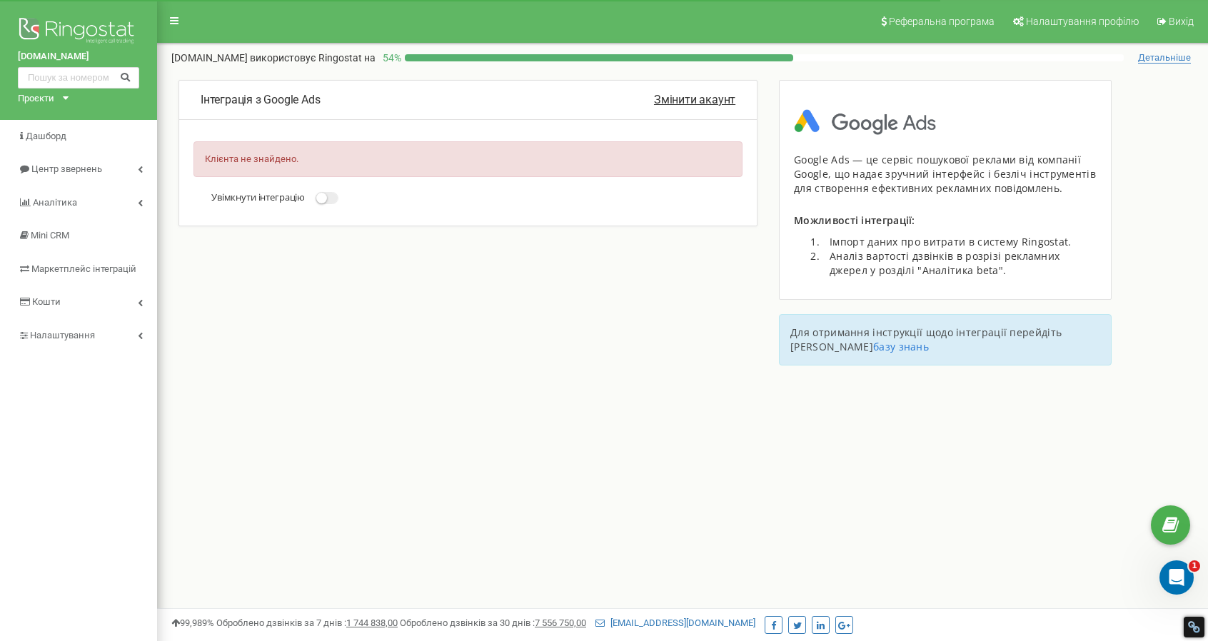
click at [329, 200] on span at bounding box center [326, 198] width 23 height 12
click at [0, 0] on input "Увімкнути інтеграцію" at bounding box center [0, 0] width 0 height 0
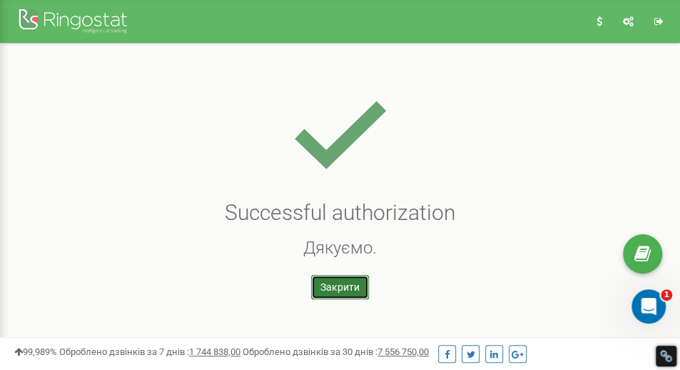
click at [330, 290] on link "Закрити" at bounding box center [340, 287] width 58 height 24
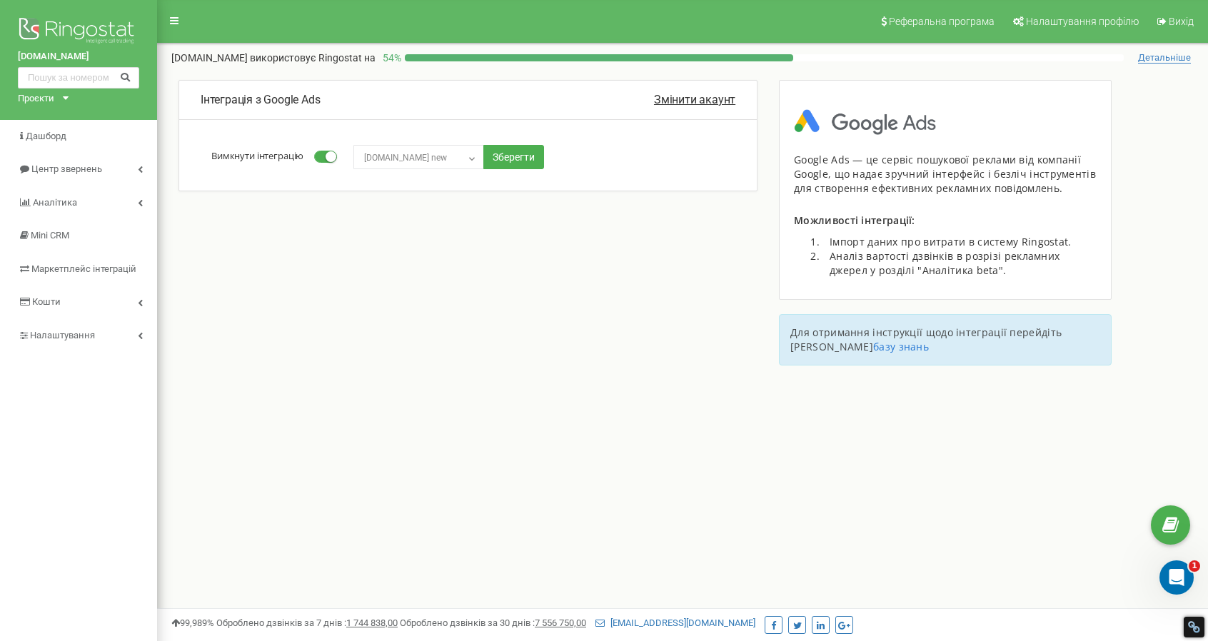
click at [226, 266] on div "Інтеграція з Google Ads Змінити акаунт Вимкнути інтеграцію Select customers air…" at bounding box center [682, 229] width 1051 height 300
click at [142, 333] on icon at bounding box center [140, 335] width 5 height 7
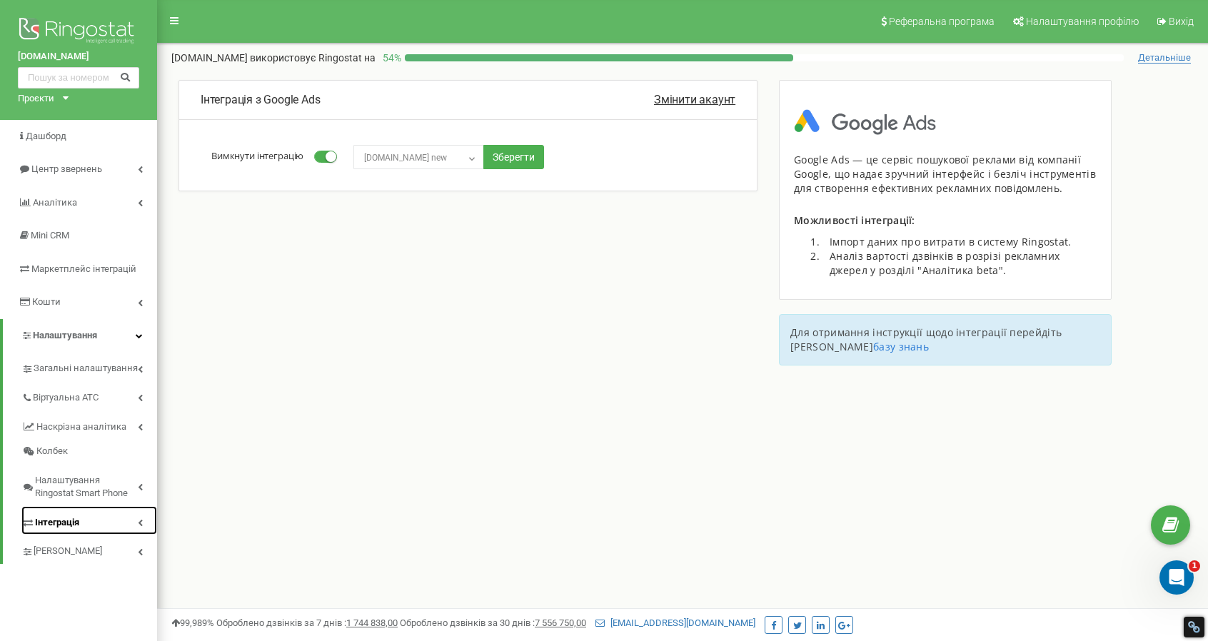
click at [38, 522] on span "Інтеграція" at bounding box center [57, 523] width 44 height 14
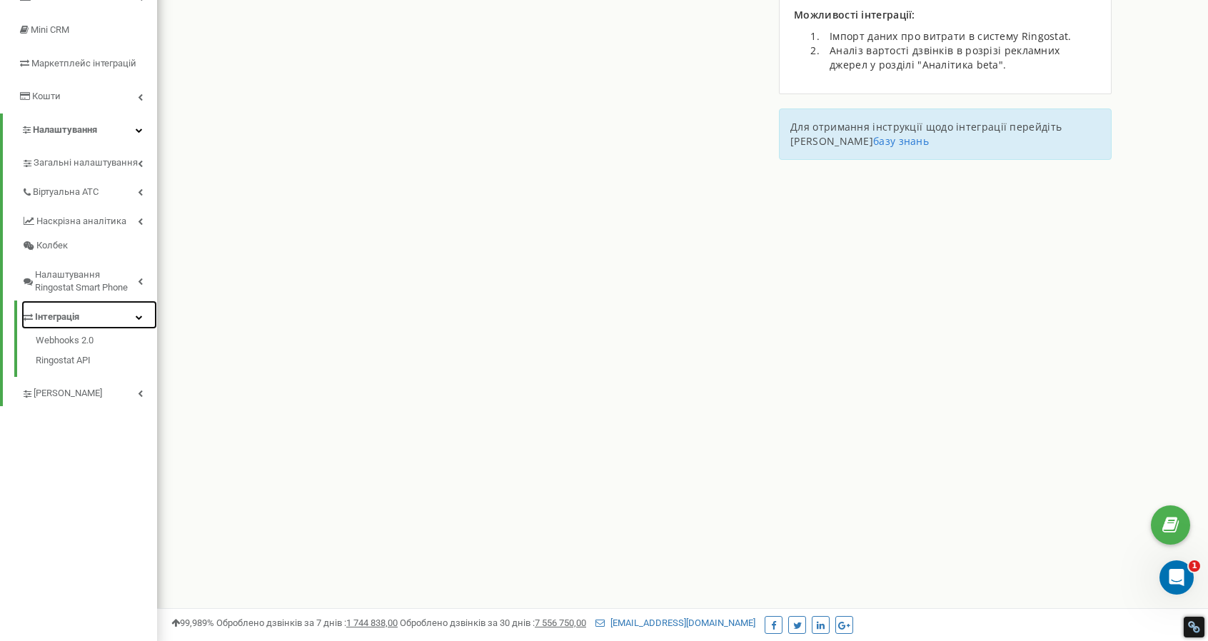
scroll to position [216, 0]
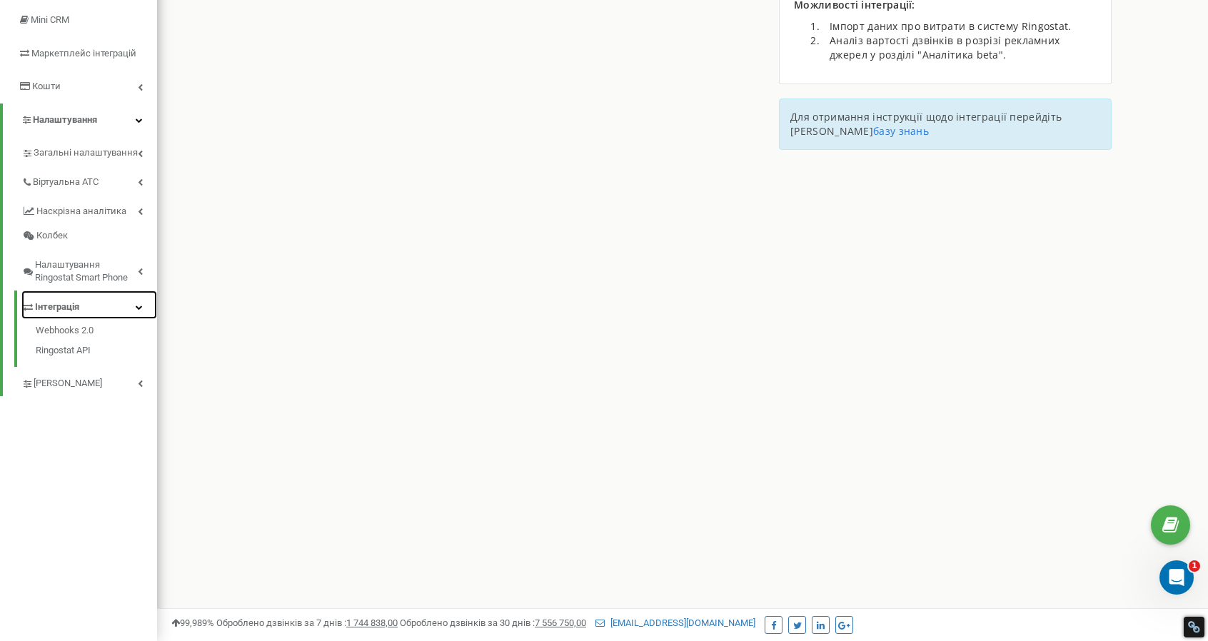
click at [138, 309] on icon at bounding box center [139, 306] width 7 height 7
click at [43, 334] on span "[PERSON_NAME]" at bounding box center [69, 336] width 71 height 14
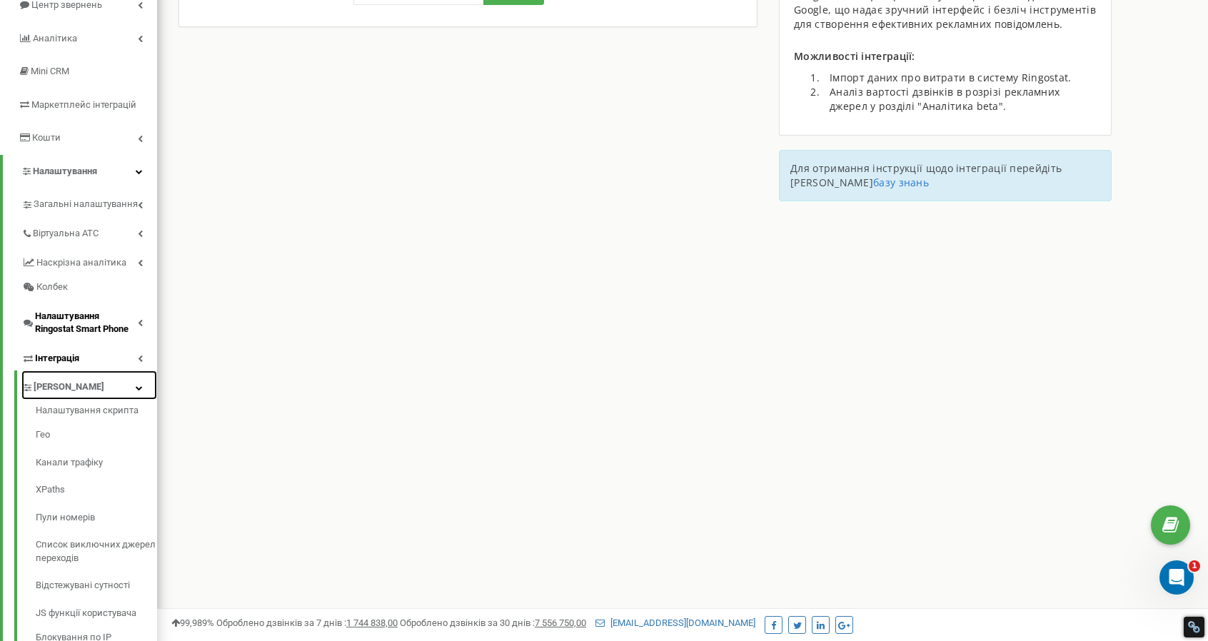
scroll to position [144, 0]
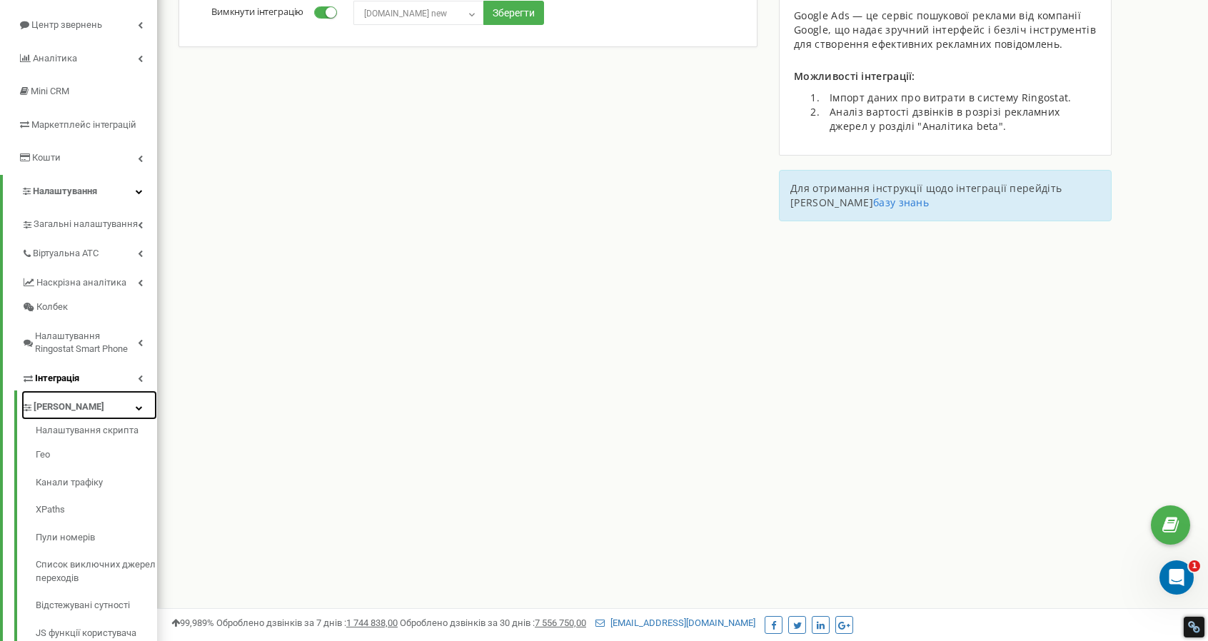
click at [140, 408] on icon at bounding box center [139, 407] width 7 height 7
